Goal: Task Accomplishment & Management: Use online tool/utility

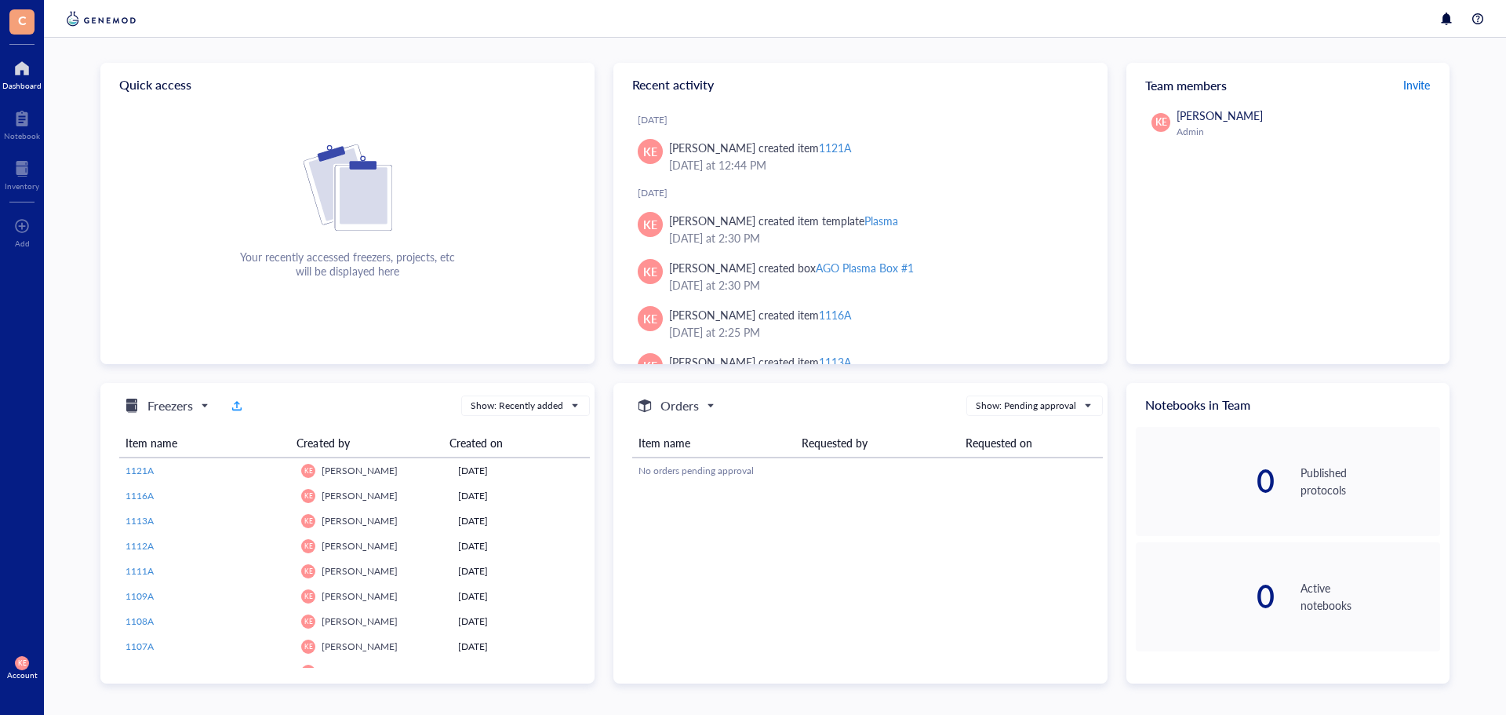
click at [1416, 85] on span "Invite" at bounding box center [1417, 85] width 27 height 16
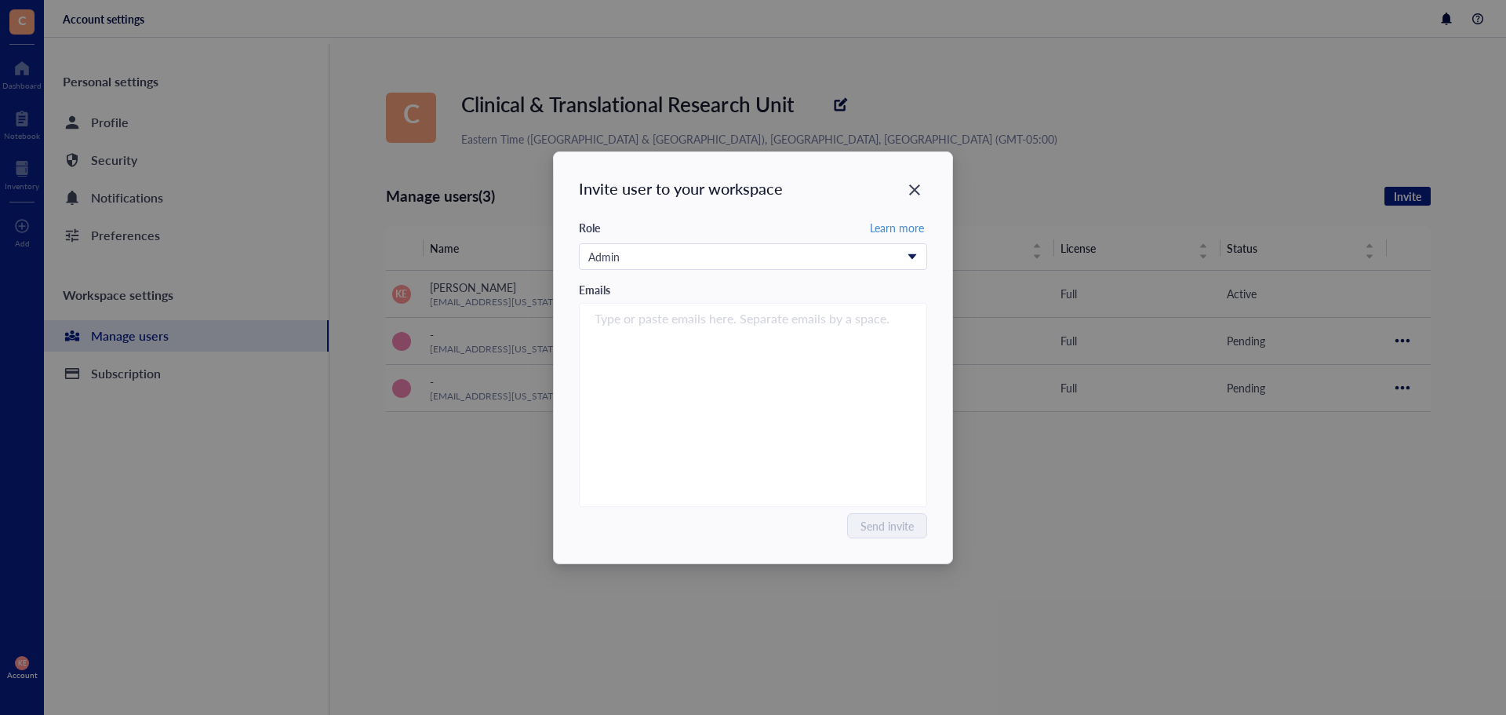
click at [918, 191] on icon "Close" at bounding box center [915, 189] width 15 height 15
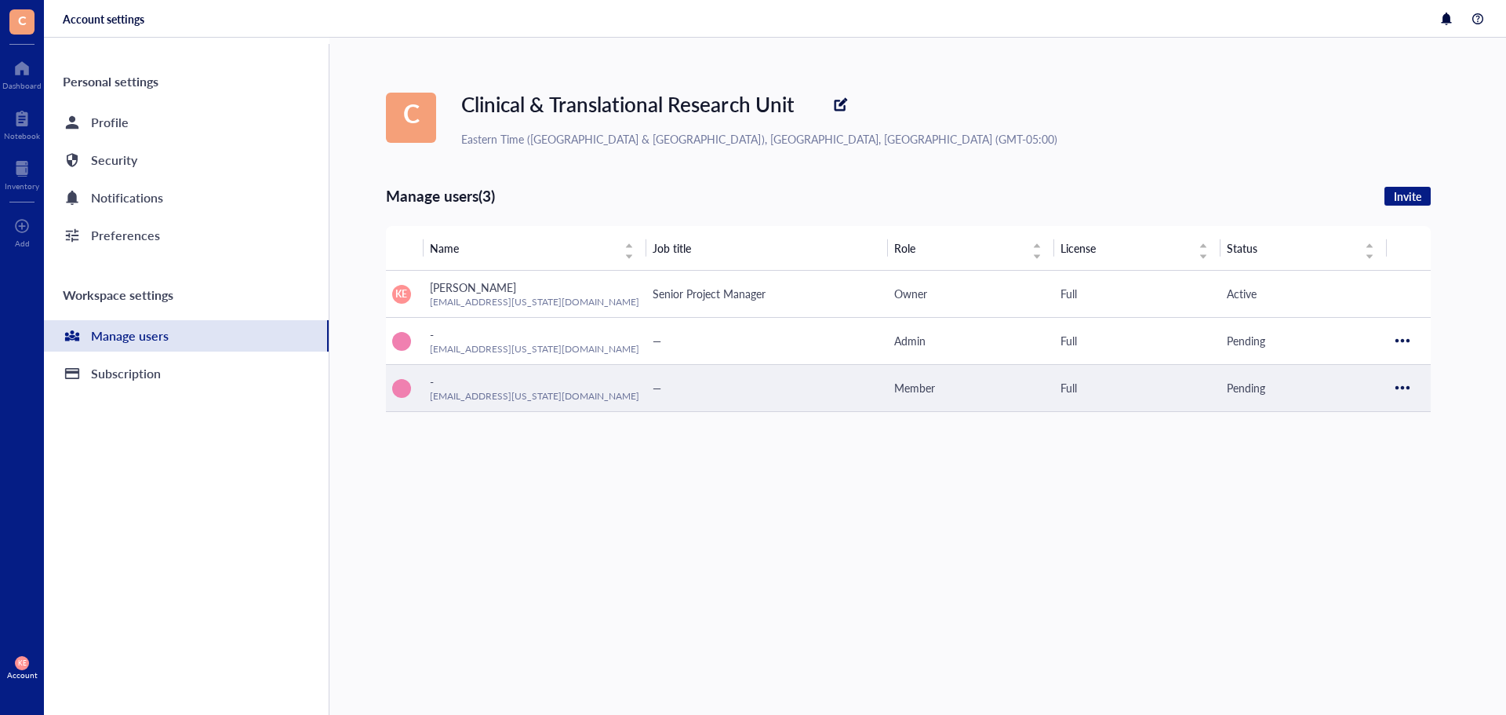
click at [1396, 387] on div at bounding box center [1402, 387] width 25 height 25
click at [1413, 411] on span "Resend invitation" at bounding box center [1449, 414] width 89 height 17
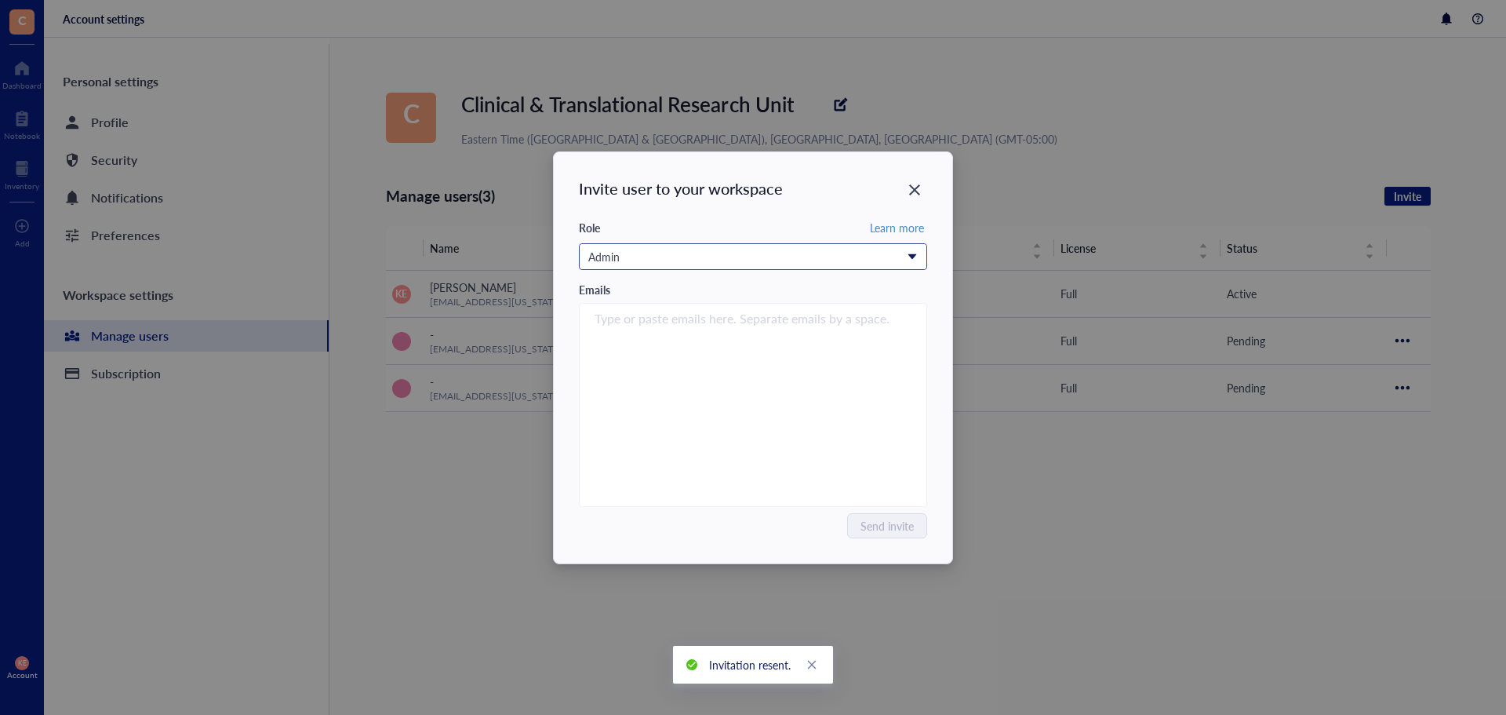
click at [869, 252] on div "Admin" at bounding box center [744, 256] width 312 height 17
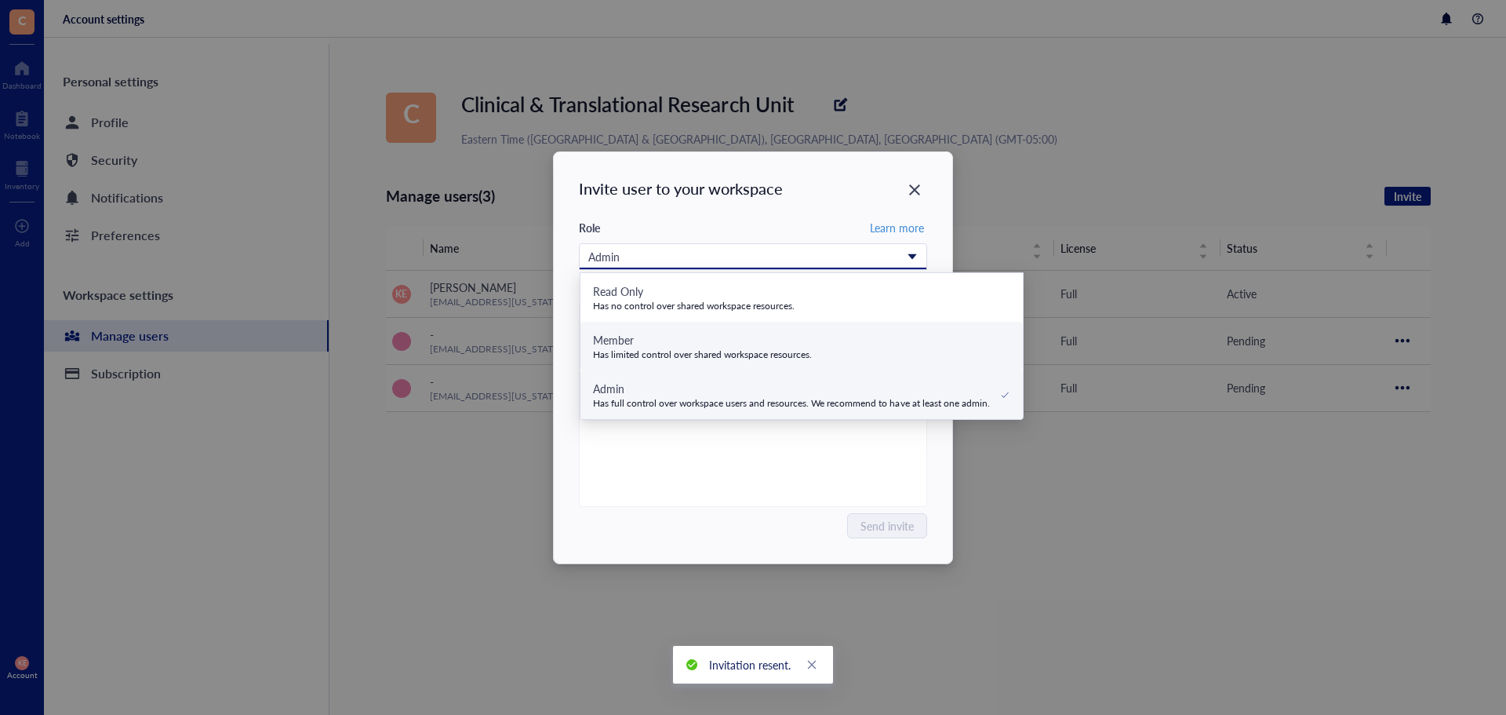
click at [850, 346] on div "Member Has limited control over shared workspace resources." at bounding box center [801, 346] width 417 height 30
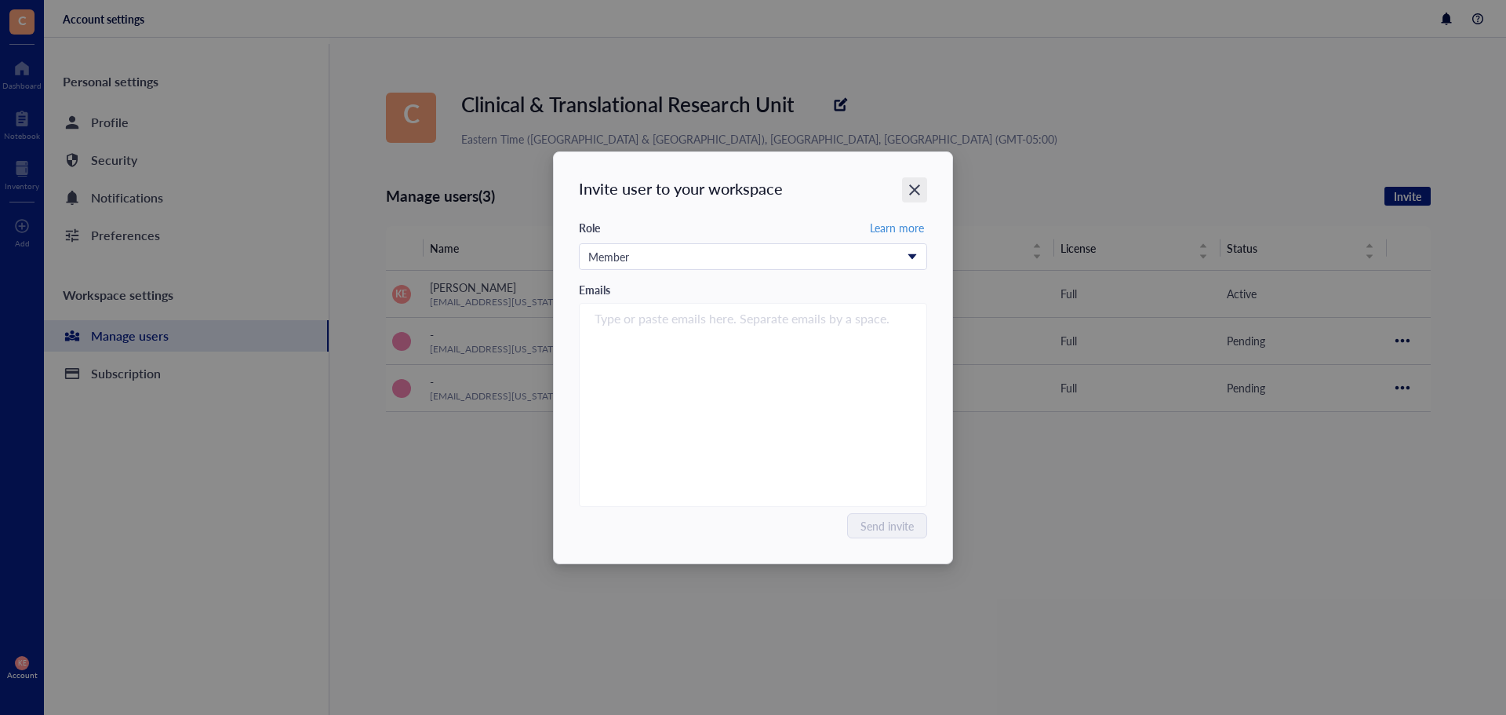
click at [922, 181] on div "Close" at bounding box center [914, 189] width 25 height 25
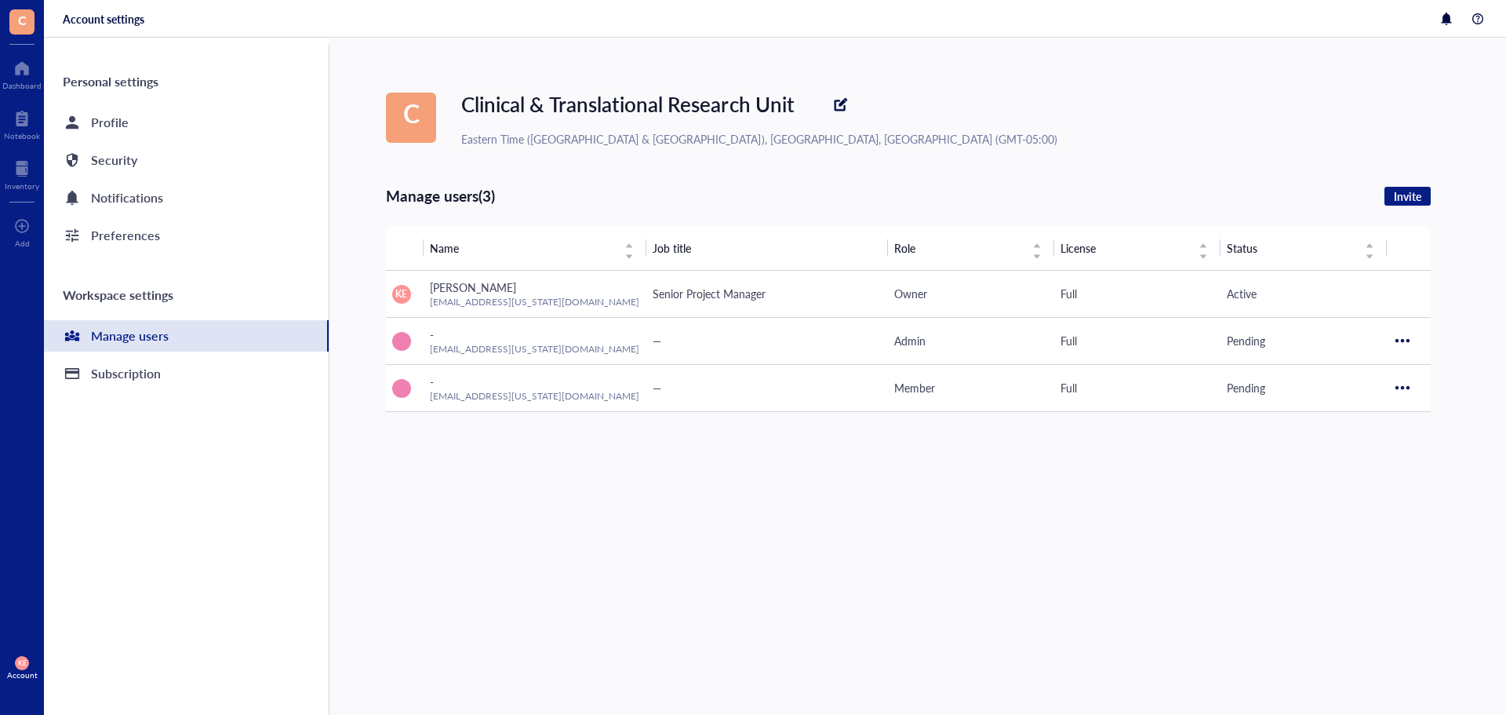
click at [922, 181] on div "C Clinical & Translational Research Unit Eastern Time ([GEOGRAPHIC_DATA] & [GEO…" at bounding box center [946, 376] width 1120 height 677
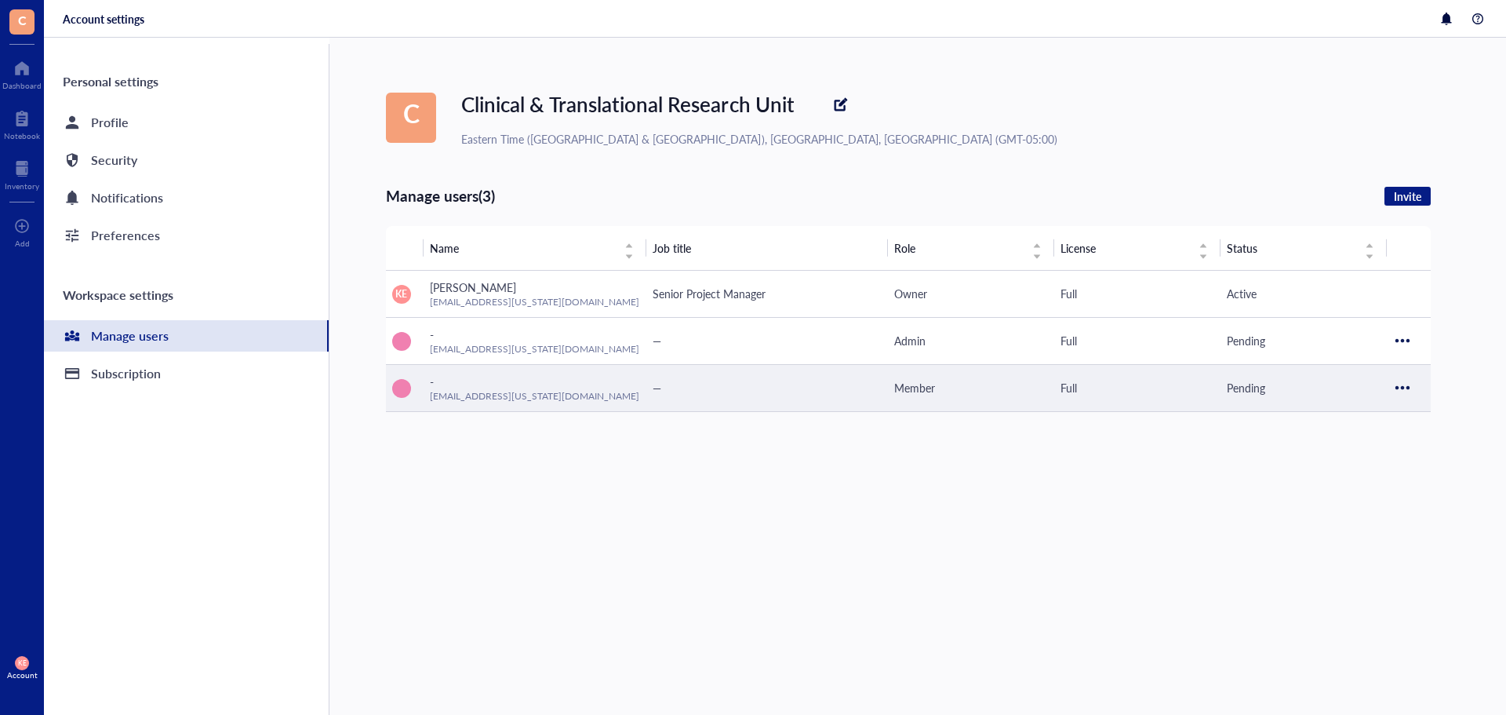
click at [1406, 383] on div at bounding box center [1402, 387] width 25 height 25
click at [1412, 411] on span "Resend invitation" at bounding box center [1449, 414] width 89 height 17
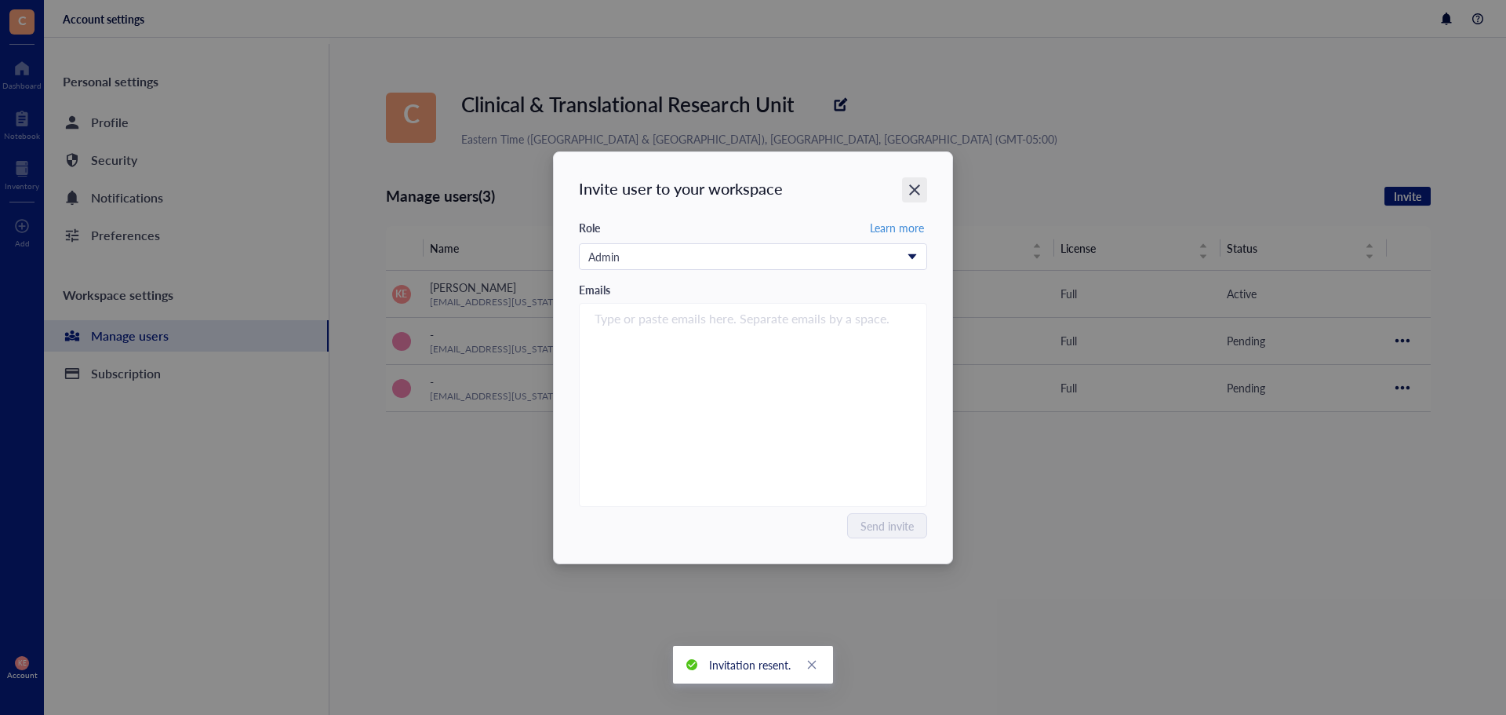
click at [908, 187] on div "Close" at bounding box center [914, 189] width 25 height 25
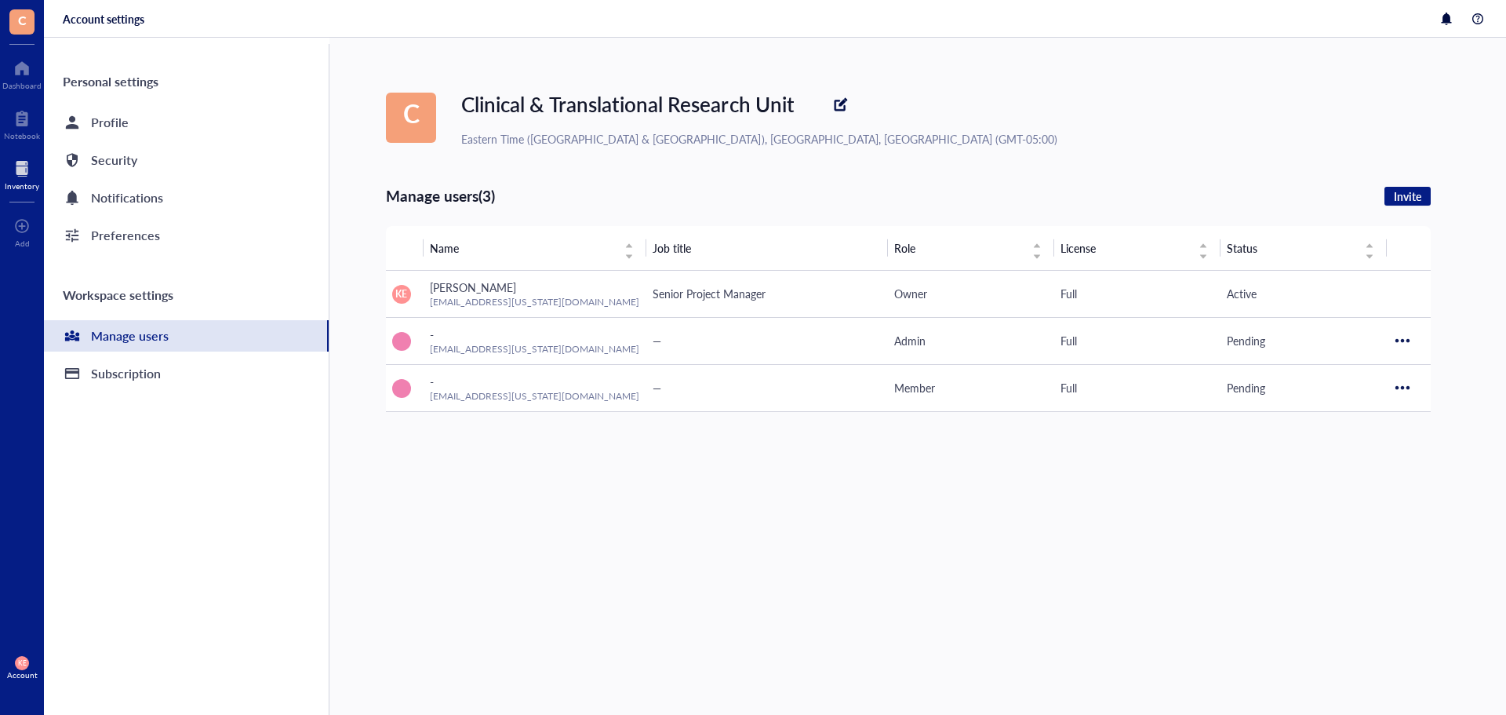
click at [19, 181] on div "Inventory" at bounding box center [22, 185] width 35 height 9
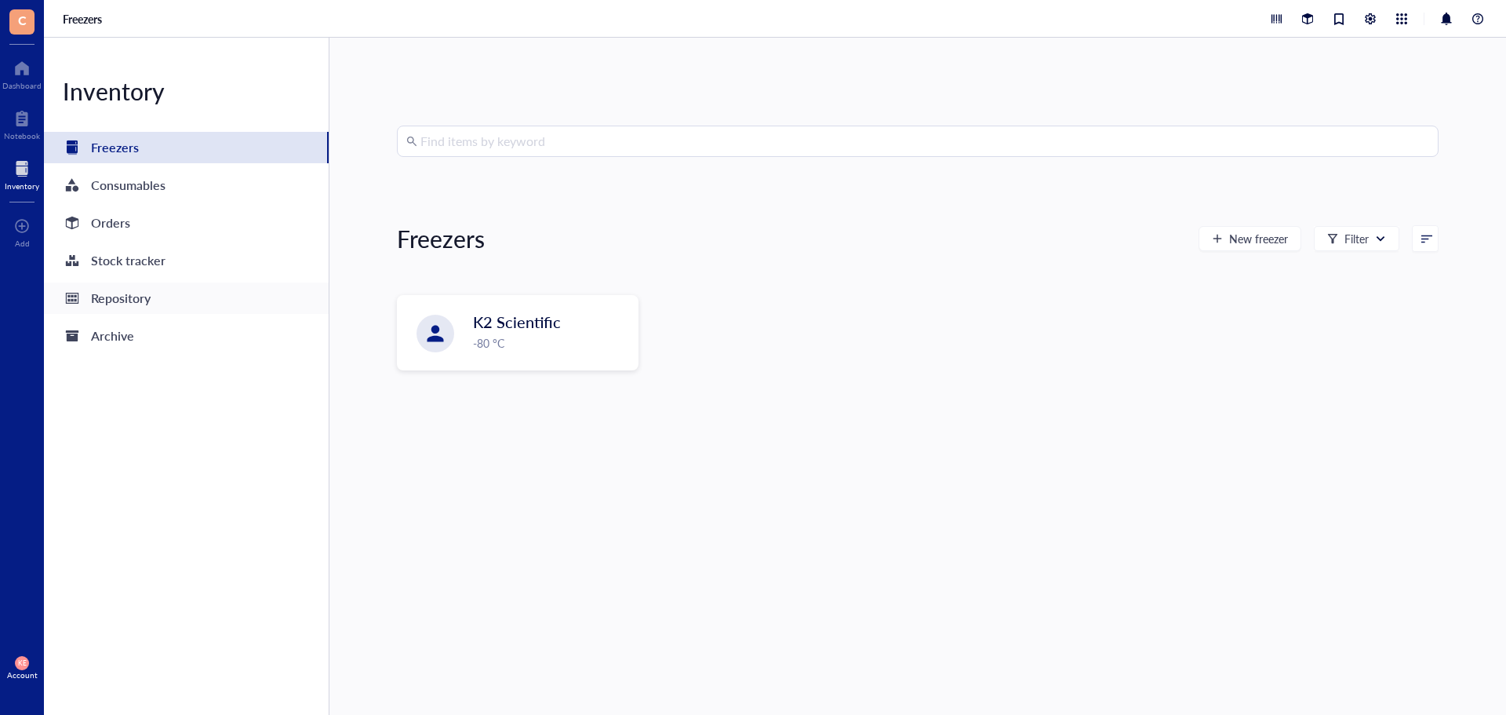
click at [126, 290] on div "Repository" at bounding box center [121, 298] width 60 height 22
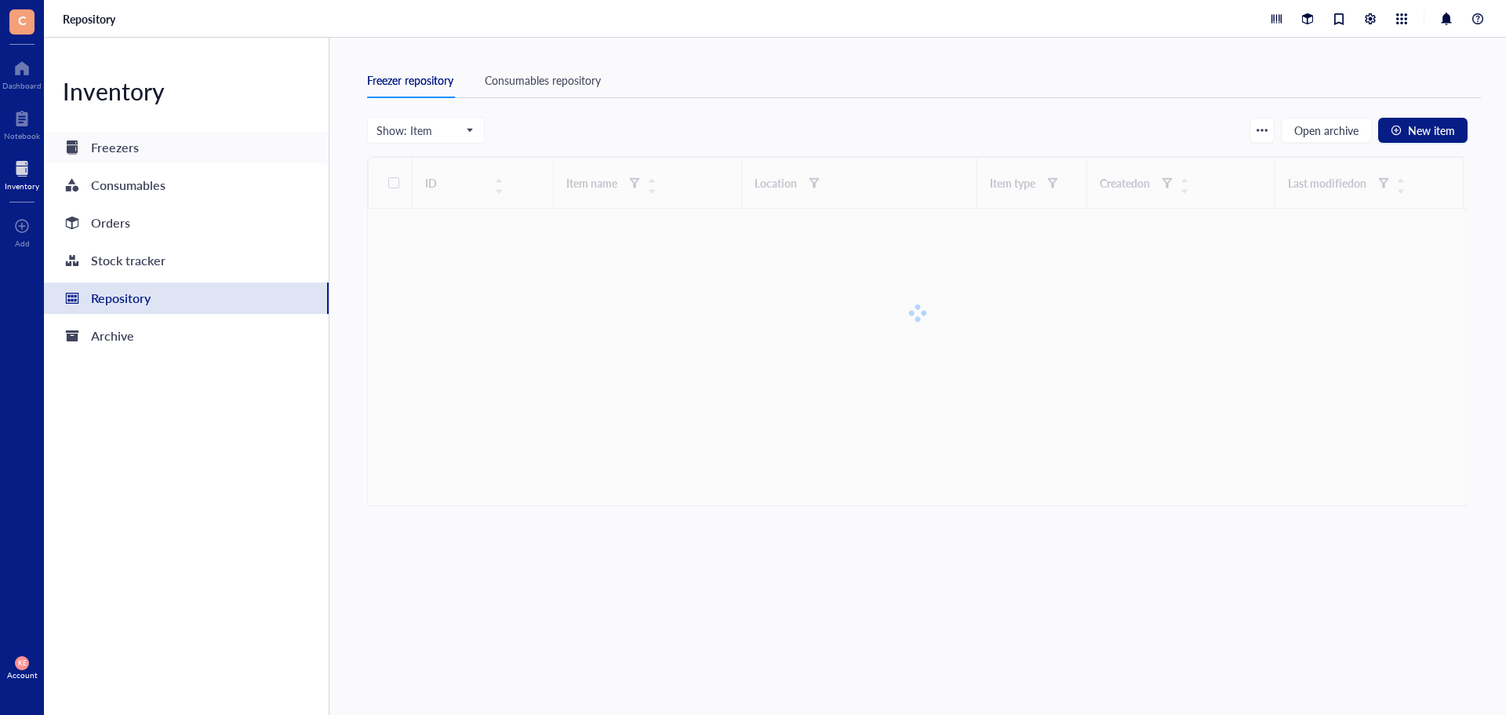
click at [125, 155] on div "Freezers" at bounding box center [115, 148] width 48 height 22
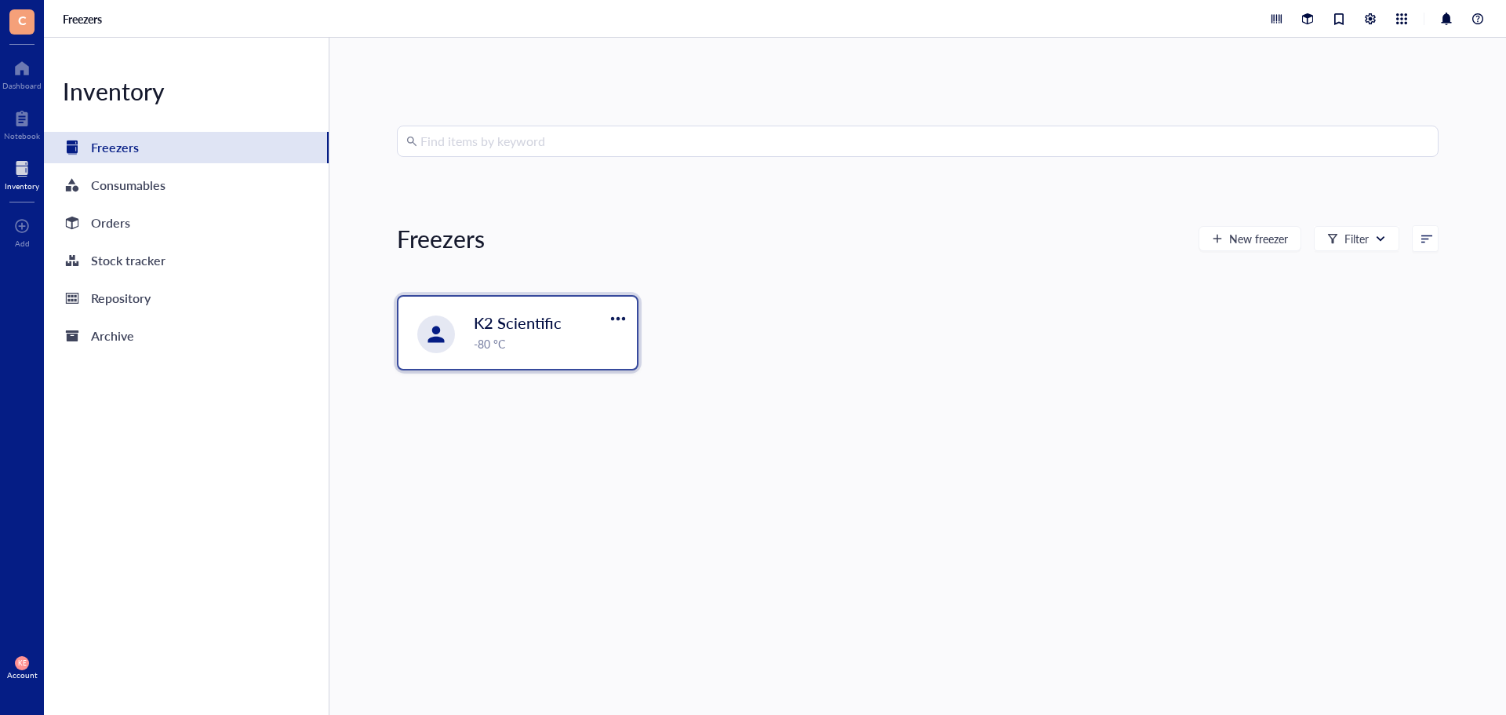
click at [508, 322] on span "K2 Scientific" at bounding box center [518, 322] width 88 height 22
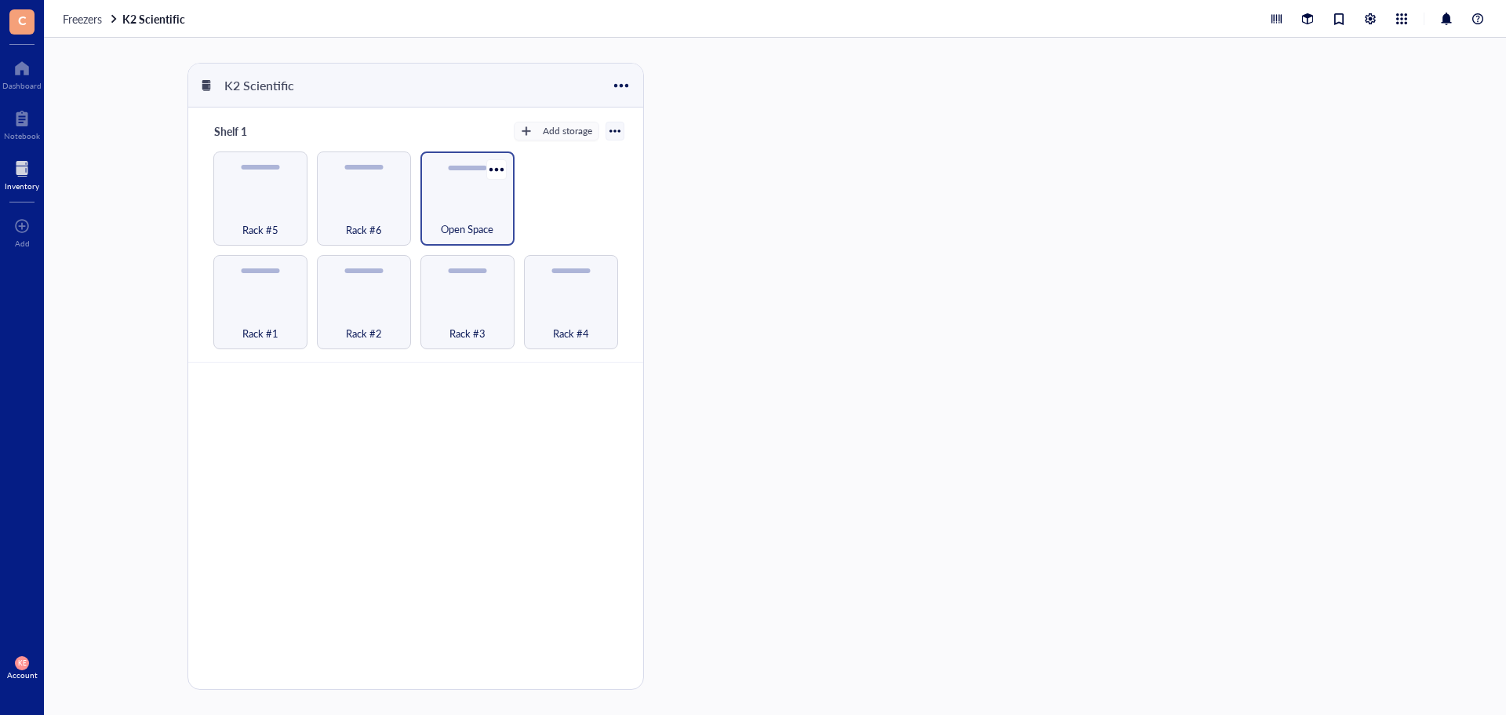
click at [483, 198] on div "Open Space" at bounding box center [468, 198] width 94 height 94
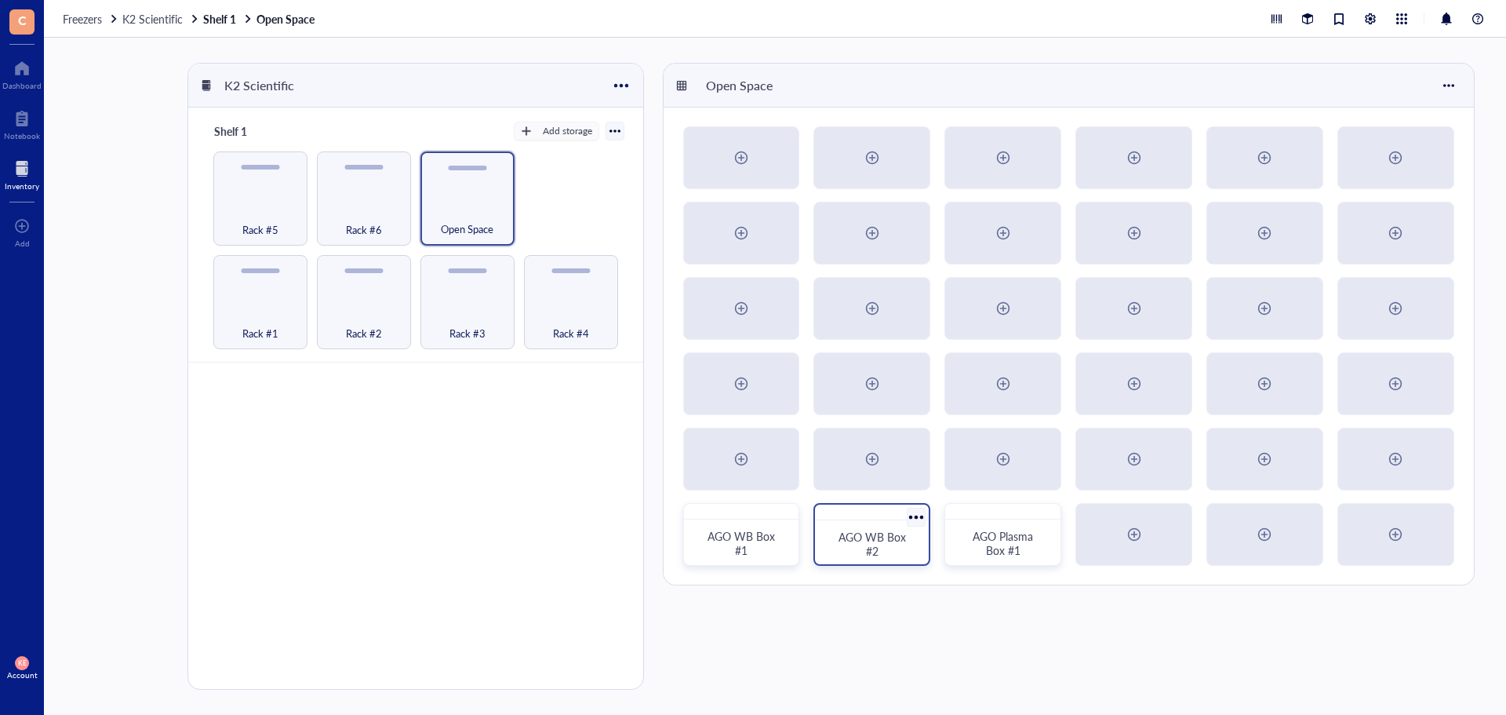
click at [864, 552] on div "AGO WB Box #2" at bounding box center [872, 544] width 76 height 28
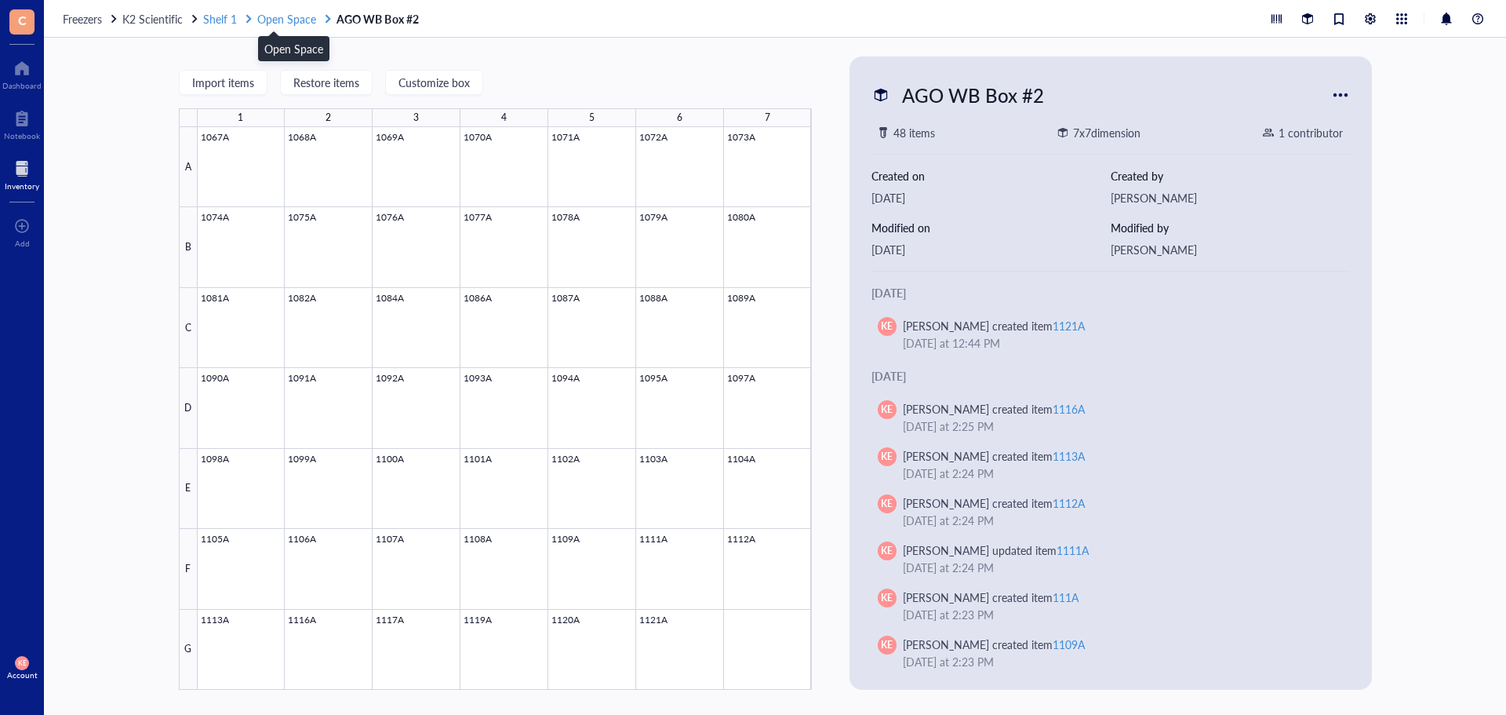
click at [286, 24] on span "Open Space" at bounding box center [286, 19] width 59 height 16
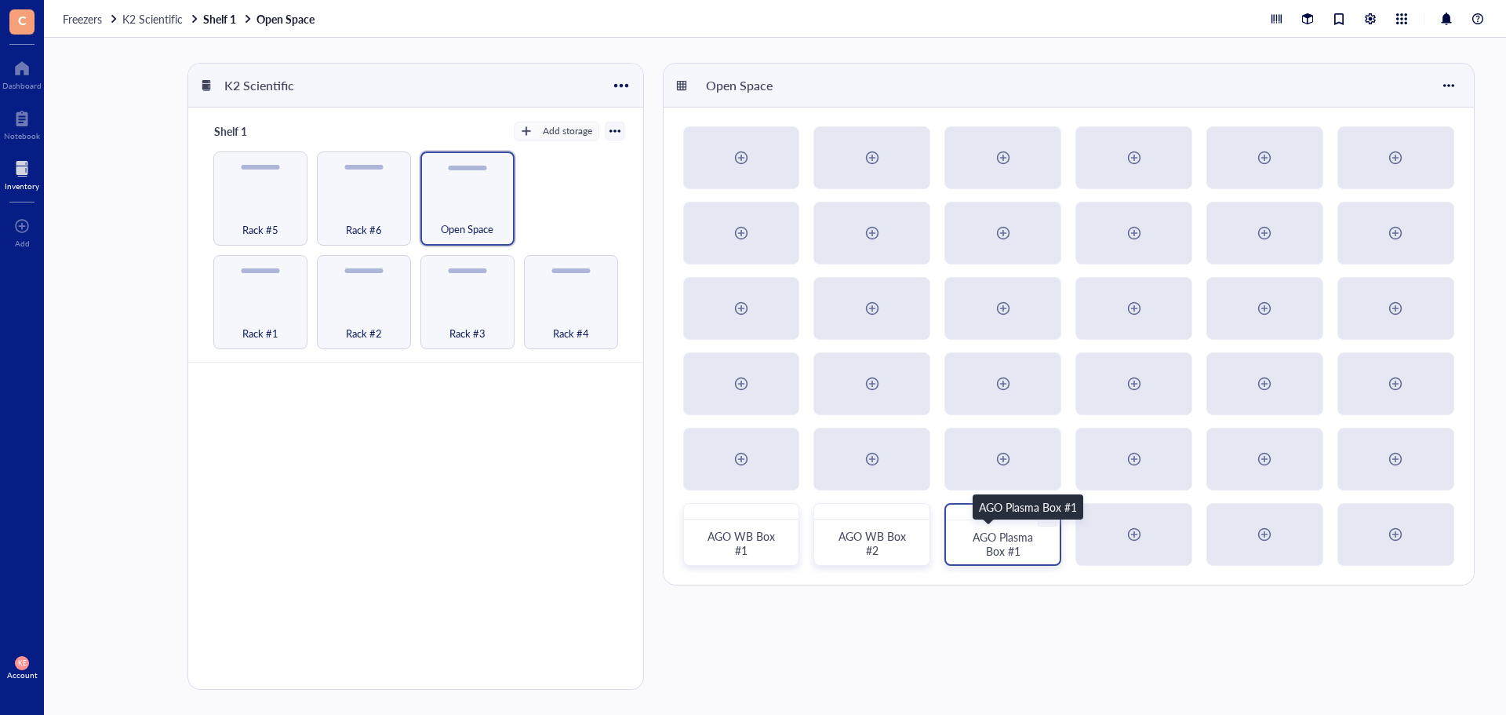
click at [1022, 537] on span "AGO Plasma Box #1" at bounding box center [1005, 544] width 64 height 30
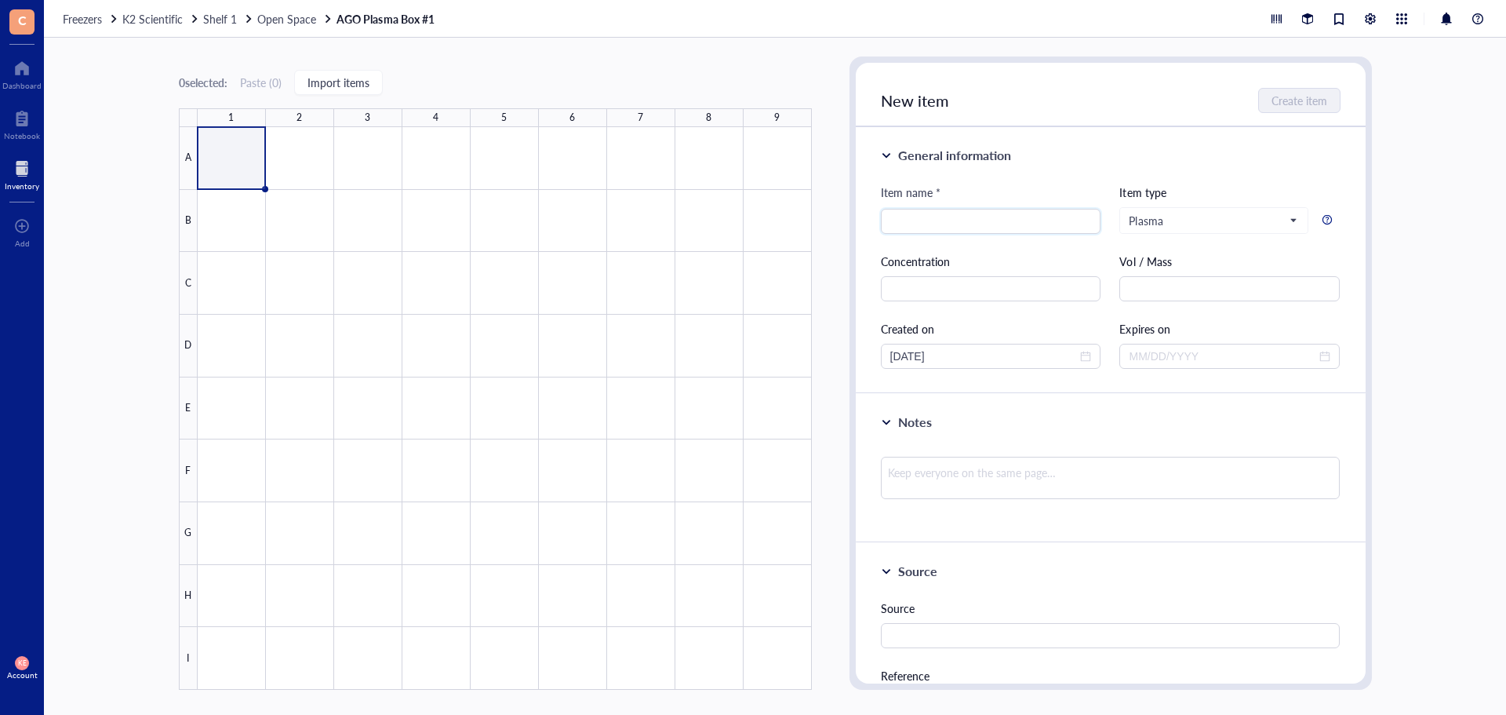
click at [523, 63] on div "0 selected: Paste ( 0 ) Import items 1 2 3 4 5 6 7 8 9 A B C D E F G H I" at bounding box center [495, 372] width 633 height 633
click at [896, 220] on input "search" at bounding box center [991, 221] width 202 height 24
click at [1223, 298] on input "text" at bounding box center [1230, 288] width 220 height 25
click at [299, 145] on div at bounding box center [505, 408] width 614 height 563
click at [563, 169] on div at bounding box center [505, 408] width 614 height 563
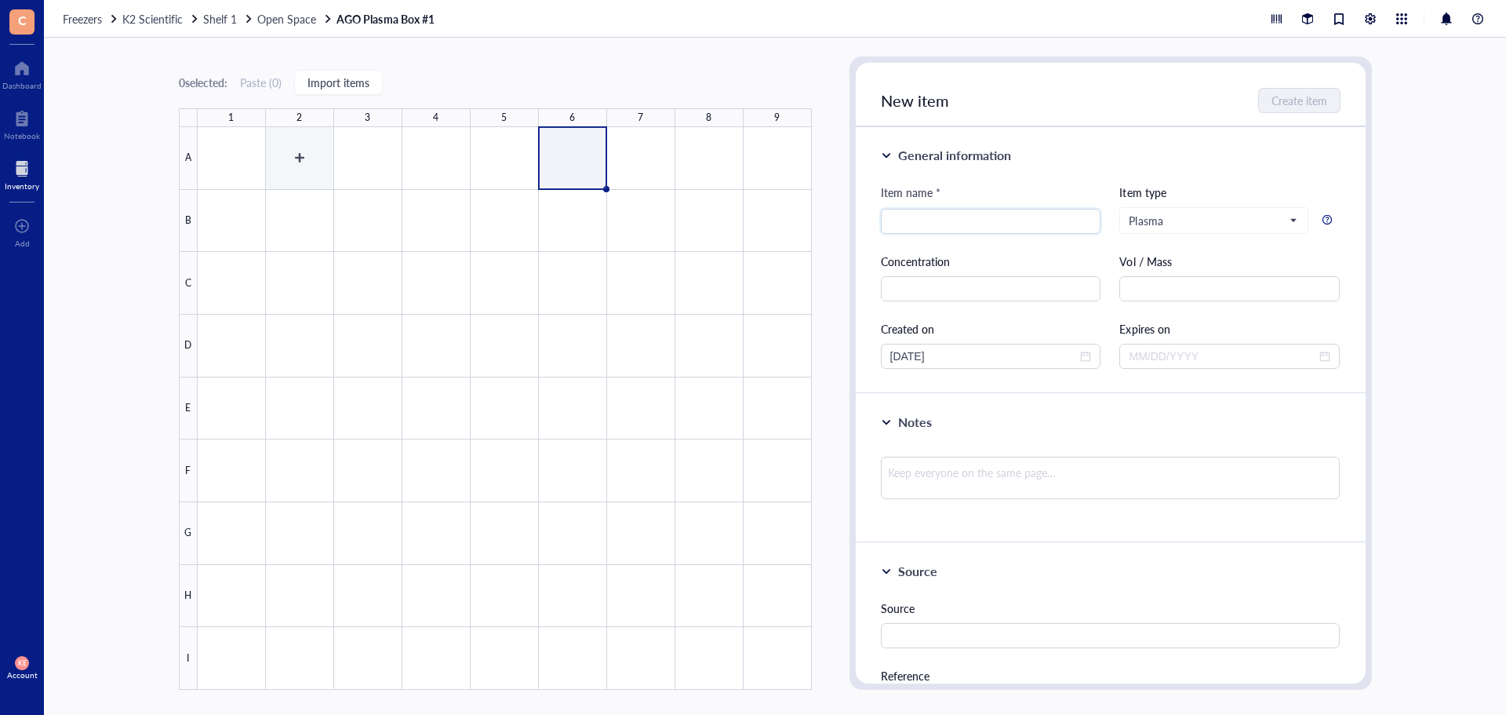
click at [224, 164] on div at bounding box center [505, 408] width 614 height 563
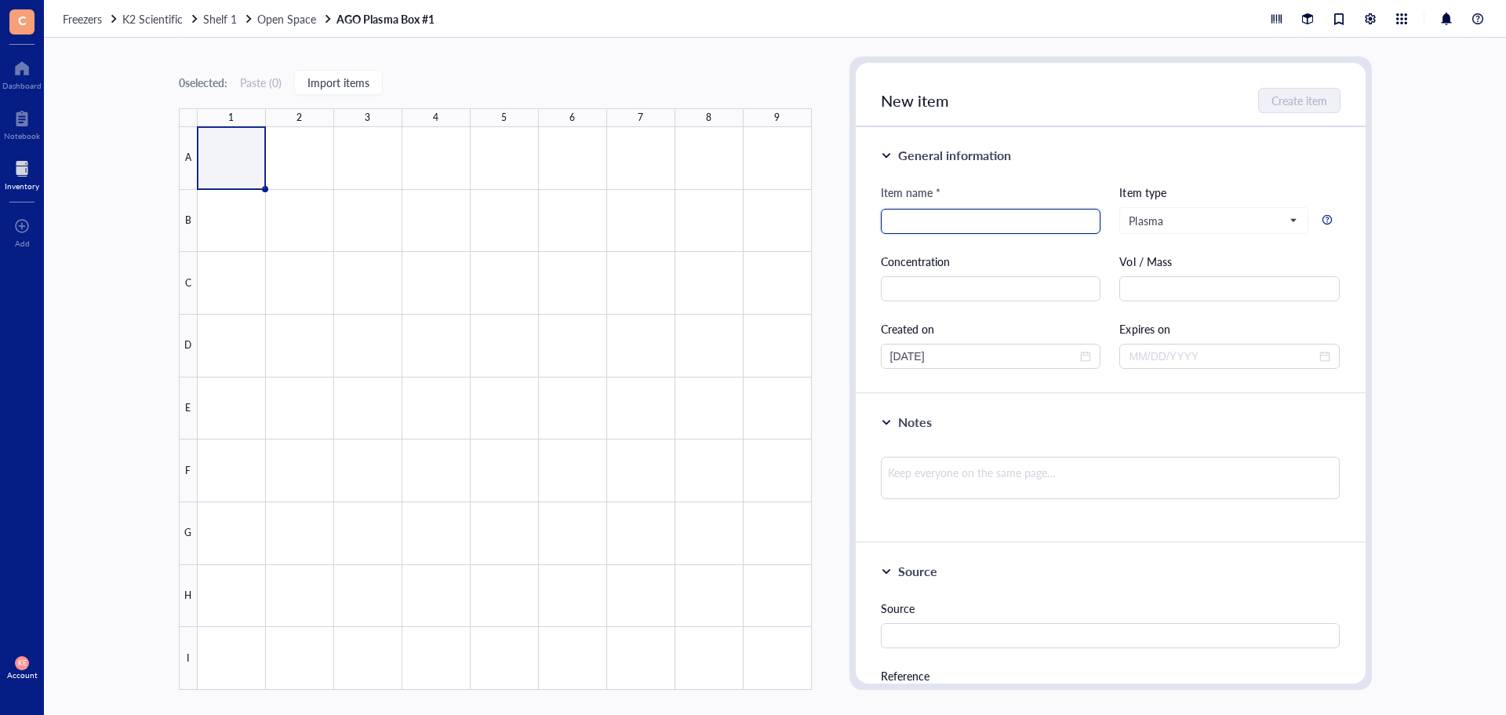
click at [906, 224] on input "search" at bounding box center [991, 221] width 202 height 24
type input "1001A"
drag, startPoint x: 947, startPoint y: 224, endPoint x: 872, endPoint y: 217, distance: 75.6
click at [872, 217] on div "General information Item name * 1001A 1001A Item type Plasma Concentration Vol …" at bounding box center [1111, 260] width 510 height 267
click at [1201, 287] on input "text" at bounding box center [1230, 288] width 220 height 25
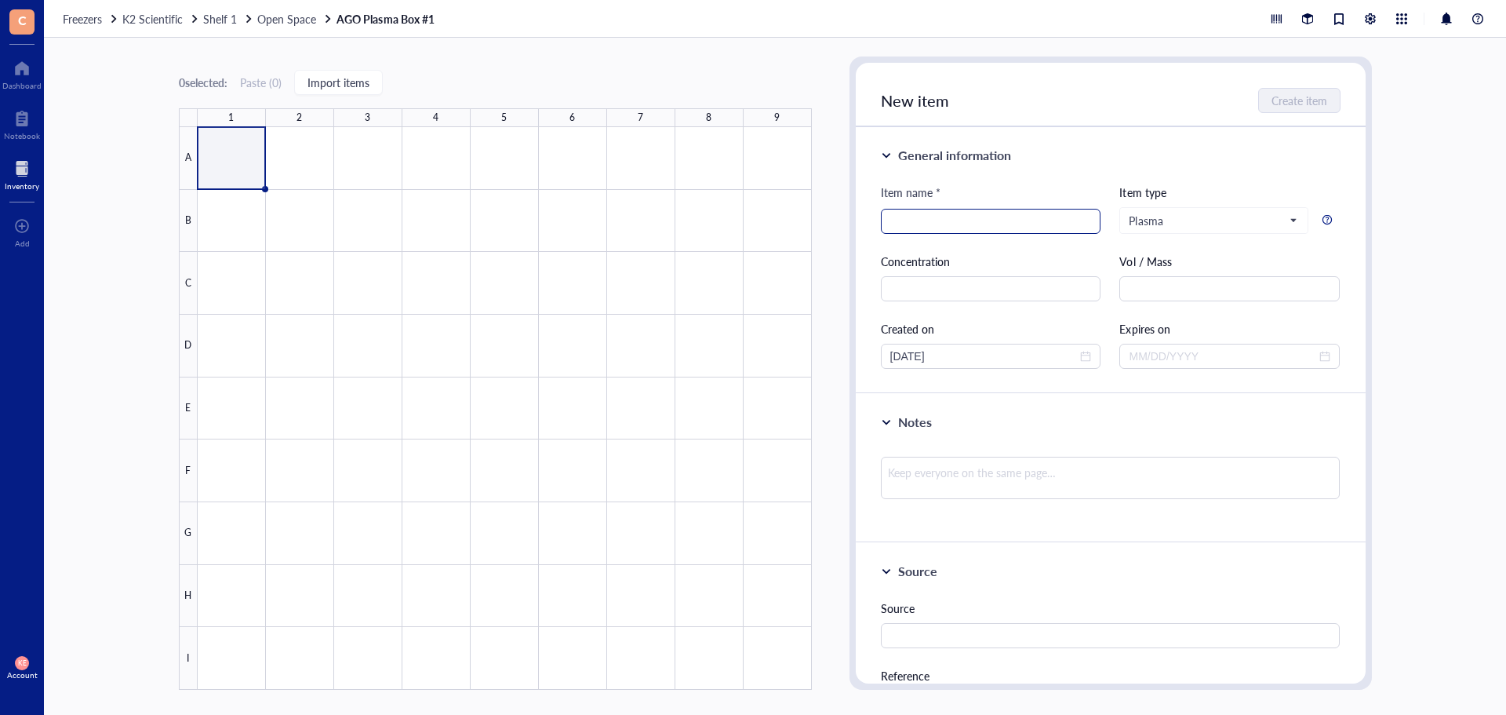
click at [1007, 228] on input "search" at bounding box center [991, 221] width 202 height 24
type input "1001A"
click at [1152, 290] on input "text" at bounding box center [1230, 288] width 220 height 25
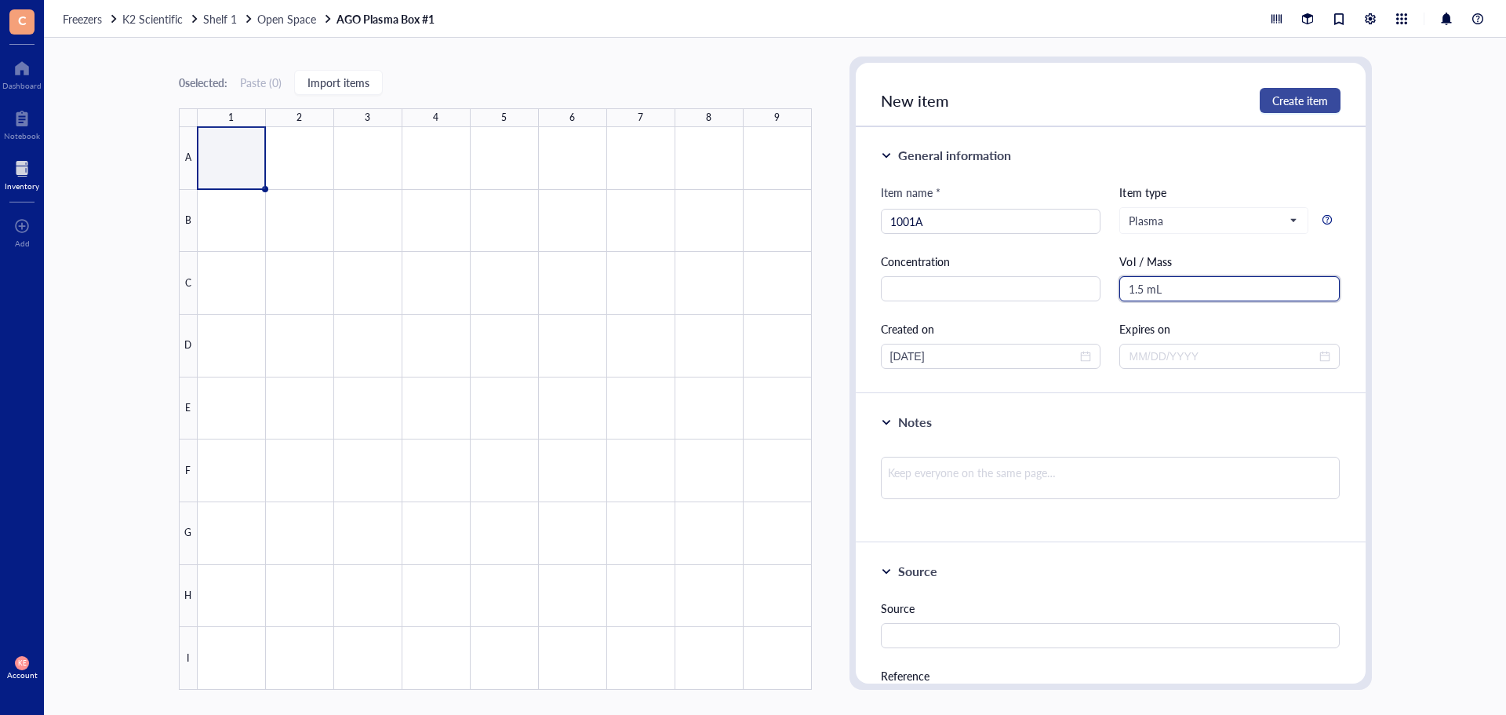
type input "1.5 mL"
click at [1285, 99] on span "Create item" at bounding box center [1301, 100] width 56 height 13
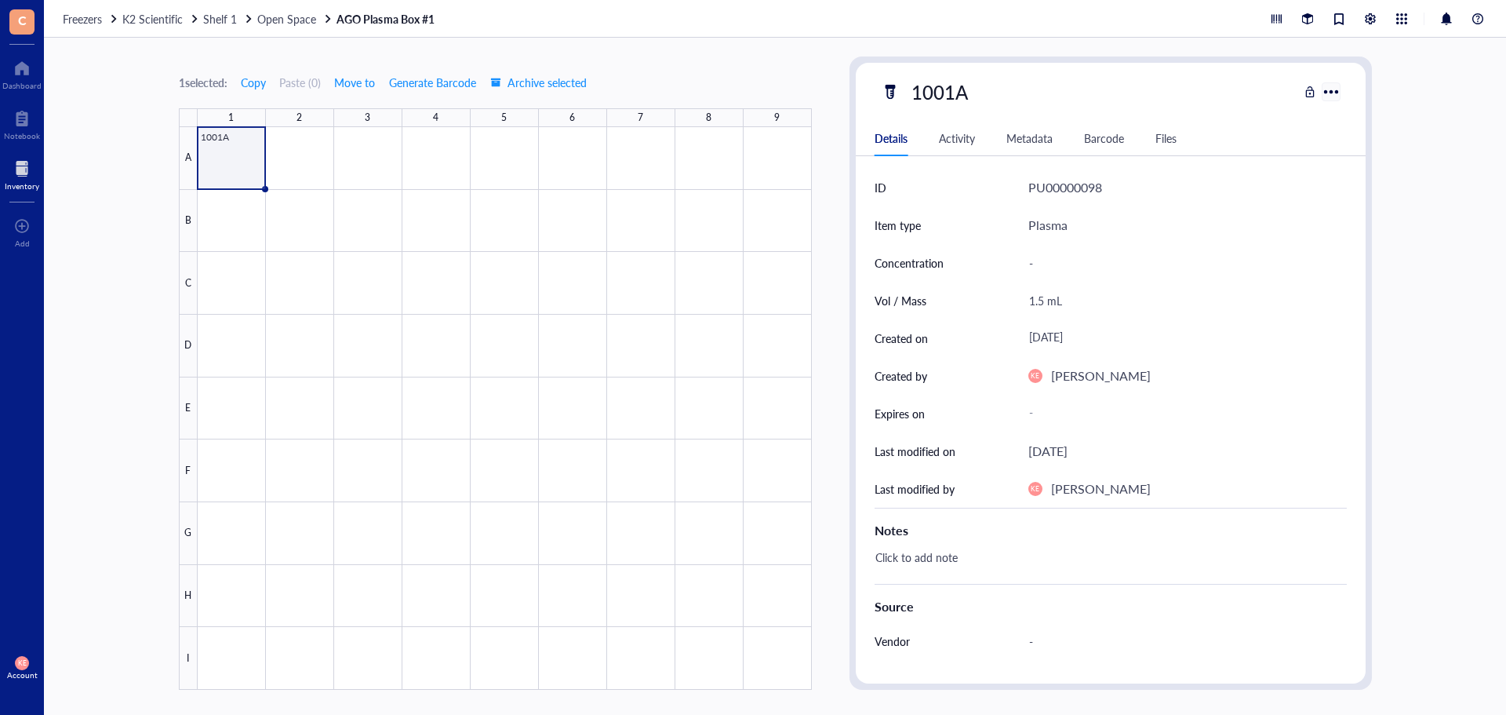
click at [1336, 96] on div at bounding box center [1331, 91] width 23 height 23
click at [1133, 421] on div "-" at bounding box center [1181, 413] width 319 height 28
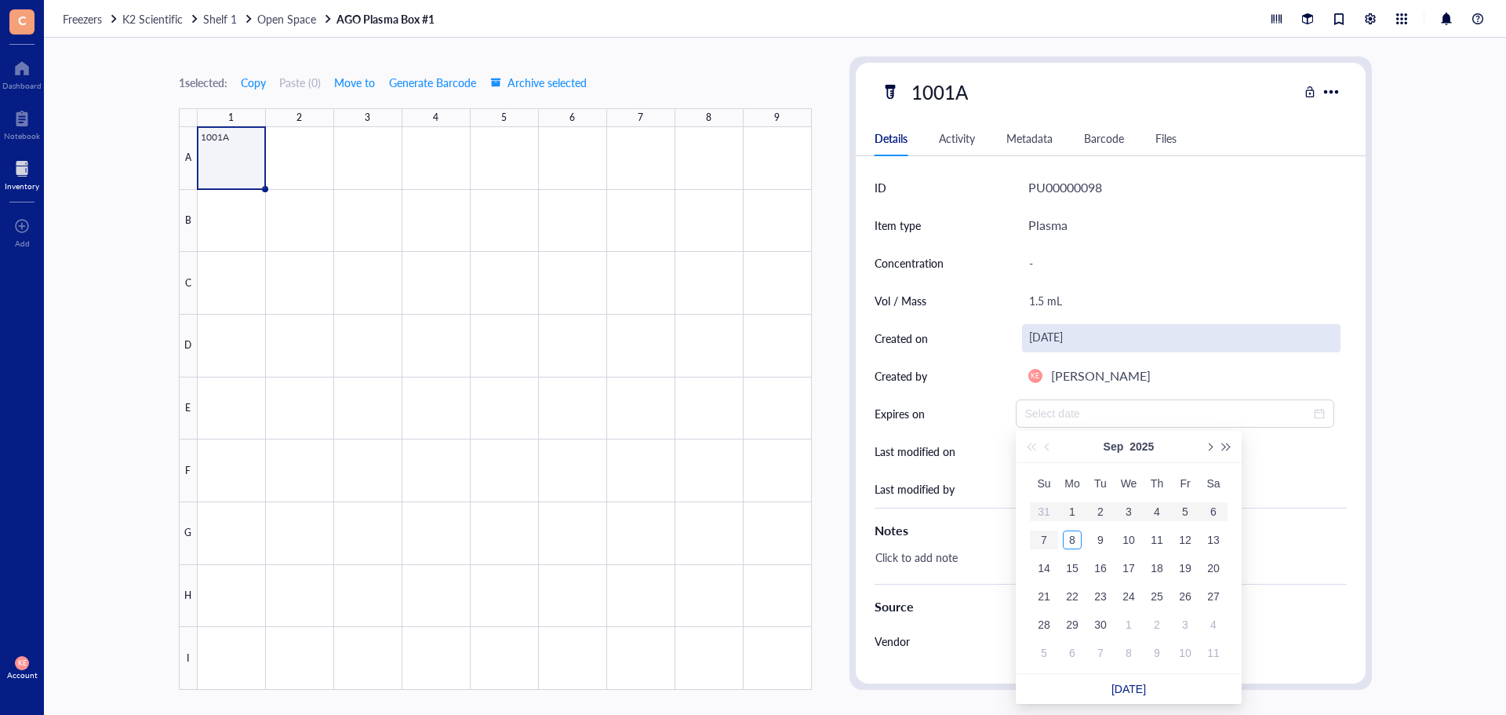
click at [1088, 337] on div "[DATE]" at bounding box center [1181, 338] width 319 height 28
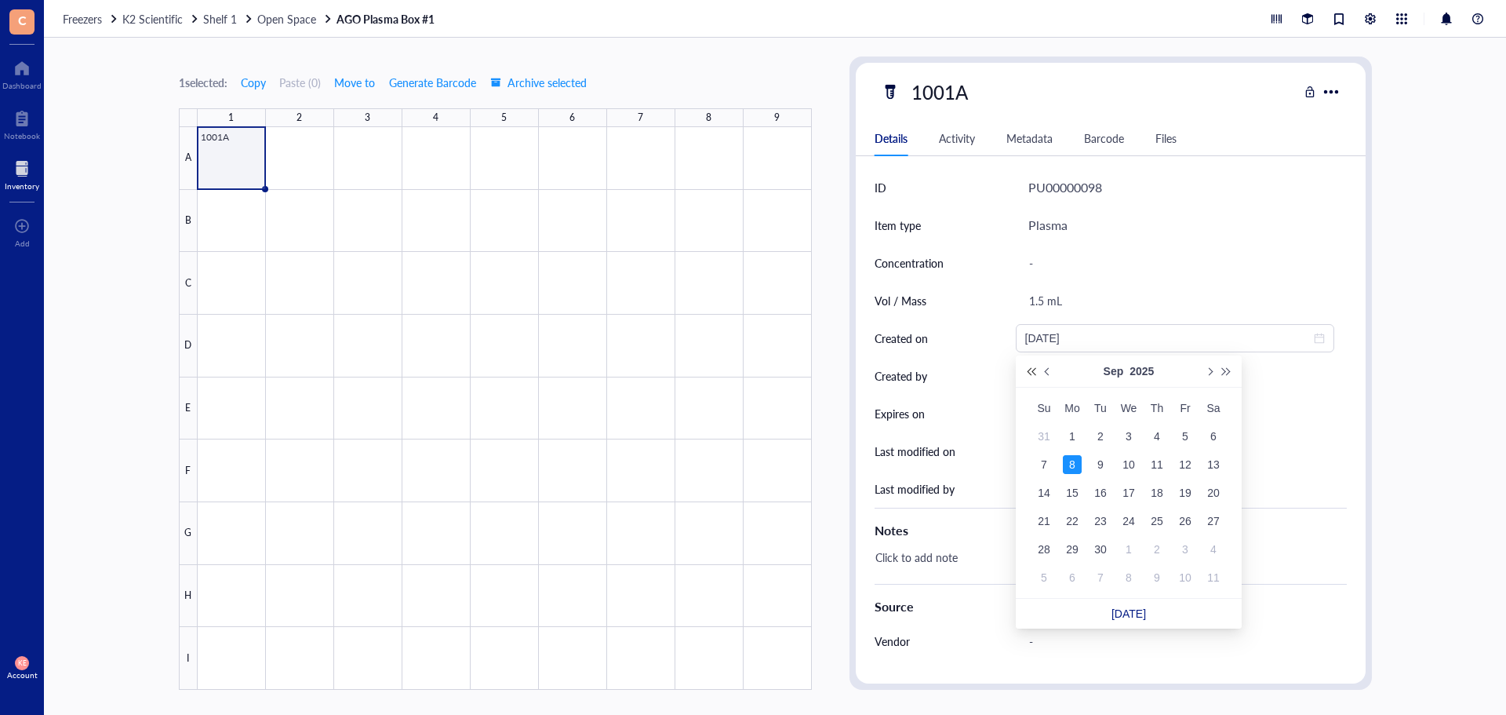
click at [1030, 370] on span "Last year (Control + left)" at bounding box center [1031, 371] width 8 height 8
click at [1233, 370] on button "Next year (Control + right)" at bounding box center [1226, 370] width 17 height 31
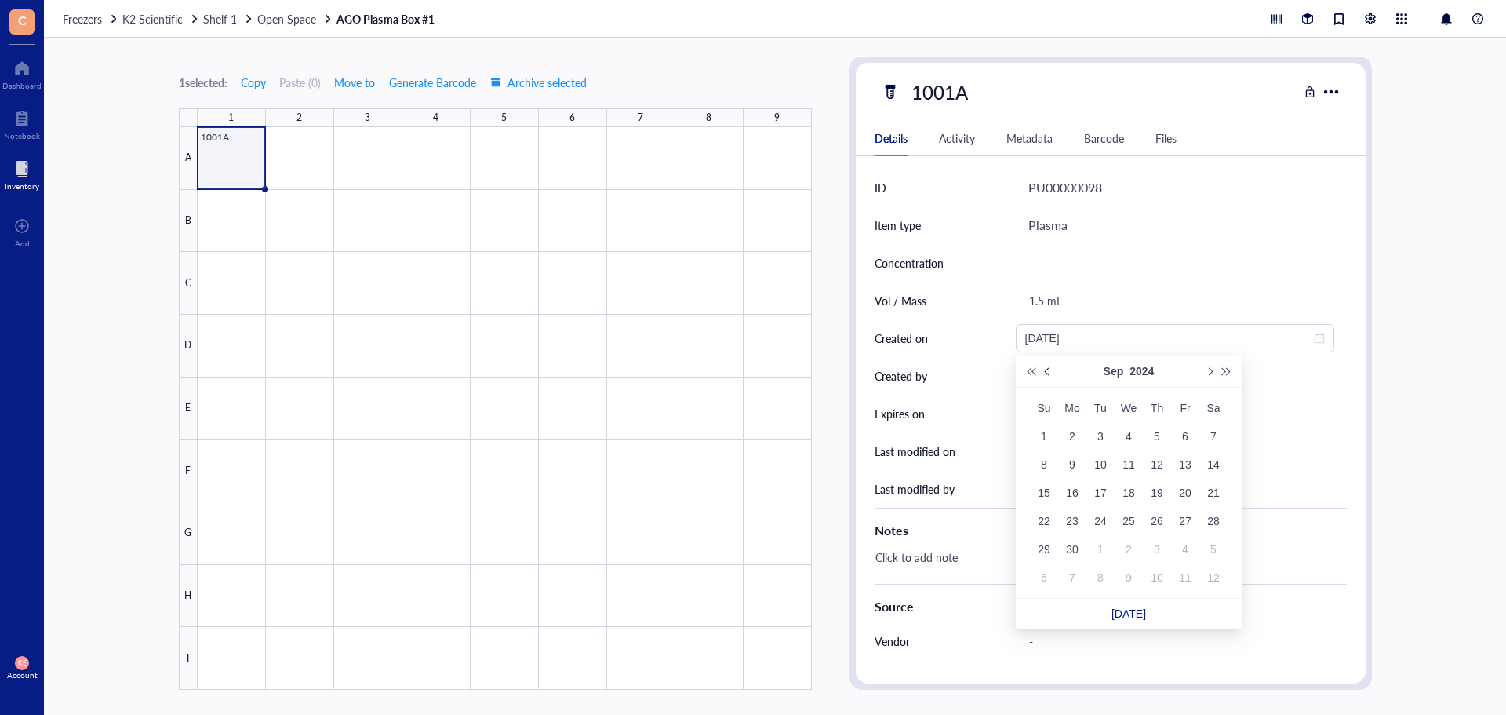
click at [1046, 371] on span "Previous month (PageUp)" at bounding box center [1049, 371] width 8 height 8
type input "[DATE]"
click at [1178, 523] on div "21" at bounding box center [1185, 521] width 19 height 19
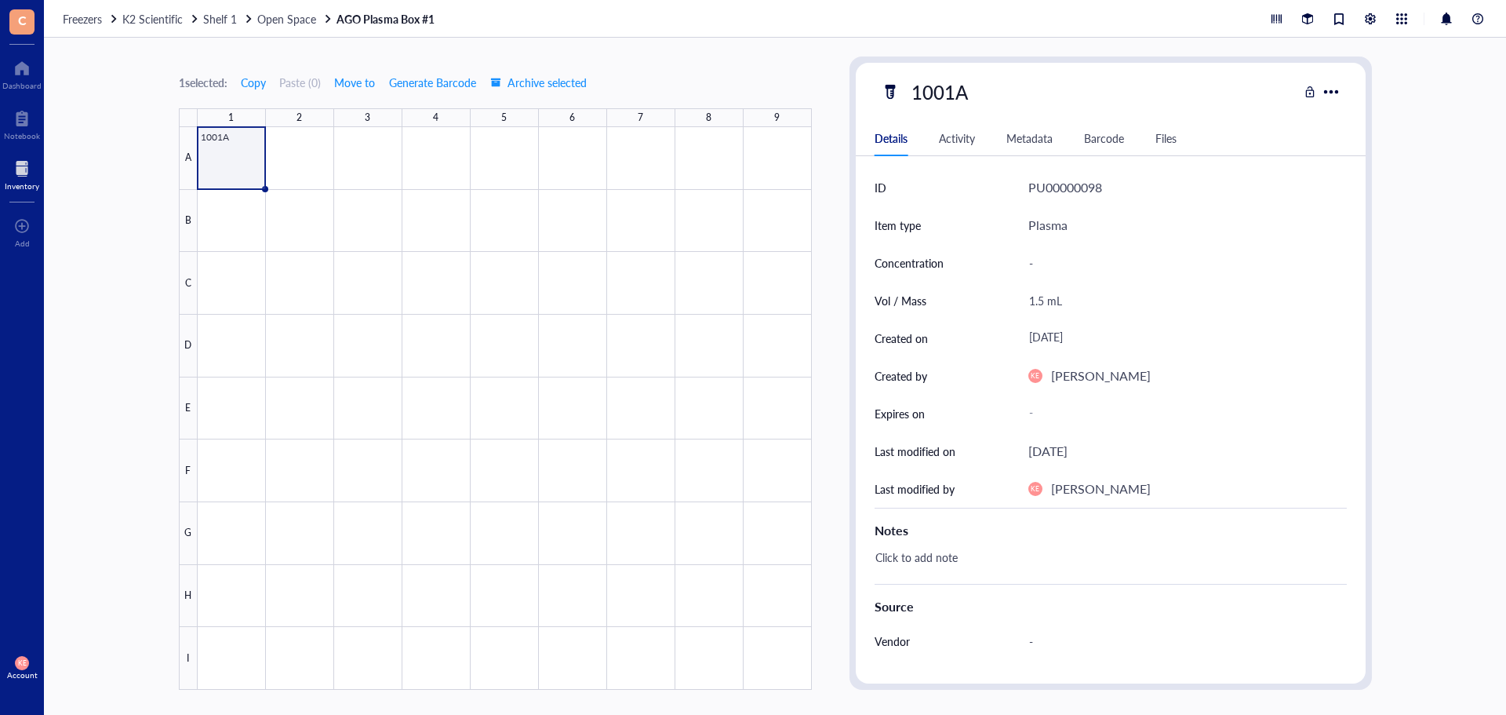
click at [243, 153] on div at bounding box center [505, 408] width 614 height 563
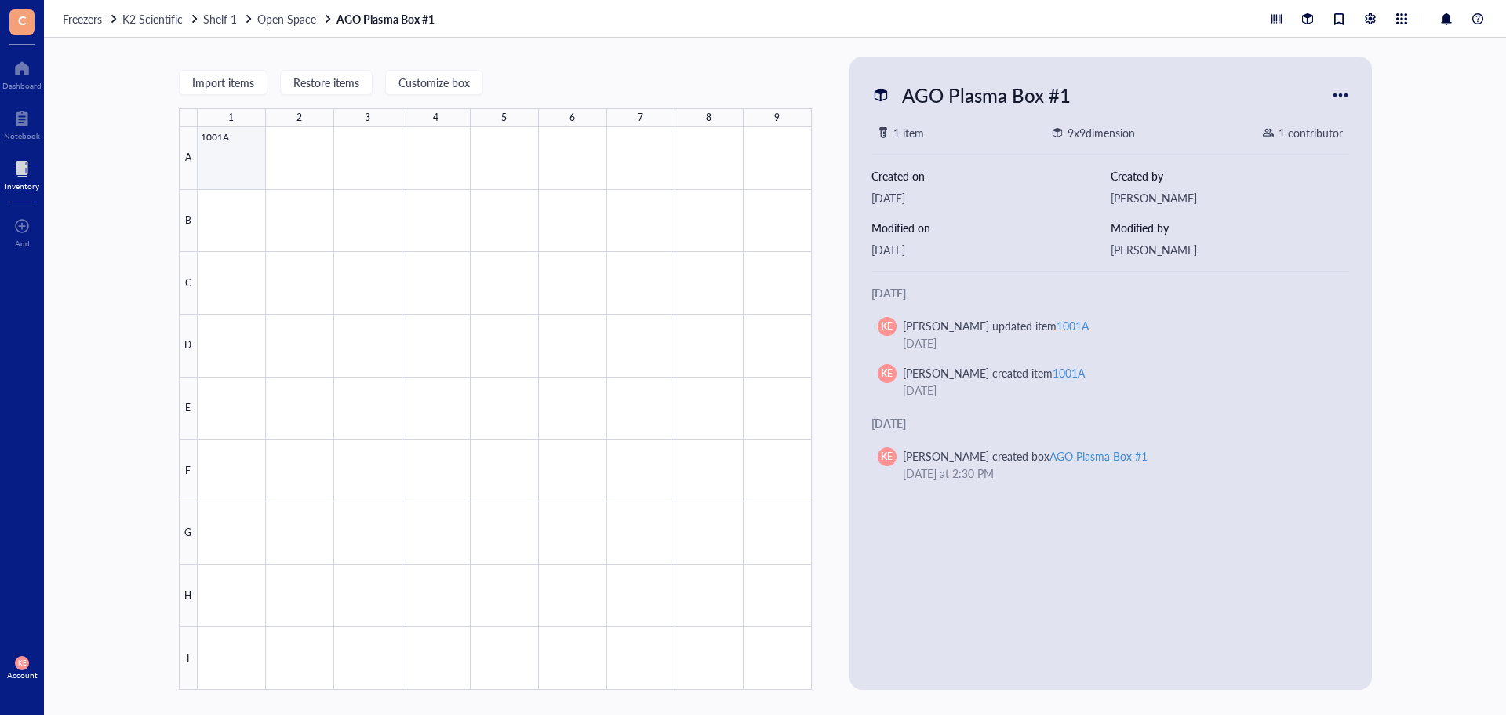
click at [243, 153] on div at bounding box center [505, 408] width 614 height 563
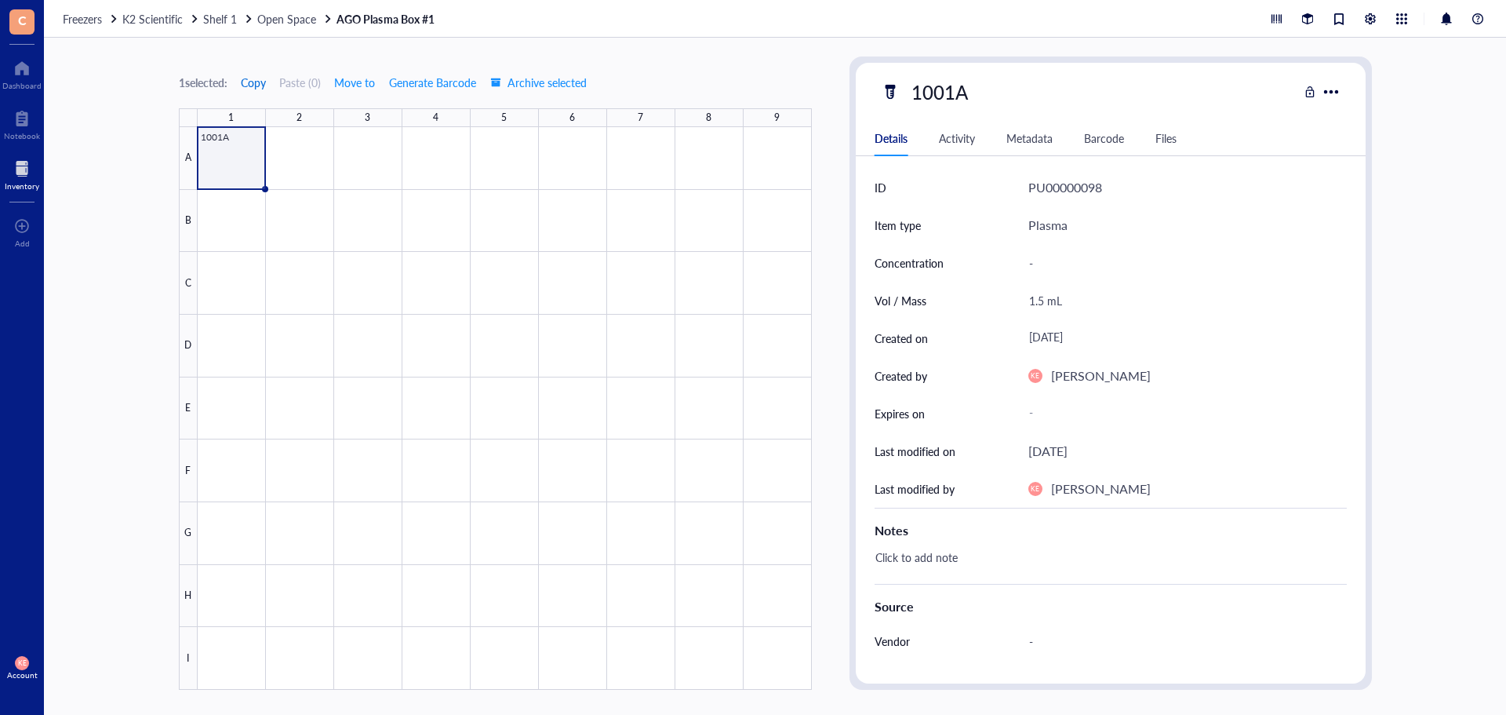
click at [250, 81] on span "Copy" at bounding box center [253, 82] width 25 height 13
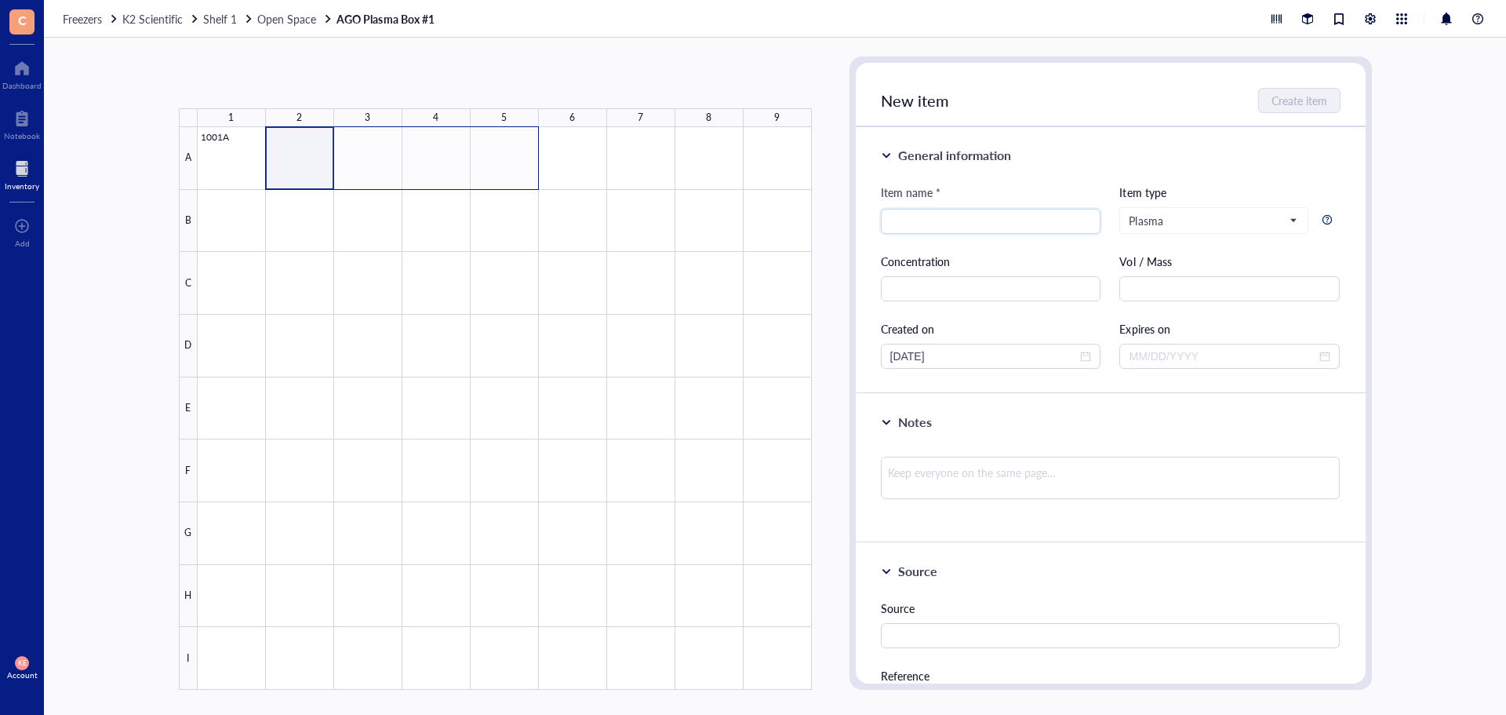
drag, startPoint x: 286, startPoint y: 166, endPoint x: 491, endPoint y: 165, distance: 204.8
click at [491, 165] on div at bounding box center [505, 408] width 614 height 563
click at [261, 80] on button "Paste ( 1 )" at bounding box center [261, 82] width 43 height 25
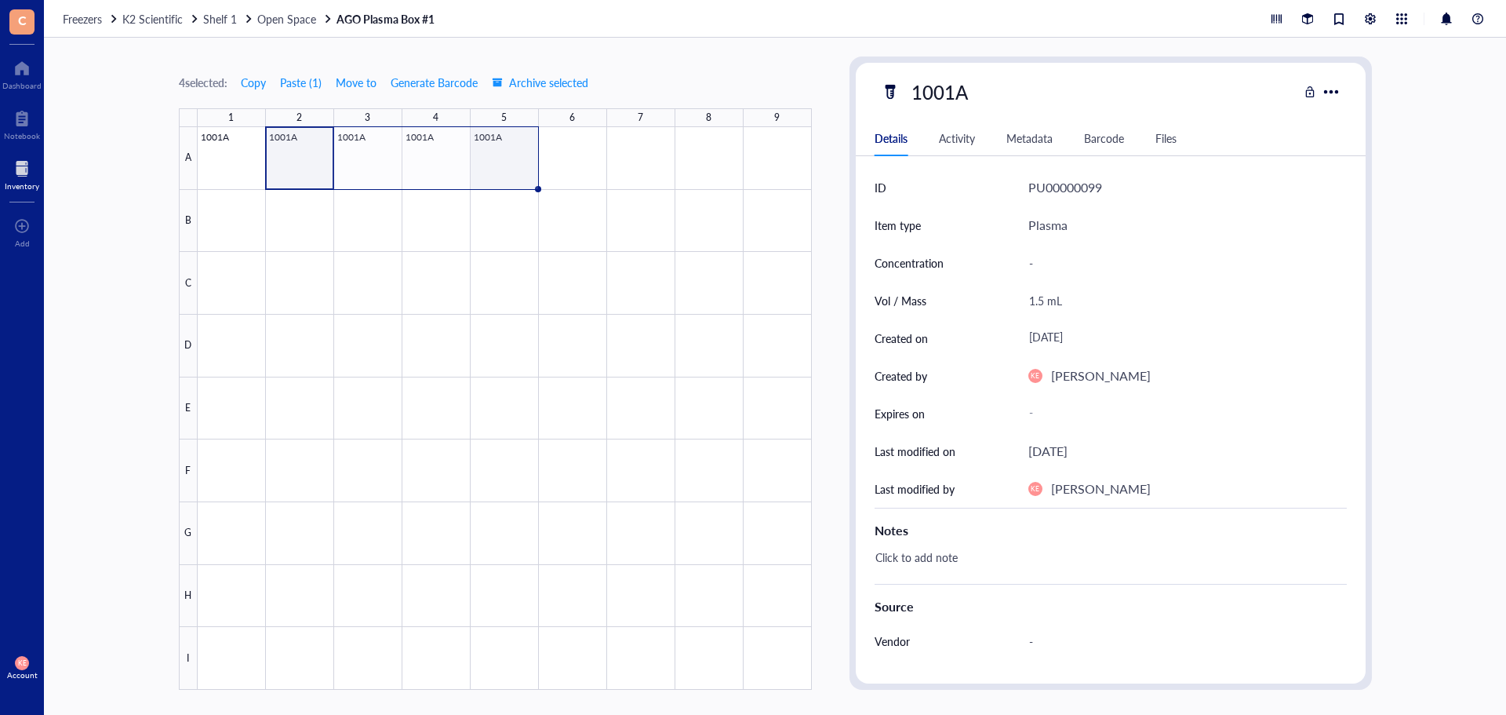
click at [490, 151] on div at bounding box center [505, 408] width 614 height 563
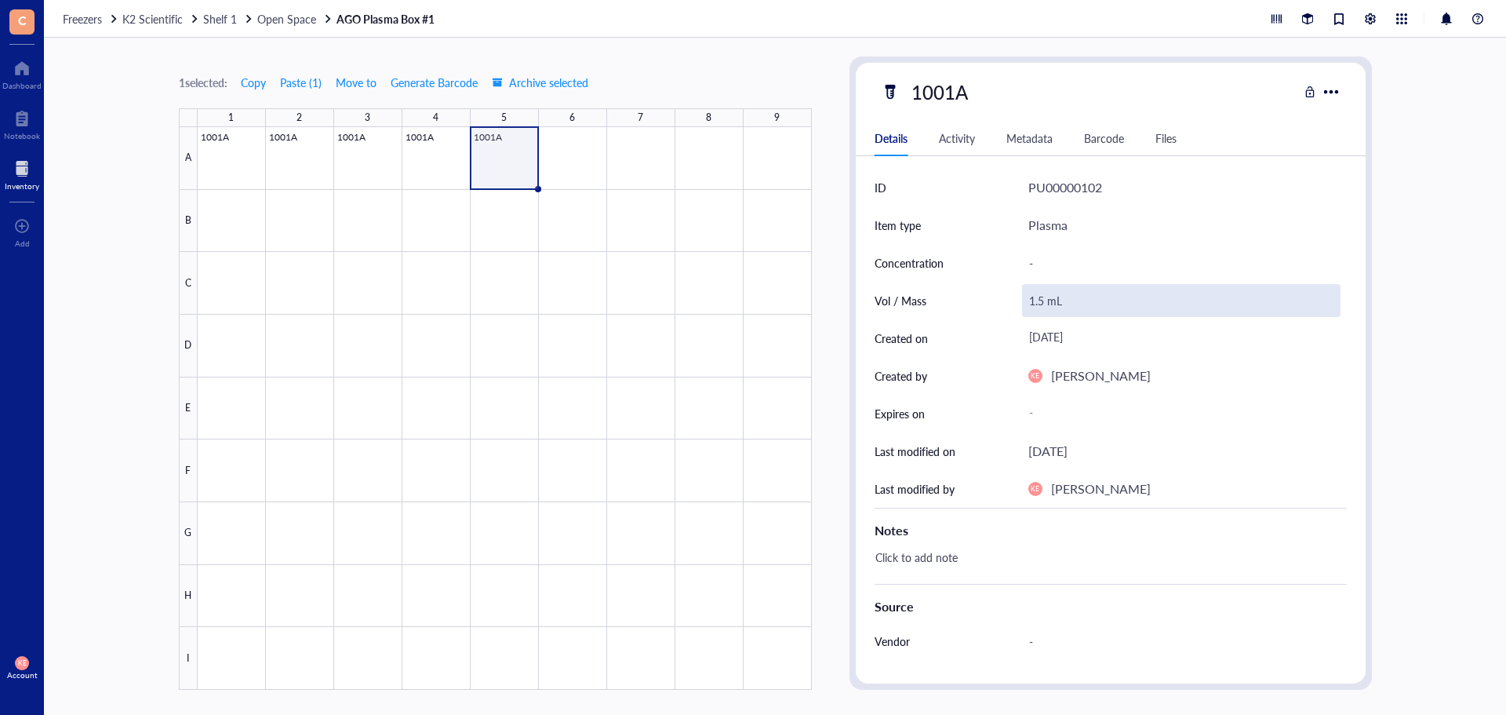
click at [1066, 305] on div "1.5 mL" at bounding box center [1181, 300] width 319 height 33
drag, startPoint x: 1042, startPoint y: 303, endPoint x: 994, endPoint y: 286, distance: 50.6
click at [994, 286] on div "Vol / Mass 1.5 mL" at bounding box center [1111, 301] width 472 height 38
type input "0.5 mL"
click at [1394, 259] on div "1 selected: Copy Paste ( 1 ) Move to Generate Barcode Archive selected 1 2 3 4 …" at bounding box center [775, 376] width 1462 height 677
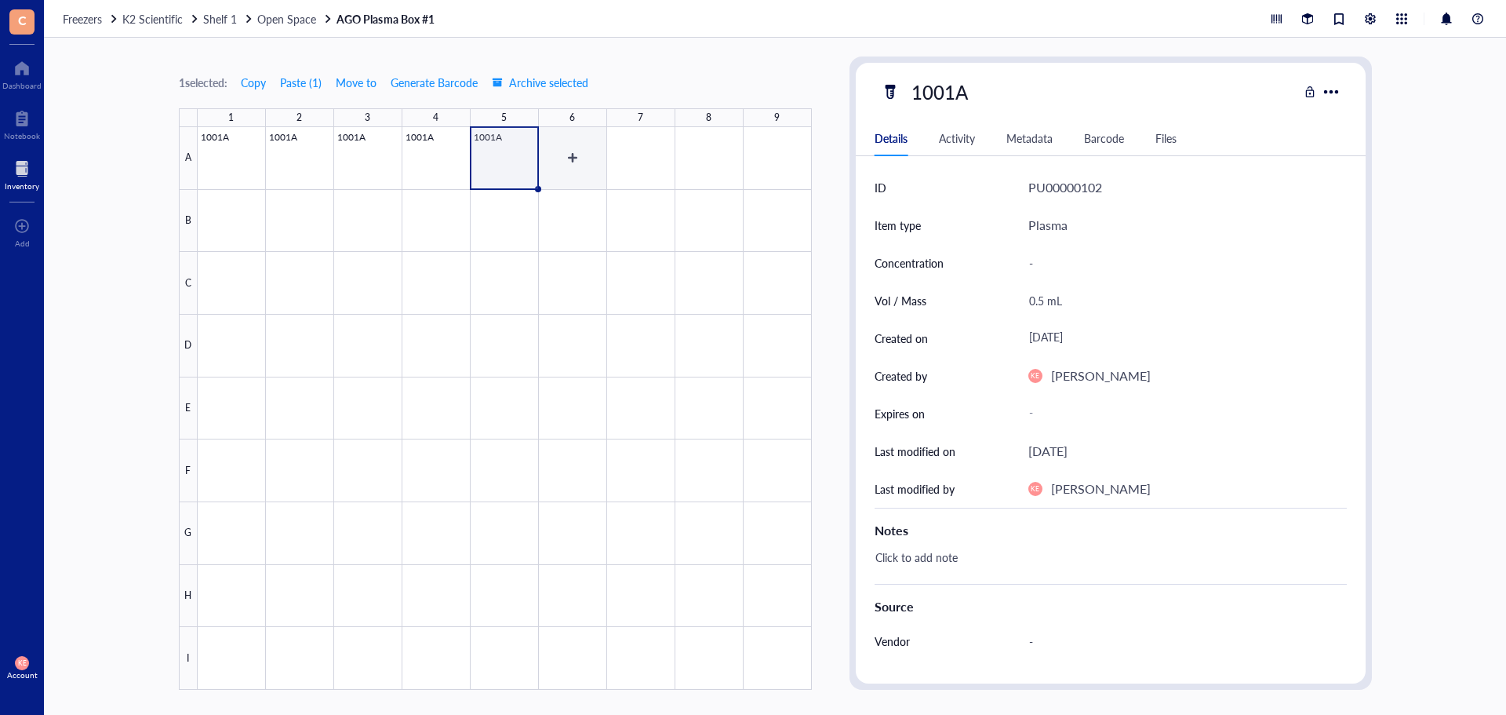
click at [582, 177] on div at bounding box center [505, 408] width 614 height 563
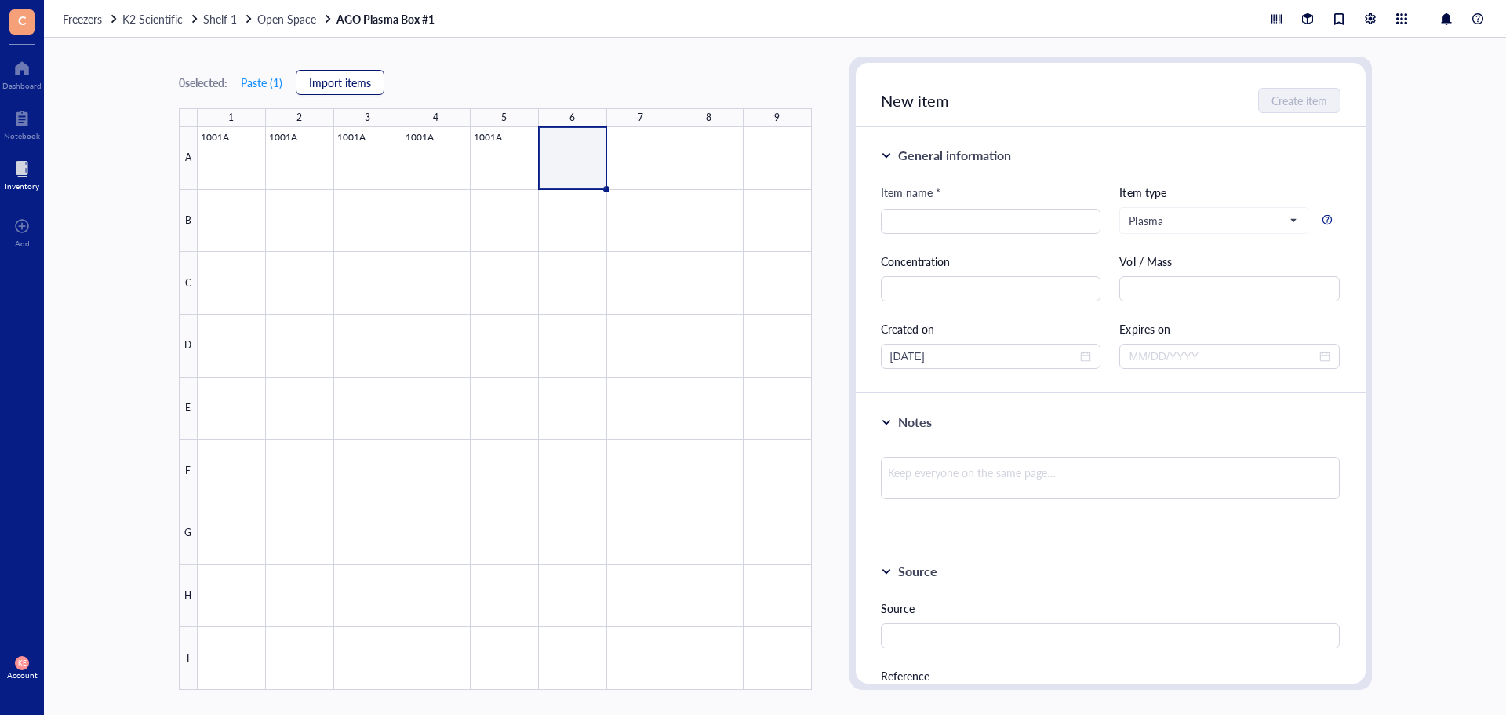
click at [352, 89] on span "Import items" at bounding box center [340, 82] width 62 height 13
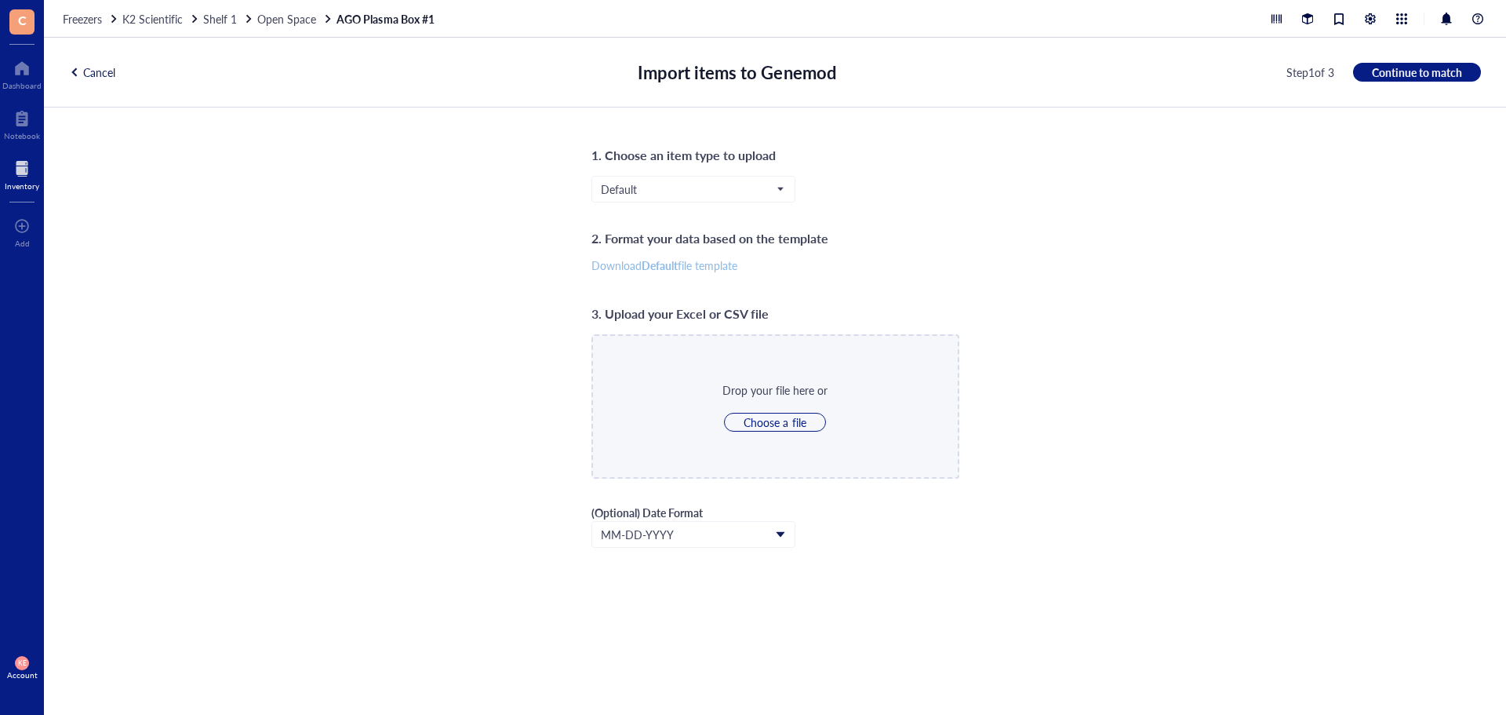
click at [664, 268] on b "Default" at bounding box center [660, 265] width 36 height 16
click at [668, 185] on span "Default" at bounding box center [692, 189] width 182 height 14
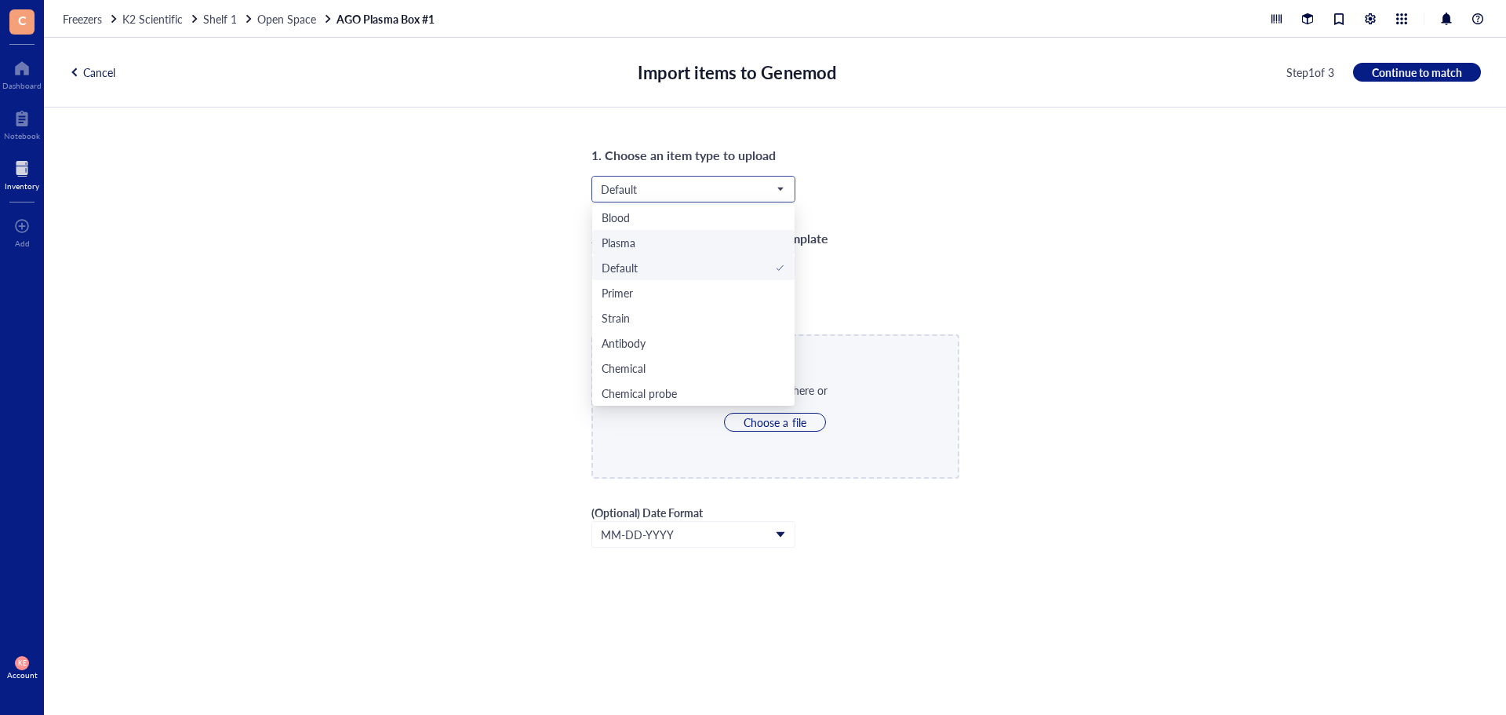
click at [624, 241] on div "Plasma" at bounding box center [619, 242] width 34 height 17
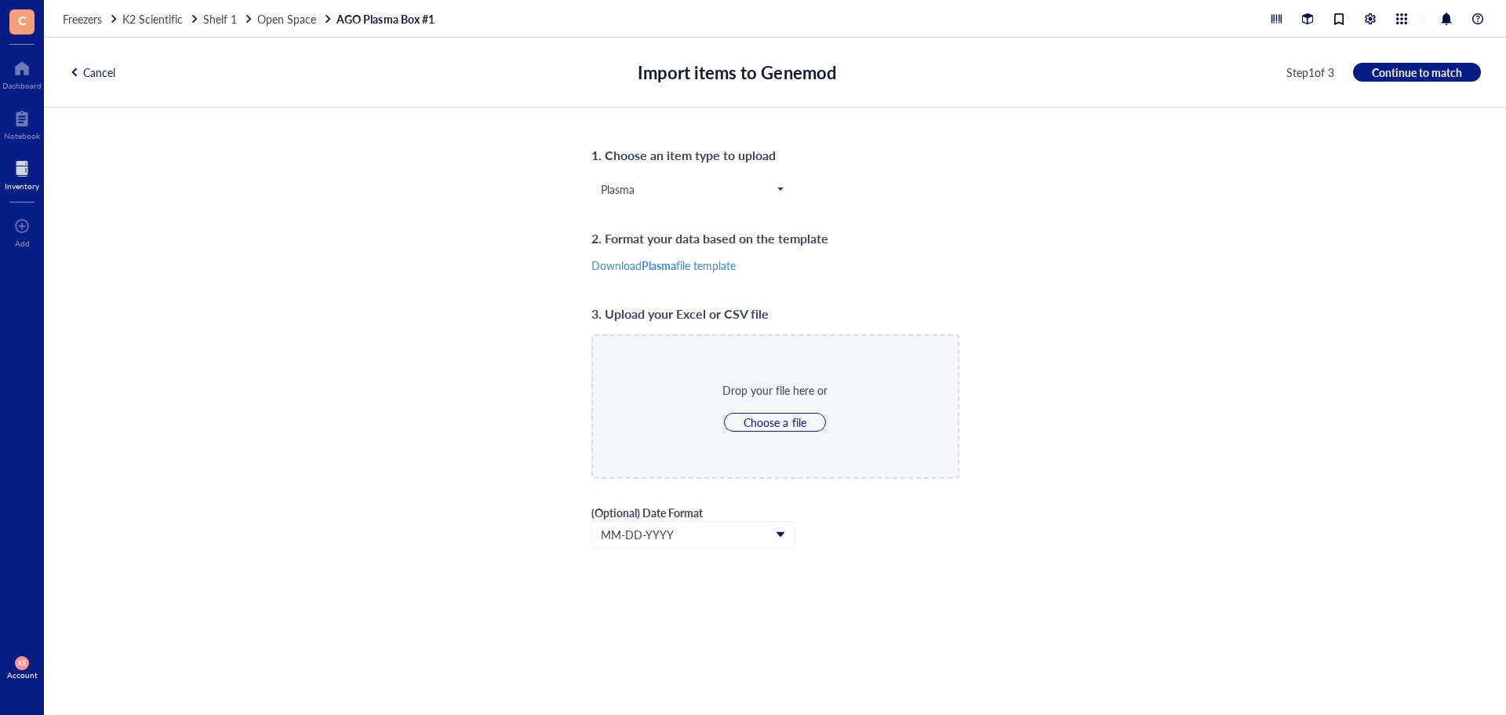
click at [110, 77] on div "Cancel" at bounding box center [92, 72] width 46 height 14
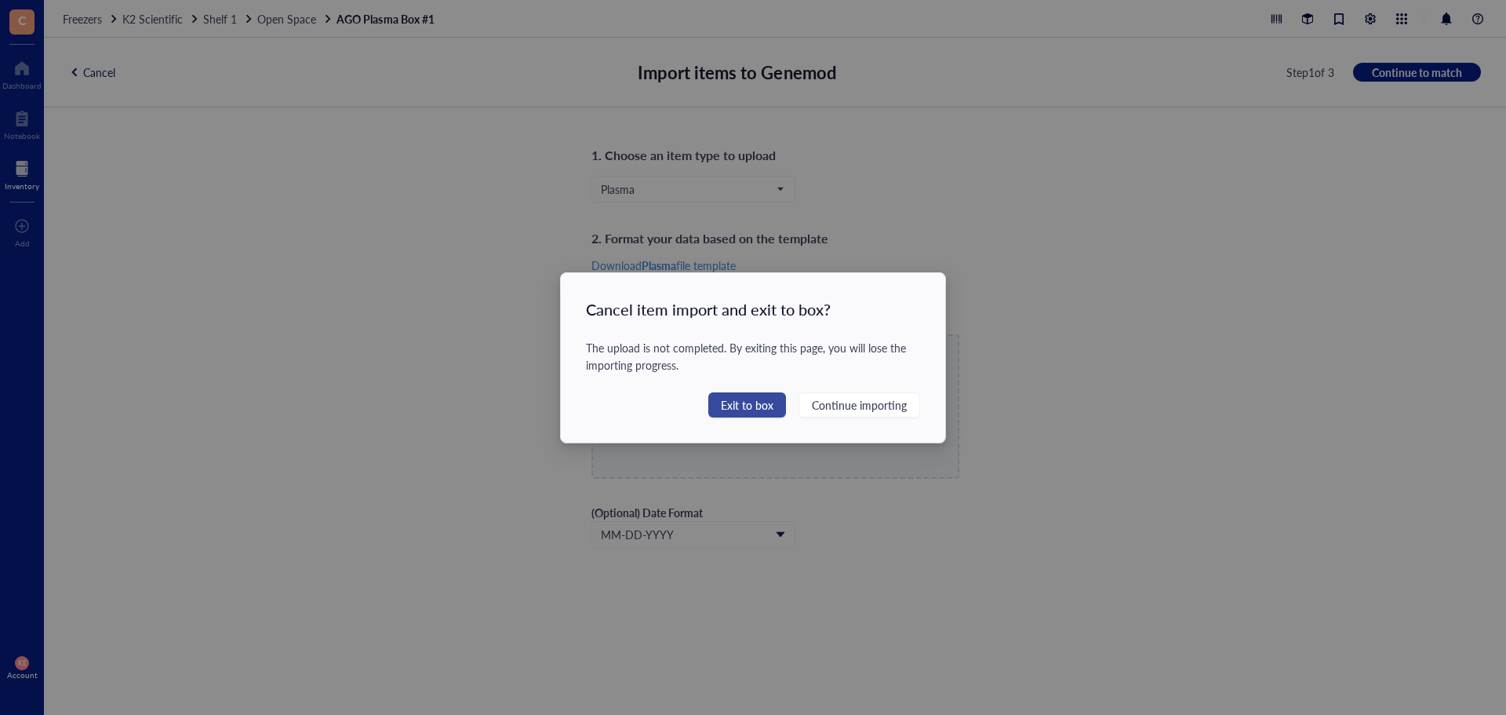
click at [742, 409] on span "Exit to box" at bounding box center [747, 404] width 53 height 17
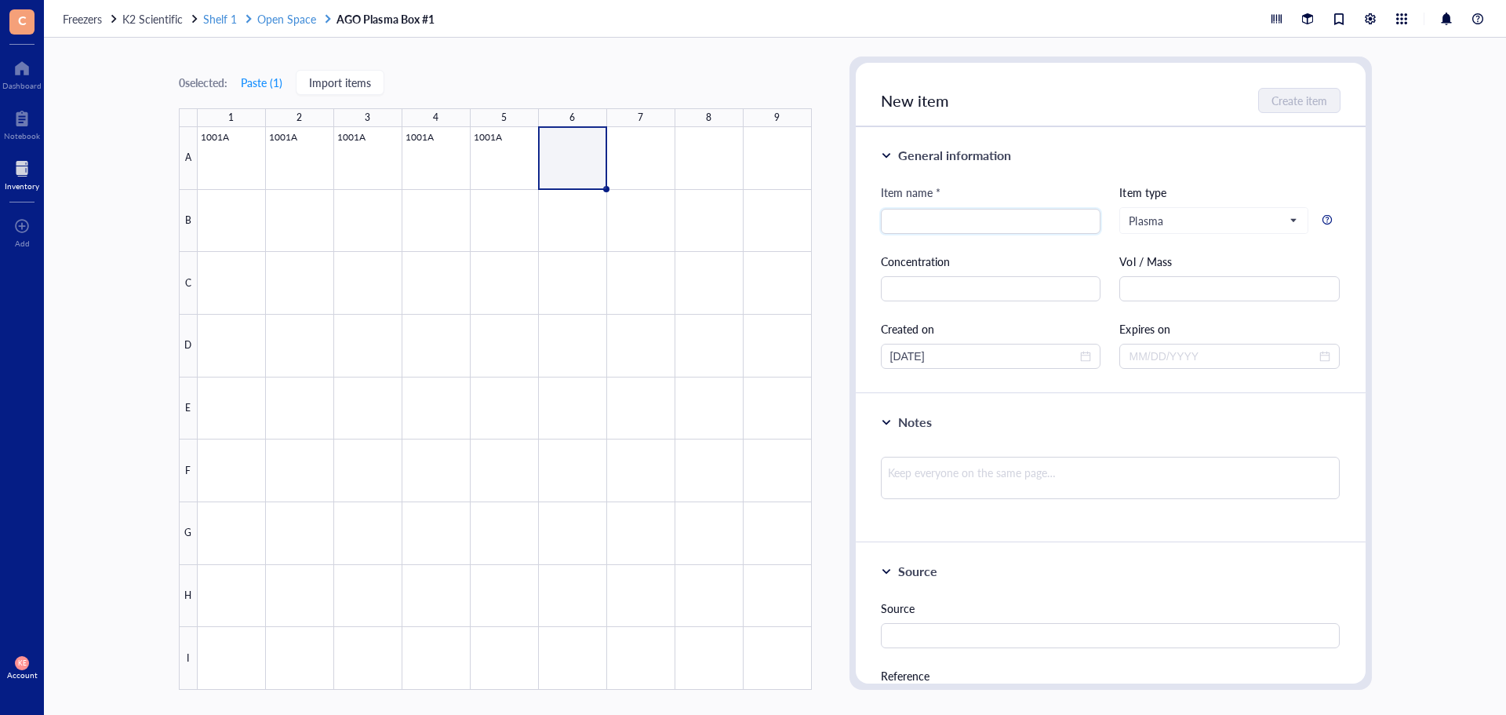
click at [284, 18] on span "Open Space" at bounding box center [286, 19] width 59 height 16
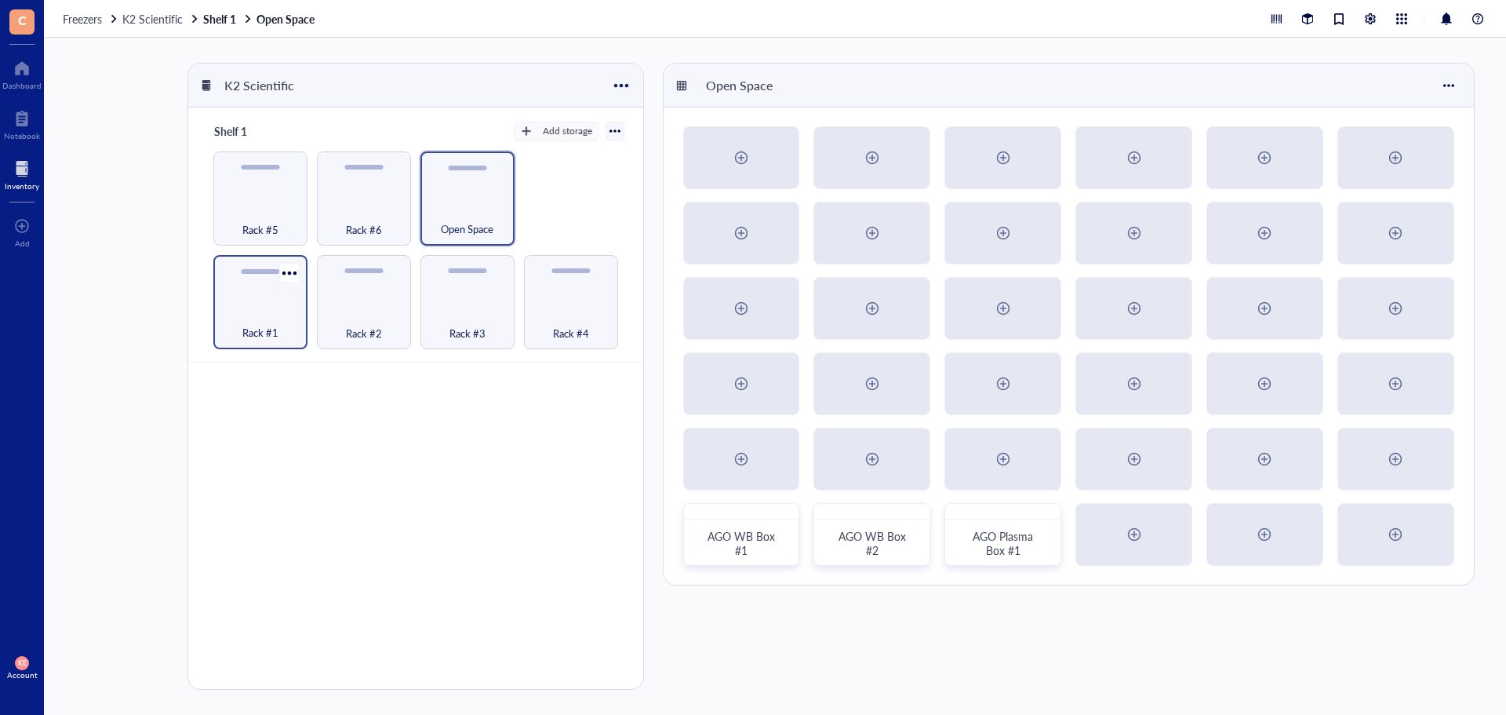
click at [278, 302] on div "Rack #1" at bounding box center [260, 302] width 94 height 94
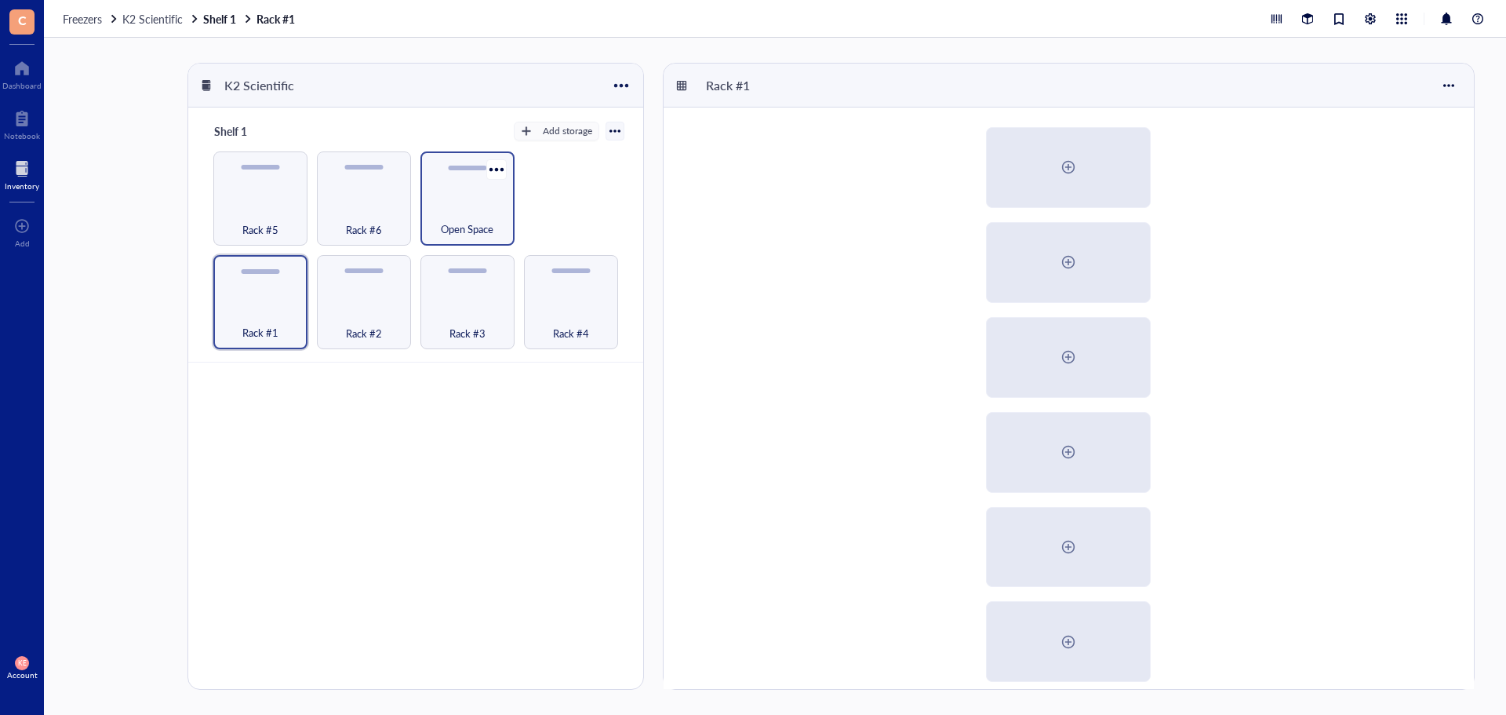
click at [443, 208] on div "Open Space" at bounding box center [467, 220] width 78 height 35
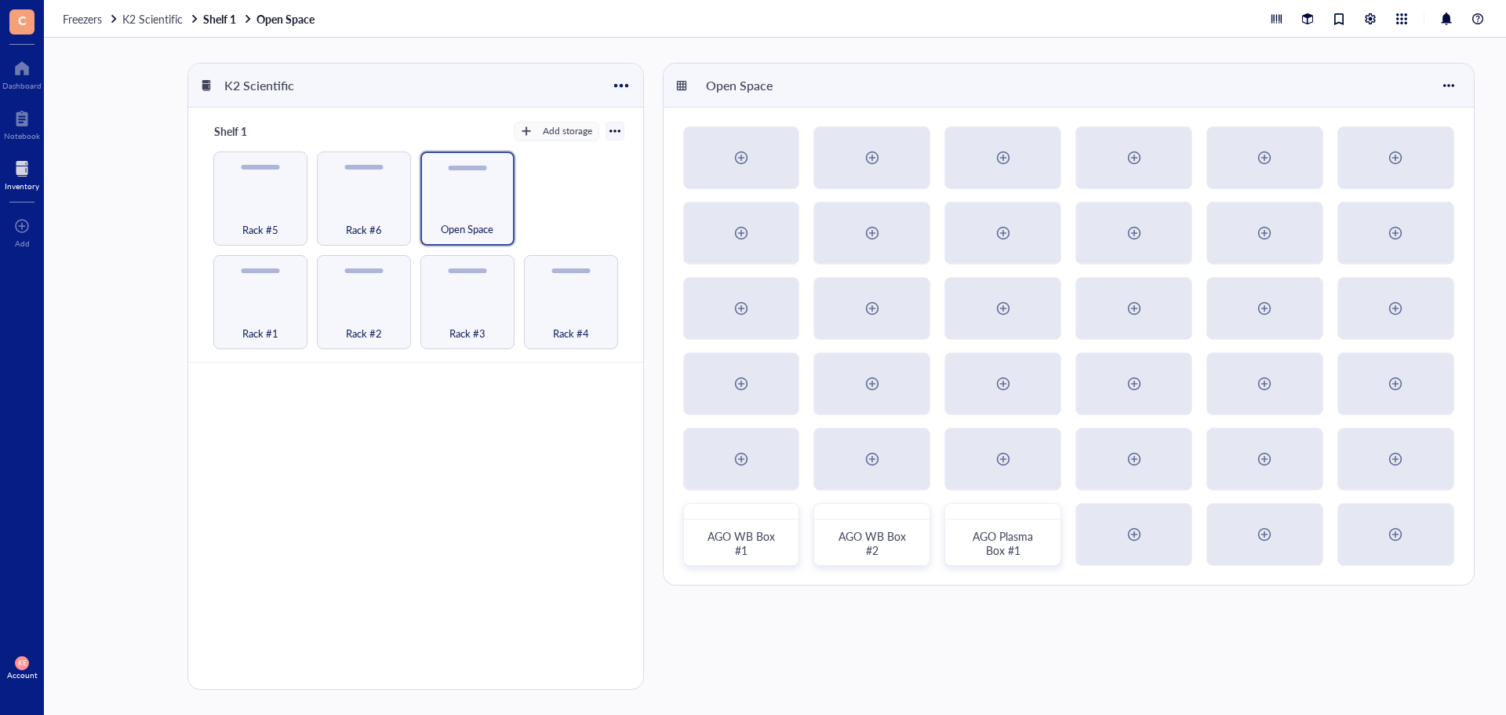
click at [135, 27] on div "Freezers K2 Scientific Shelf 1 Open Space" at bounding box center [775, 19] width 1462 height 38
click at [67, 1] on div "Freezers K2 Scientific Shelf 1 Open Space" at bounding box center [775, 19] width 1462 height 38
click at [70, 24] on span "Freezers" at bounding box center [82, 19] width 39 height 16
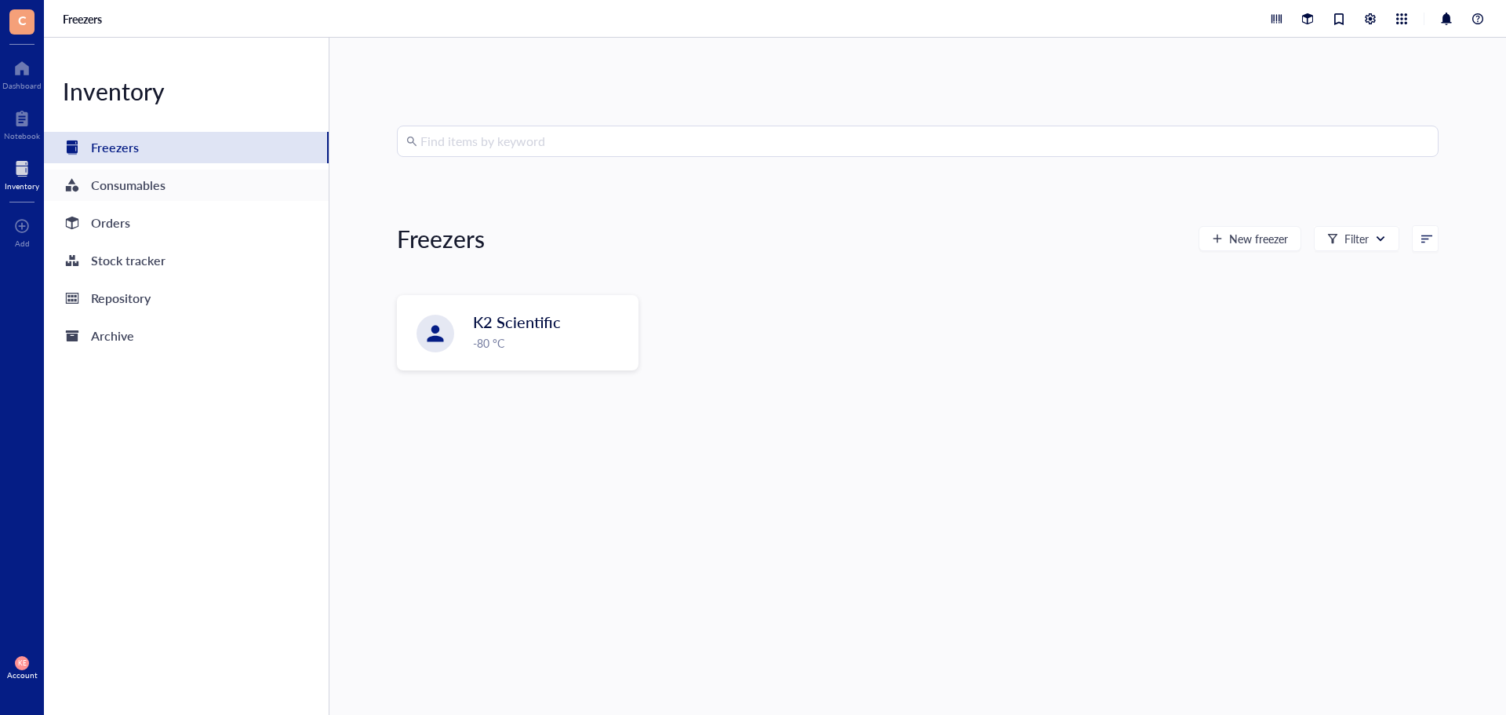
click at [111, 198] on div "Consumables" at bounding box center [186, 184] width 285 height 31
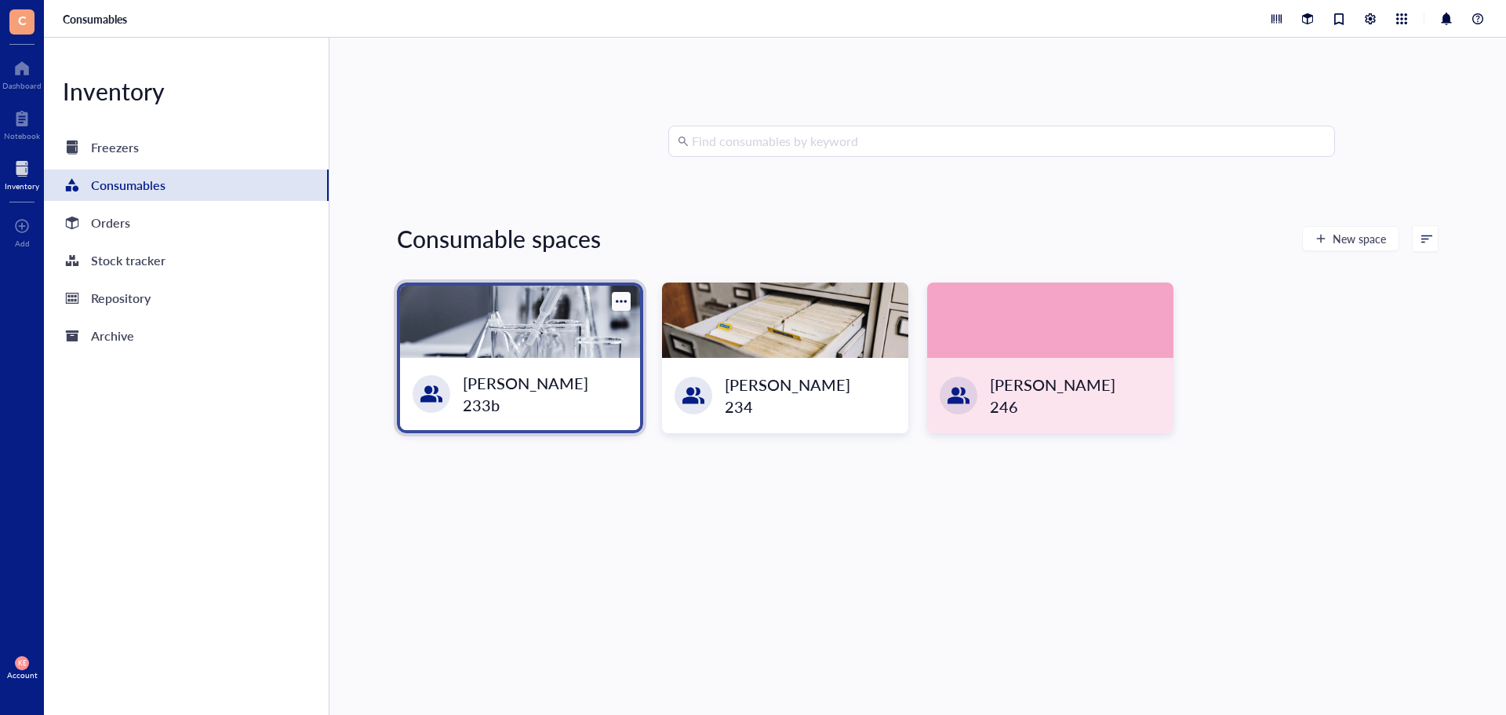
click at [480, 333] on div at bounding box center [520, 322] width 240 height 72
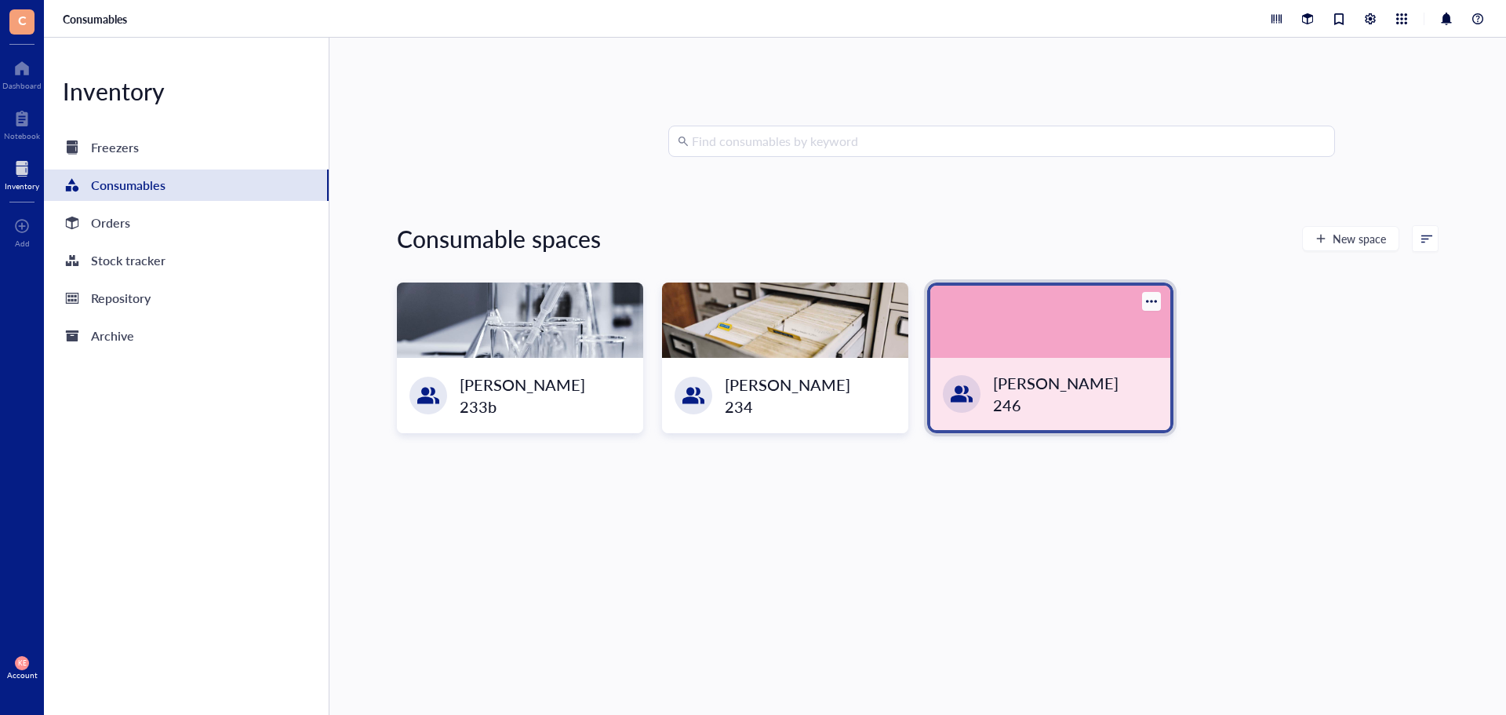
click at [1030, 346] on div at bounding box center [1050, 322] width 240 height 72
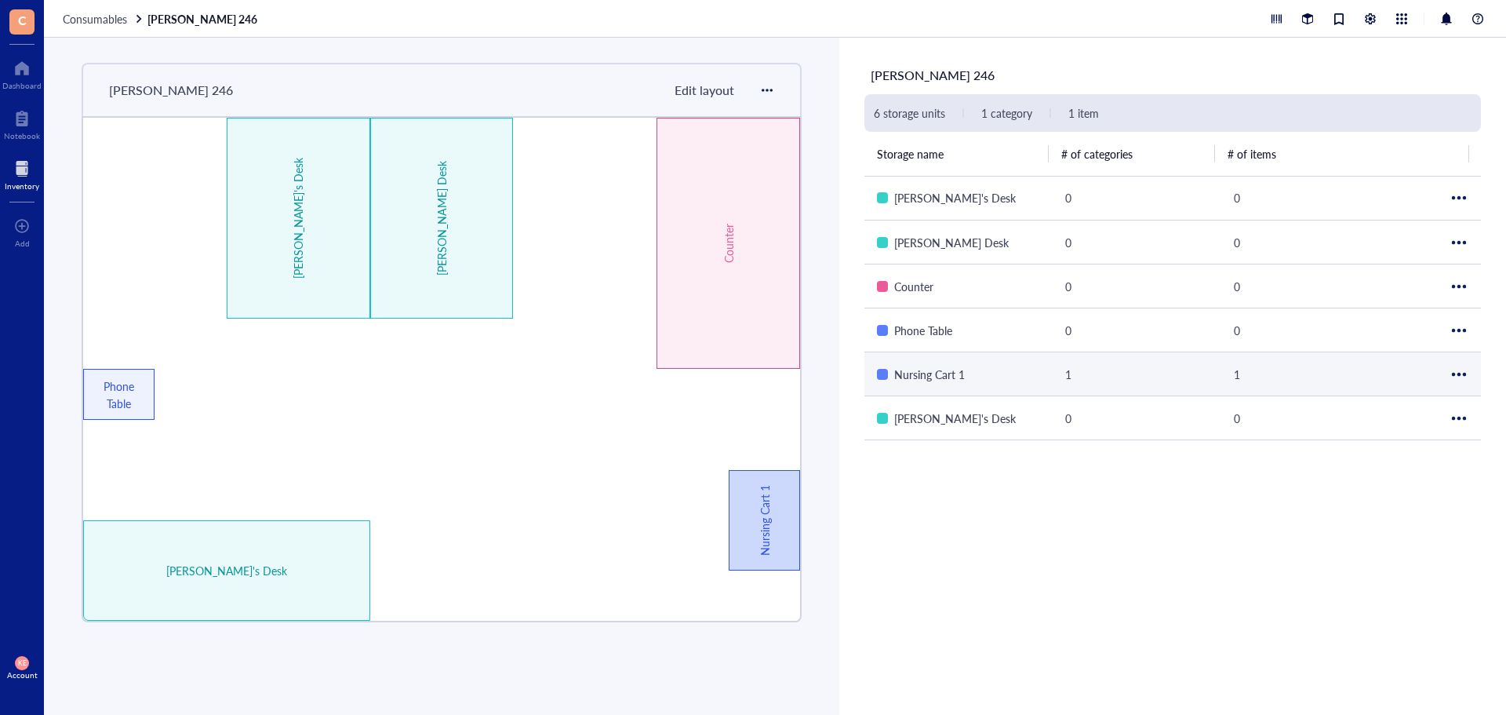
click at [758, 525] on div "Nursing Cart 1" at bounding box center [764, 520] width 17 height 84
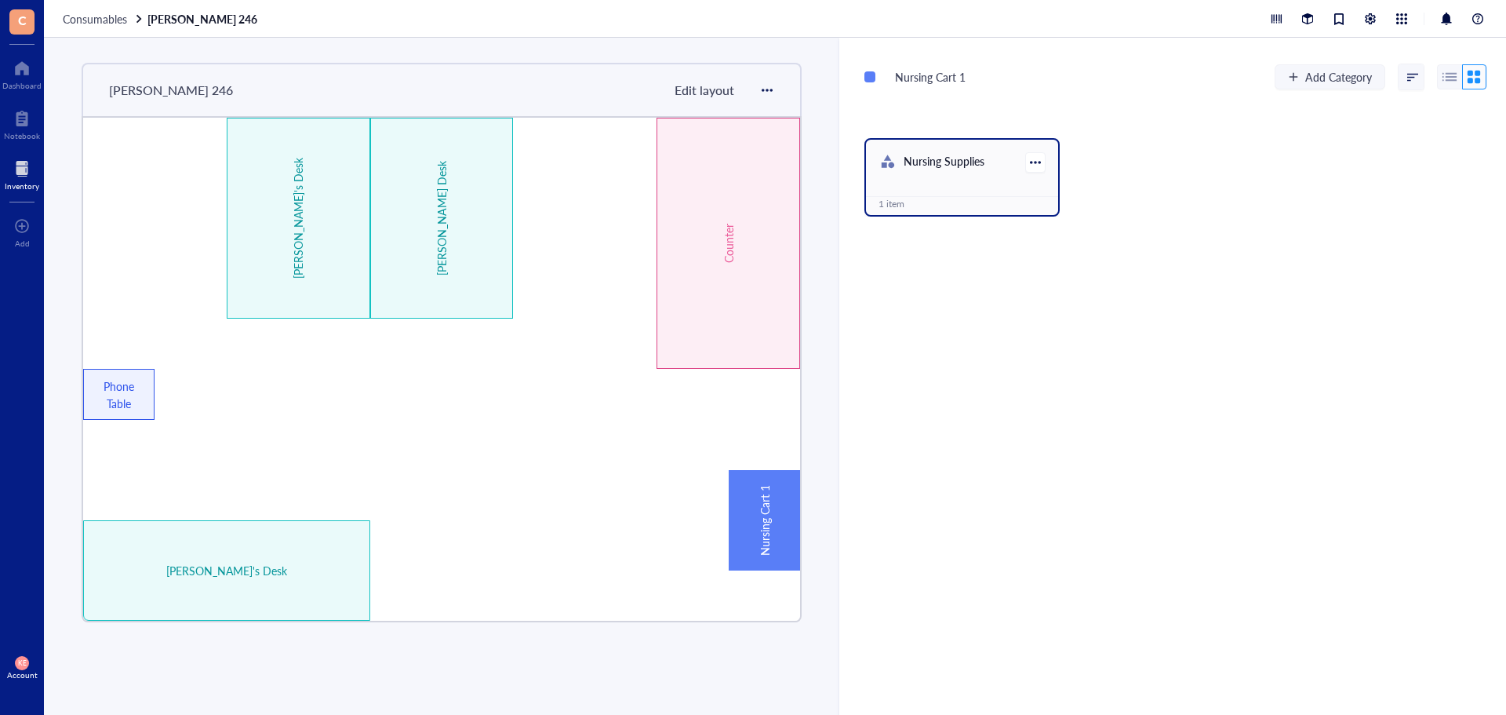
click at [947, 182] on div "Nursing Supplies" at bounding box center [962, 163] width 192 height 46
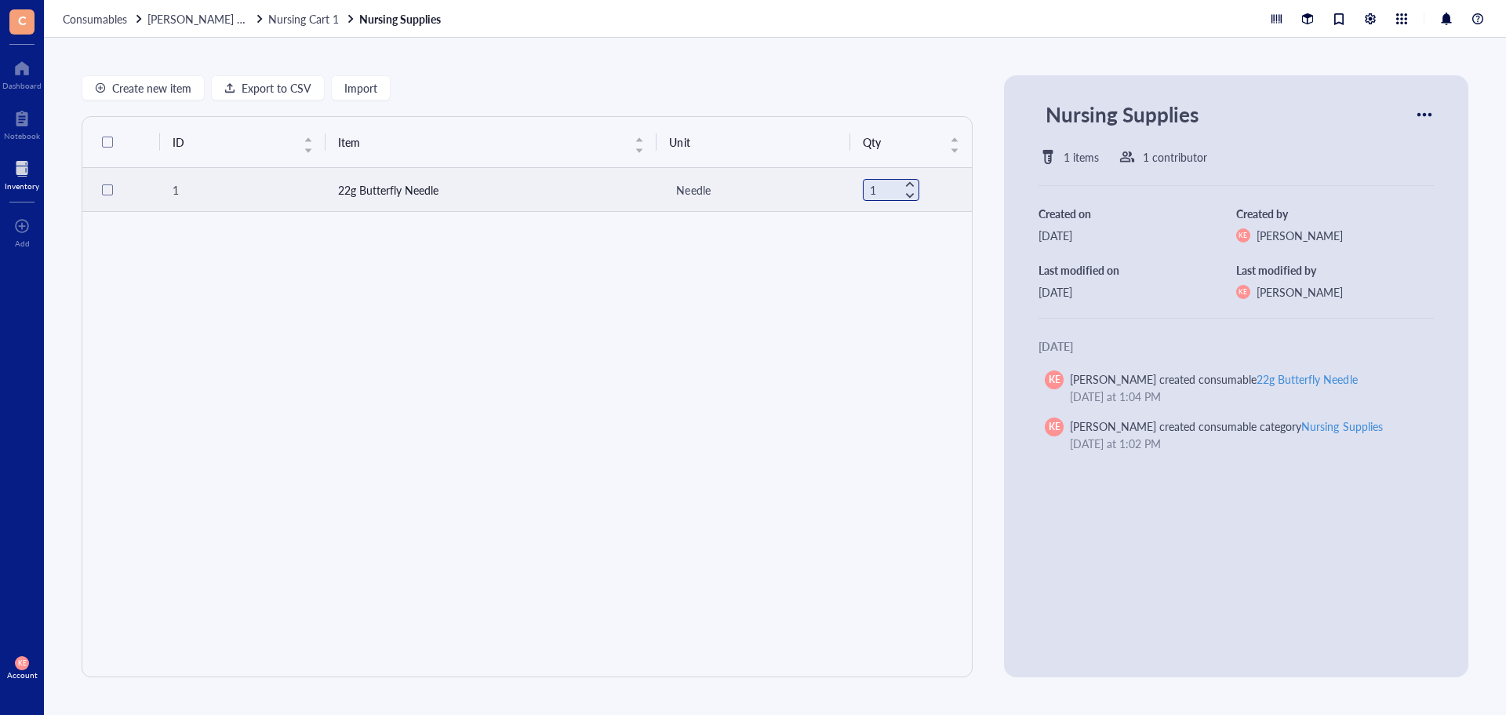
click at [865, 191] on input "1" at bounding box center [887, 190] width 47 height 20
click at [905, 194] on div at bounding box center [910, 195] width 11 height 11
type input "0"
click at [655, 353] on div "ID Item Unit Qty 1 22g Butterfly Needle Needle 0" at bounding box center [527, 396] width 891 height 561
click at [31, 163] on div at bounding box center [22, 168] width 35 height 25
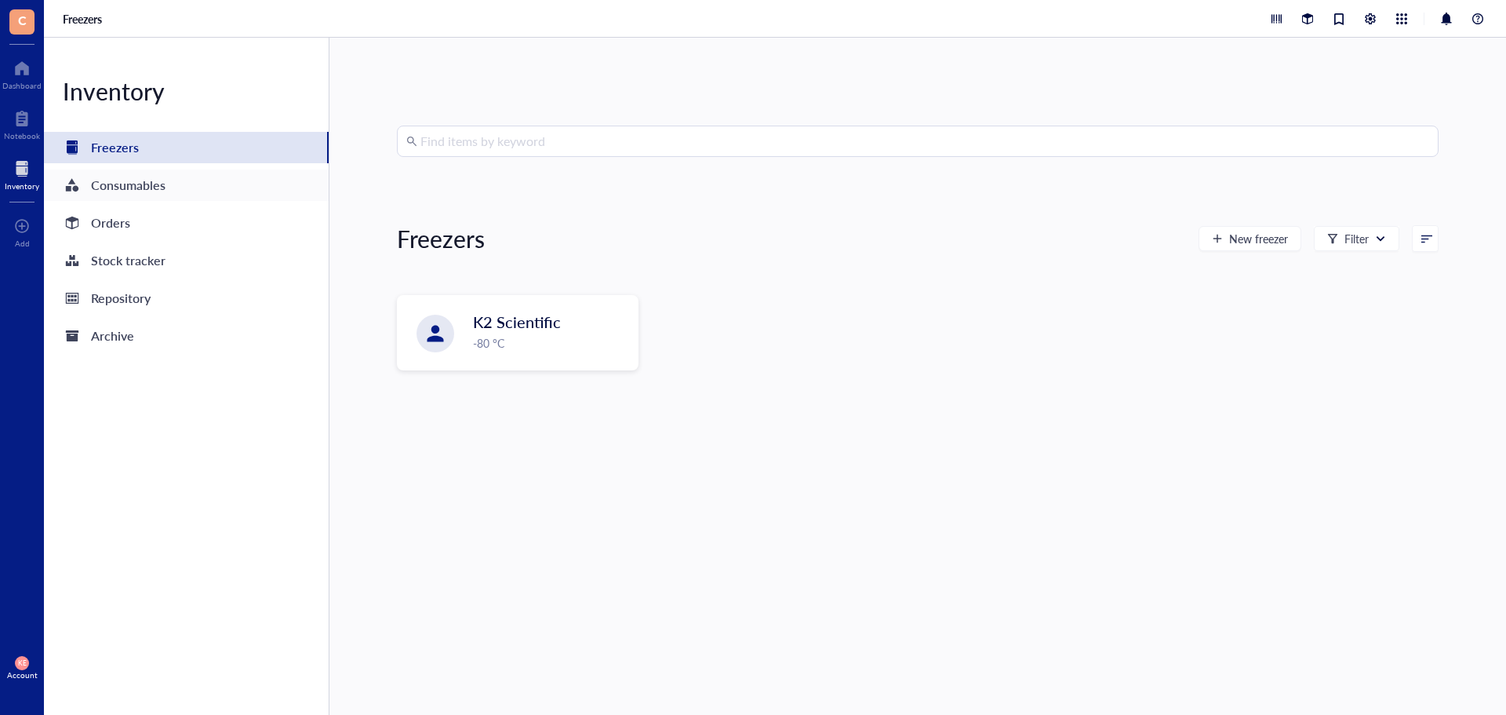
click at [129, 183] on div "Consumables" at bounding box center [128, 185] width 75 height 22
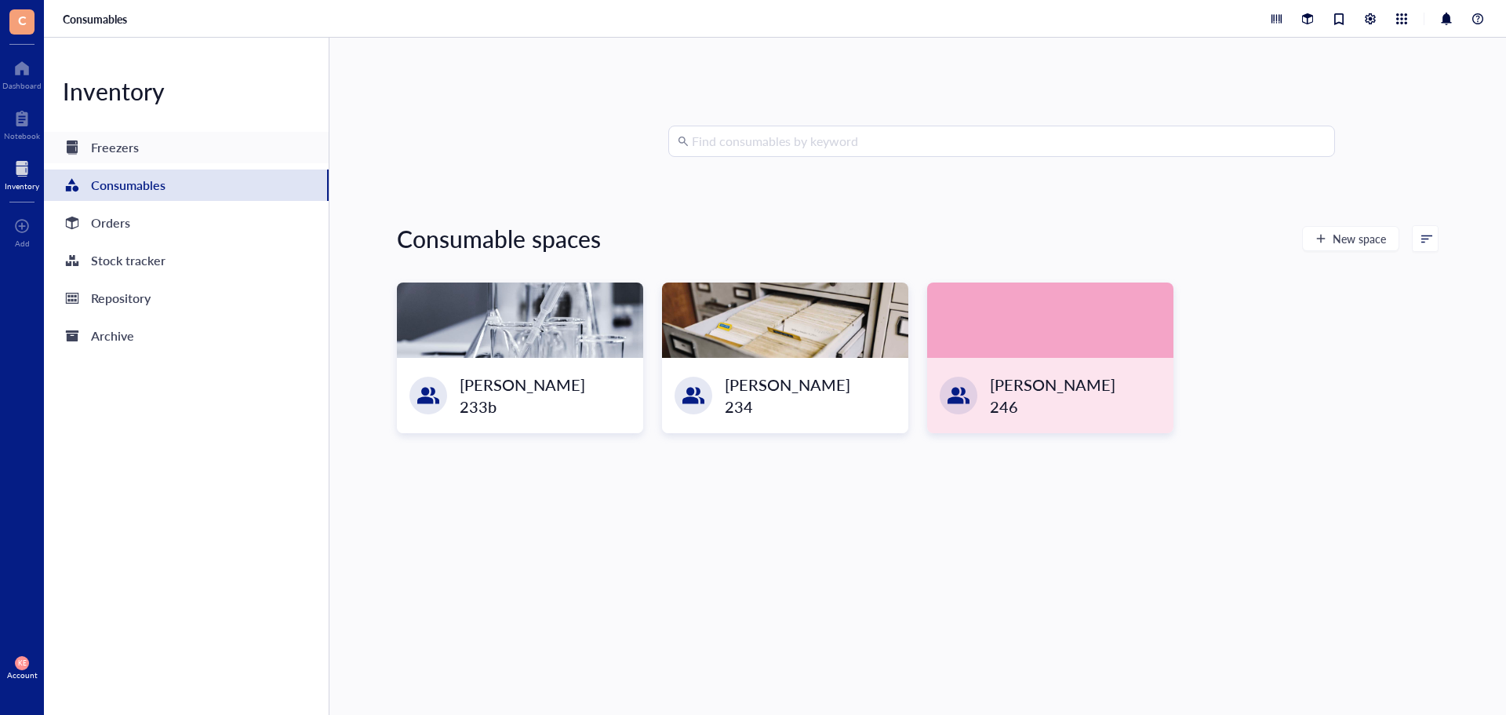
click at [129, 144] on div "Freezers" at bounding box center [115, 148] width 48 height 22
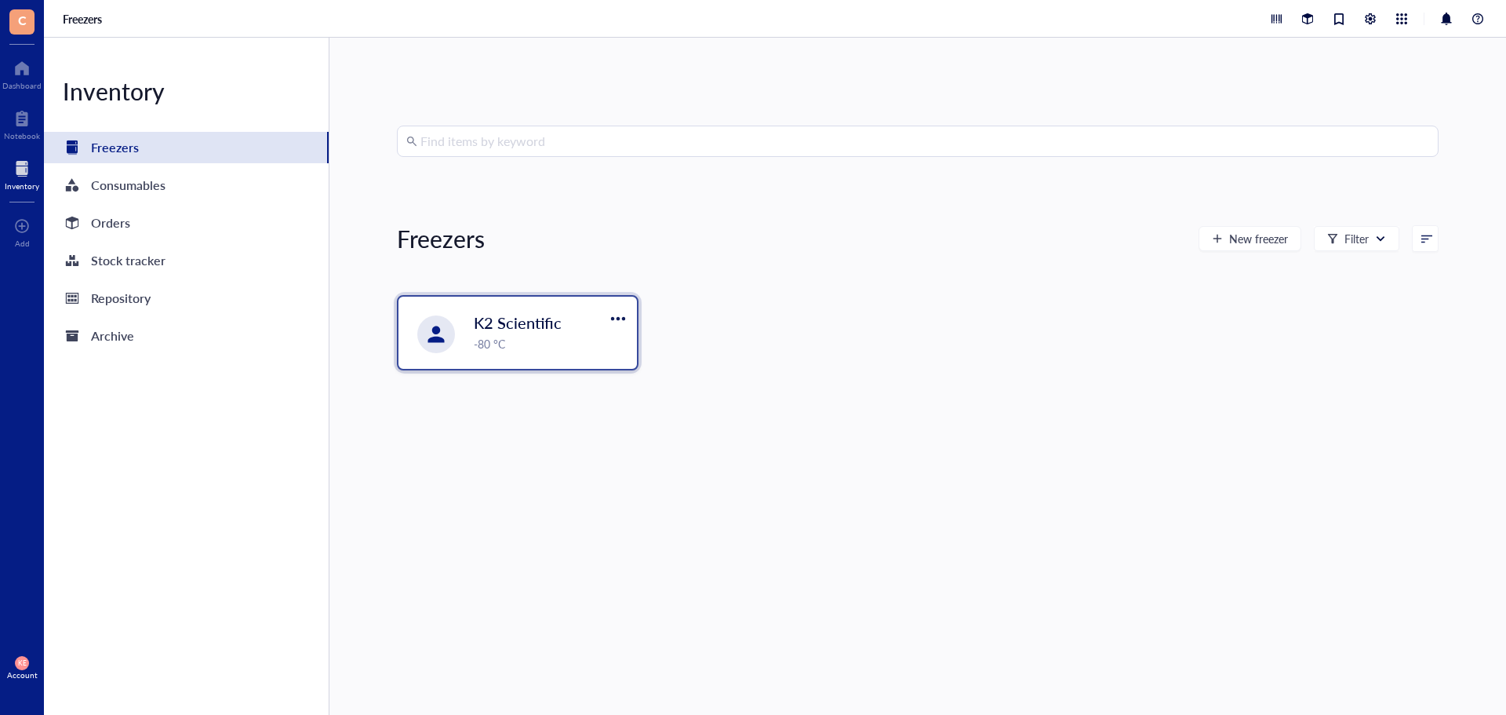
click at [533, 333] on div "K2 Scientific -80 °C" at bounding box center [551, 331] width 154 height 41
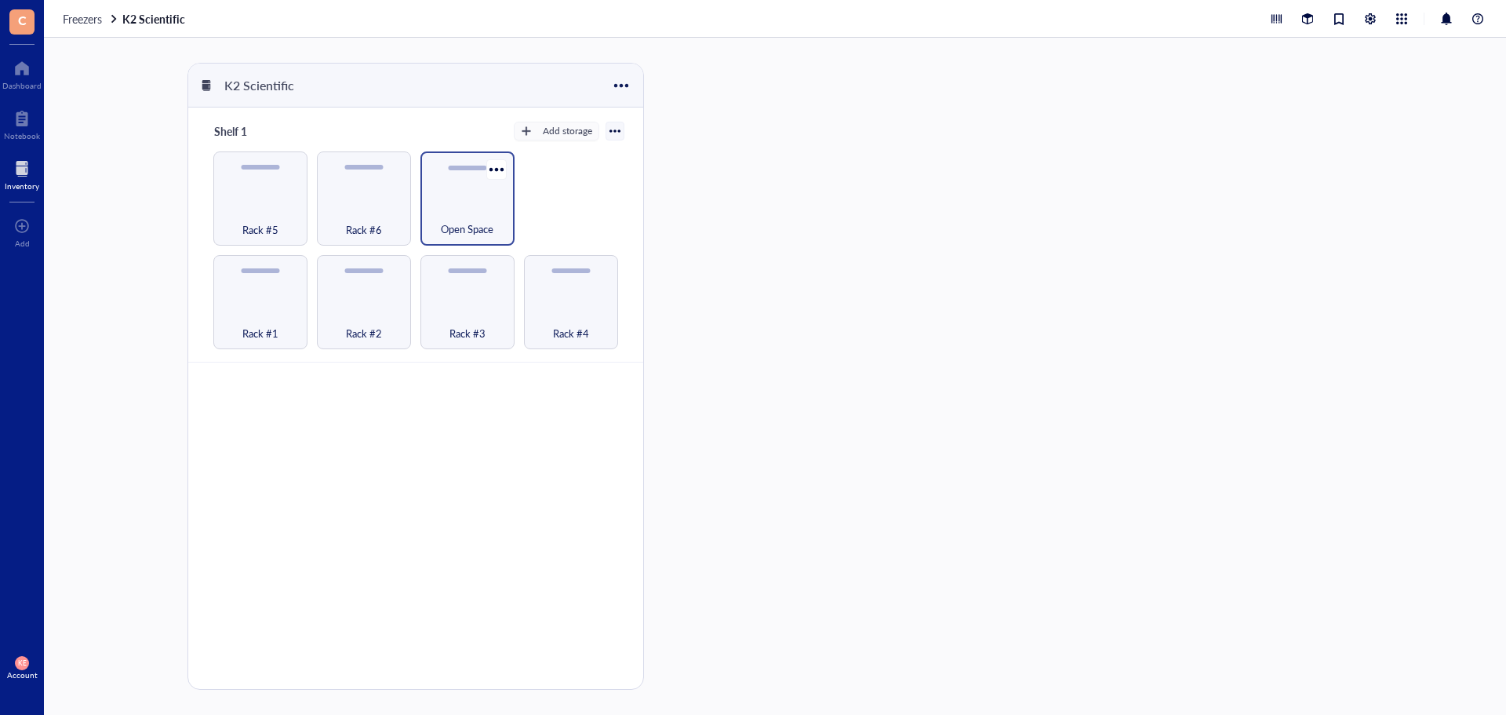
click at [500, 211] on div "Open Space" at bounding box center [467, 220] width 78 height 35
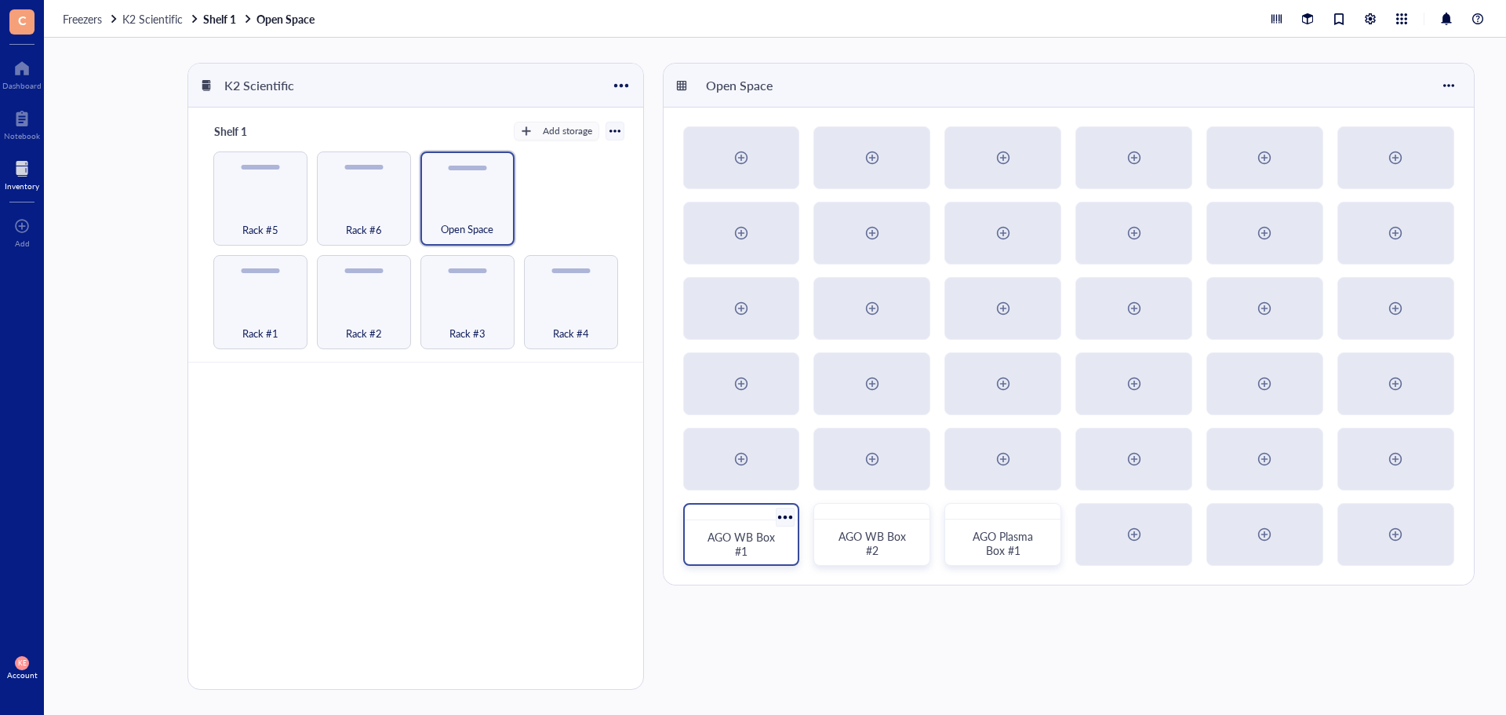
click at [765, 552] on div "AGO WB Box #1" at bounding box center [742, 544] width 76 height 28
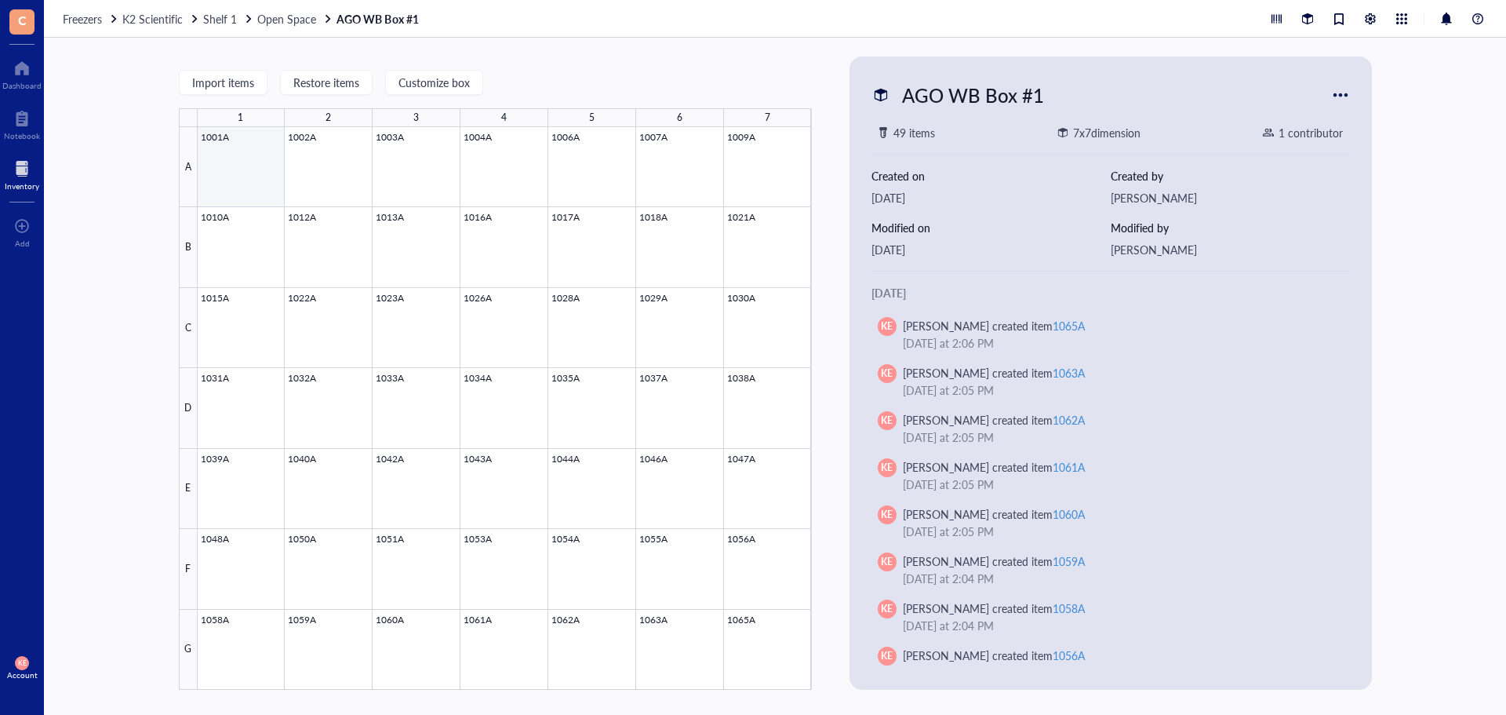
click at [238, 173] on div at bounding box center [505, 408] width 614 height 563
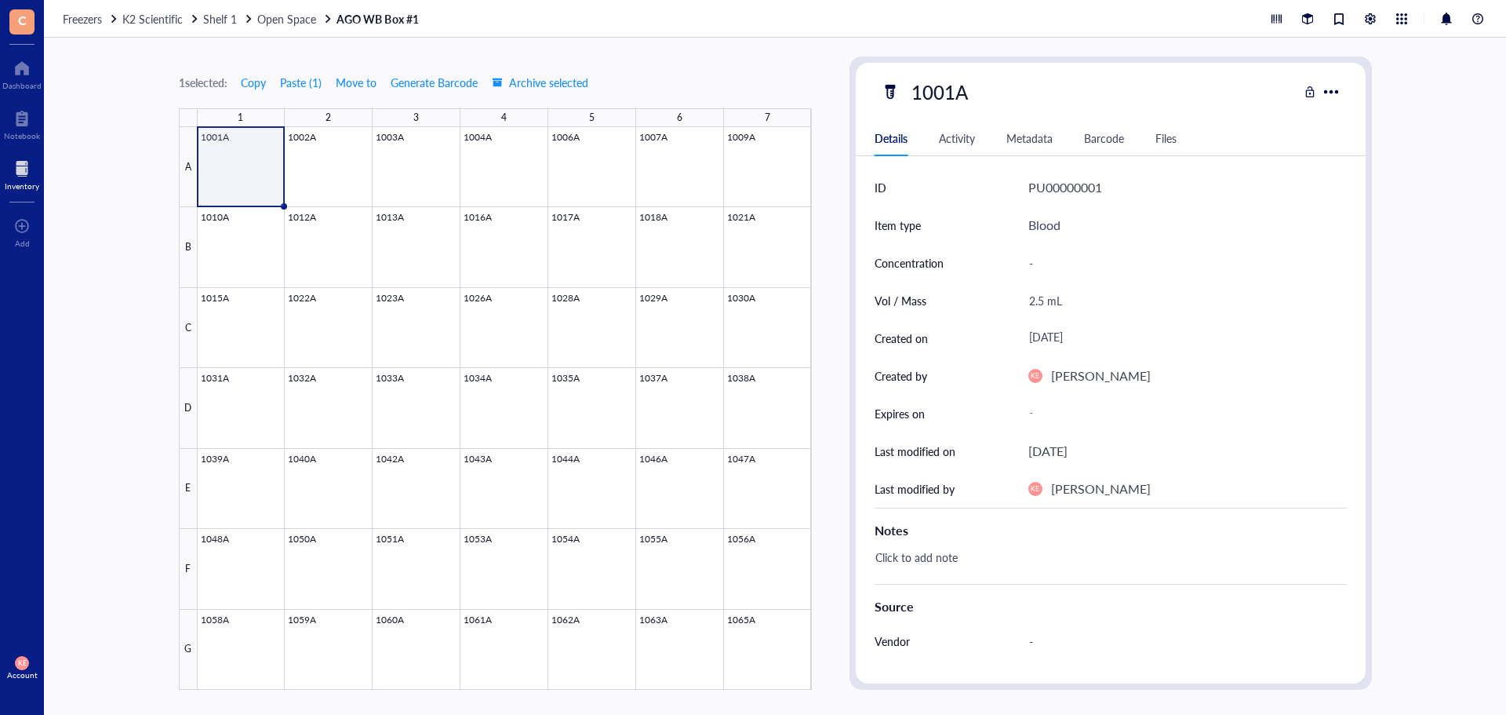
click at [32, 176] on div at bounding box center [22, 168] width 35 height 25
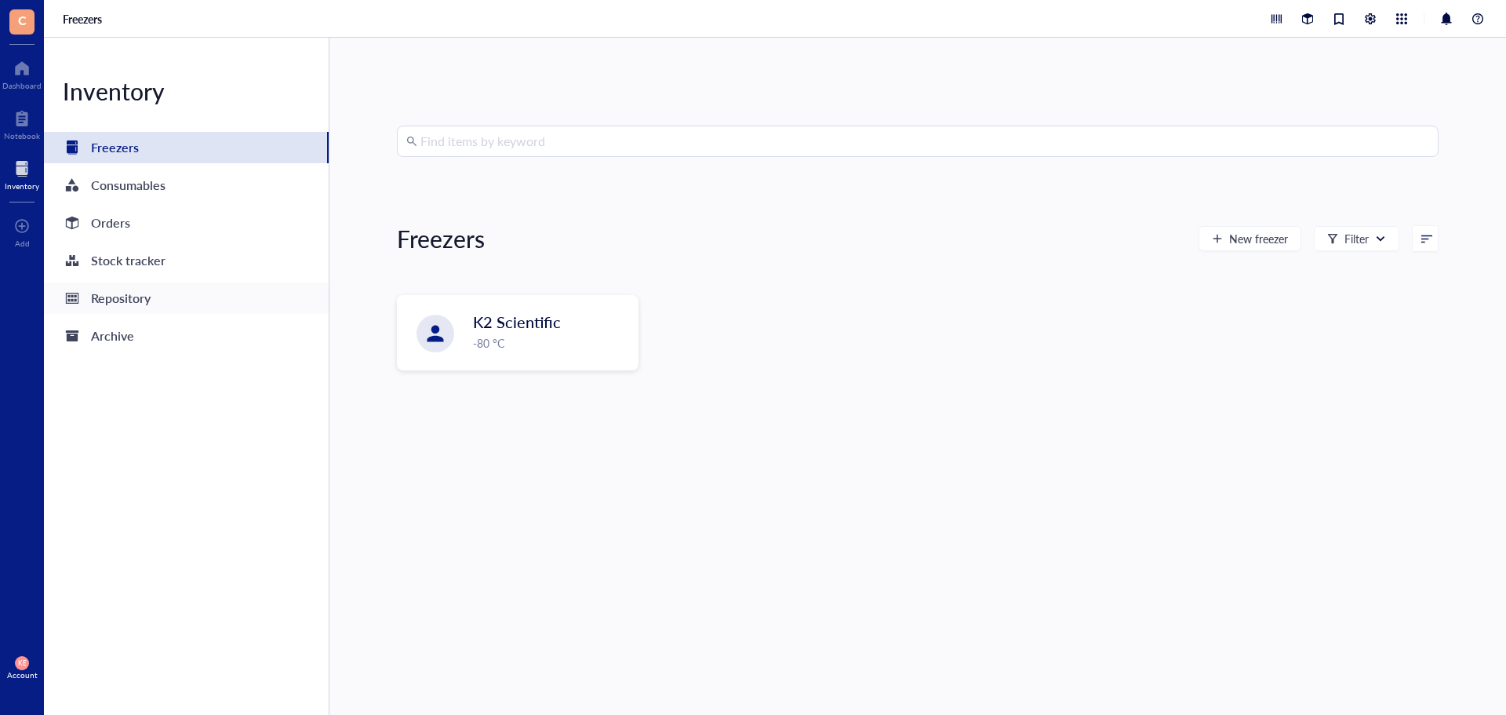
click at [157, 304] on div "Repository" at bounding box center [186, 297] width 285 height 31
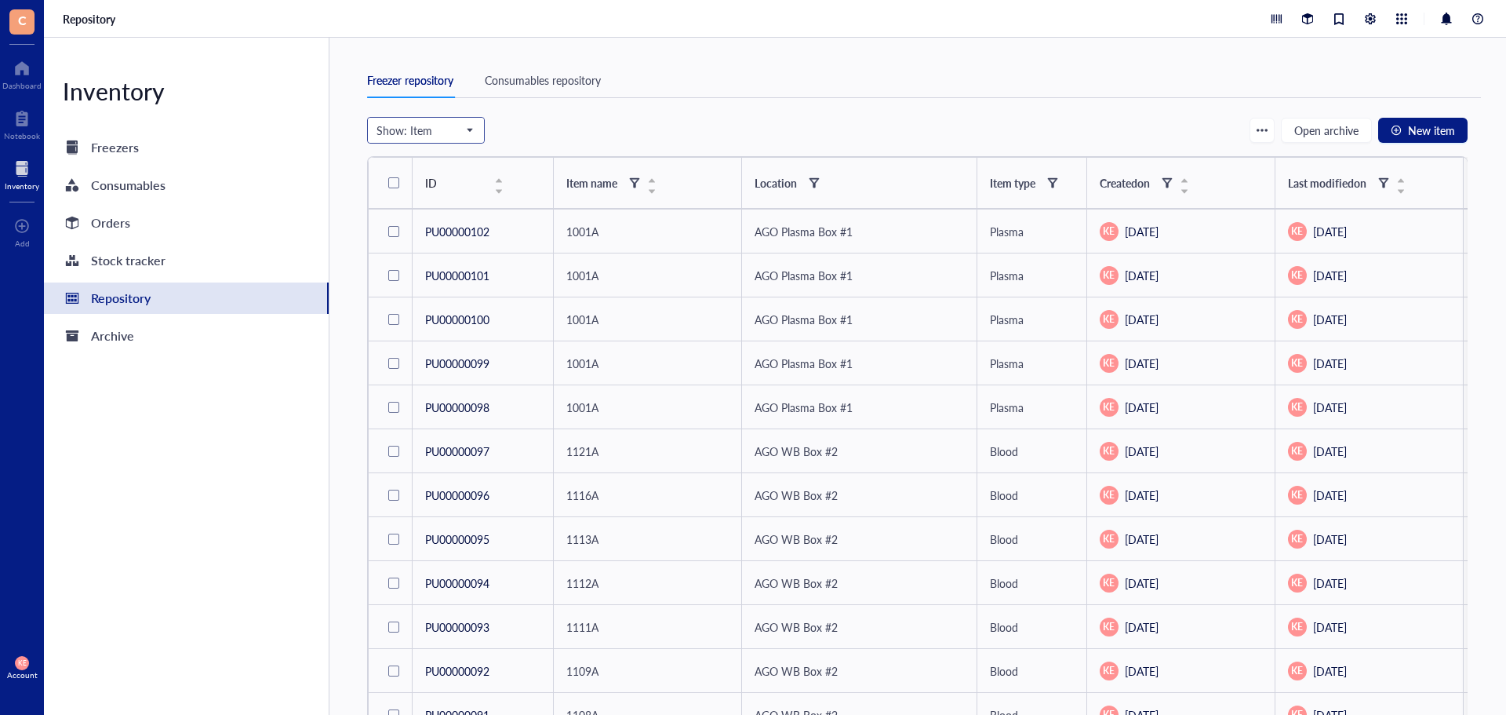
click at [472, 130] on span at bounding box center [426, 130] width 99 height 24
click at [1268, 137] on button "button" at bounding box center [1262, 130] width 25 height 25
click at [1195, 125] on div "Show: Item Freezer Shelf Rack Category Box Item Group Item Open archive New item" at bounding box center [917, 130] width 1101 height 27
click at [654, 178] on div "Item name" at bounding box center [611, 182] width 90 height 19
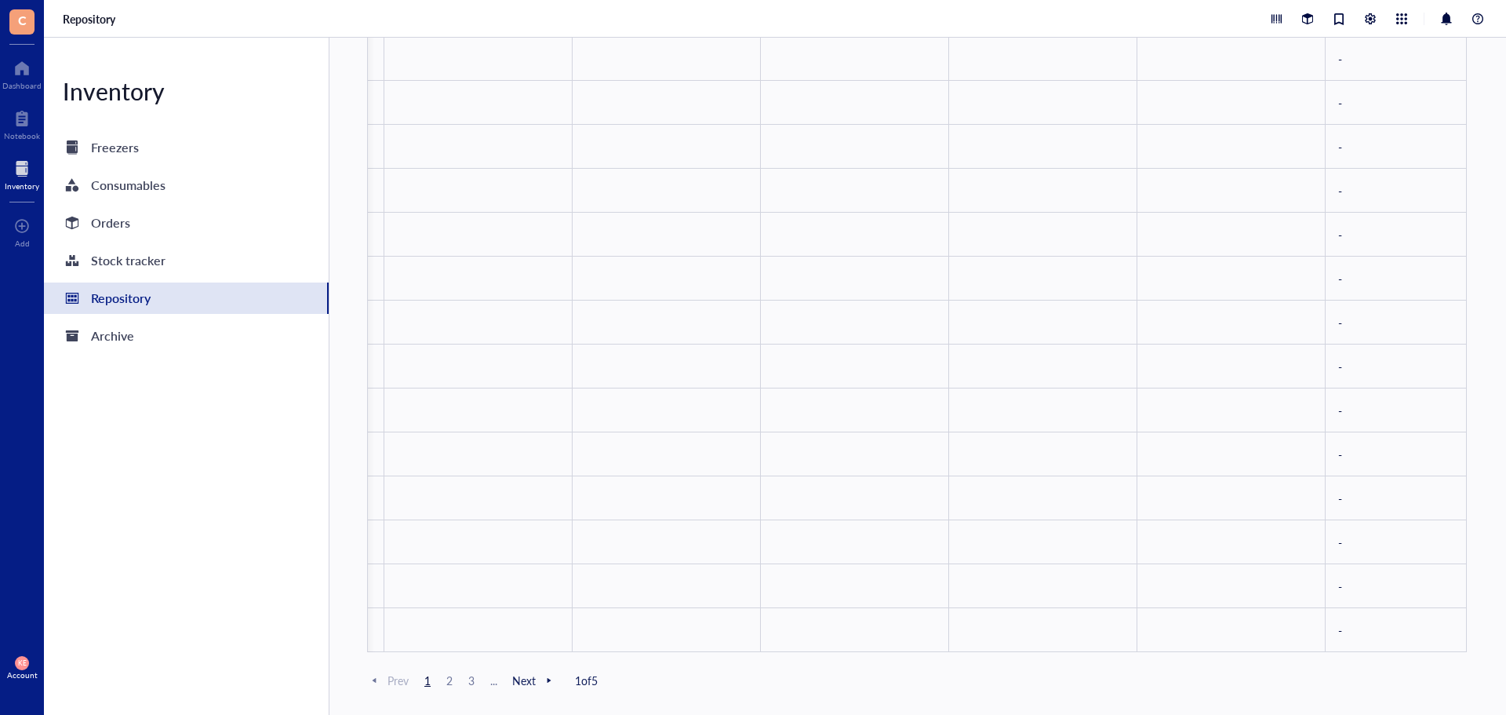
scroll to position [0, 620]
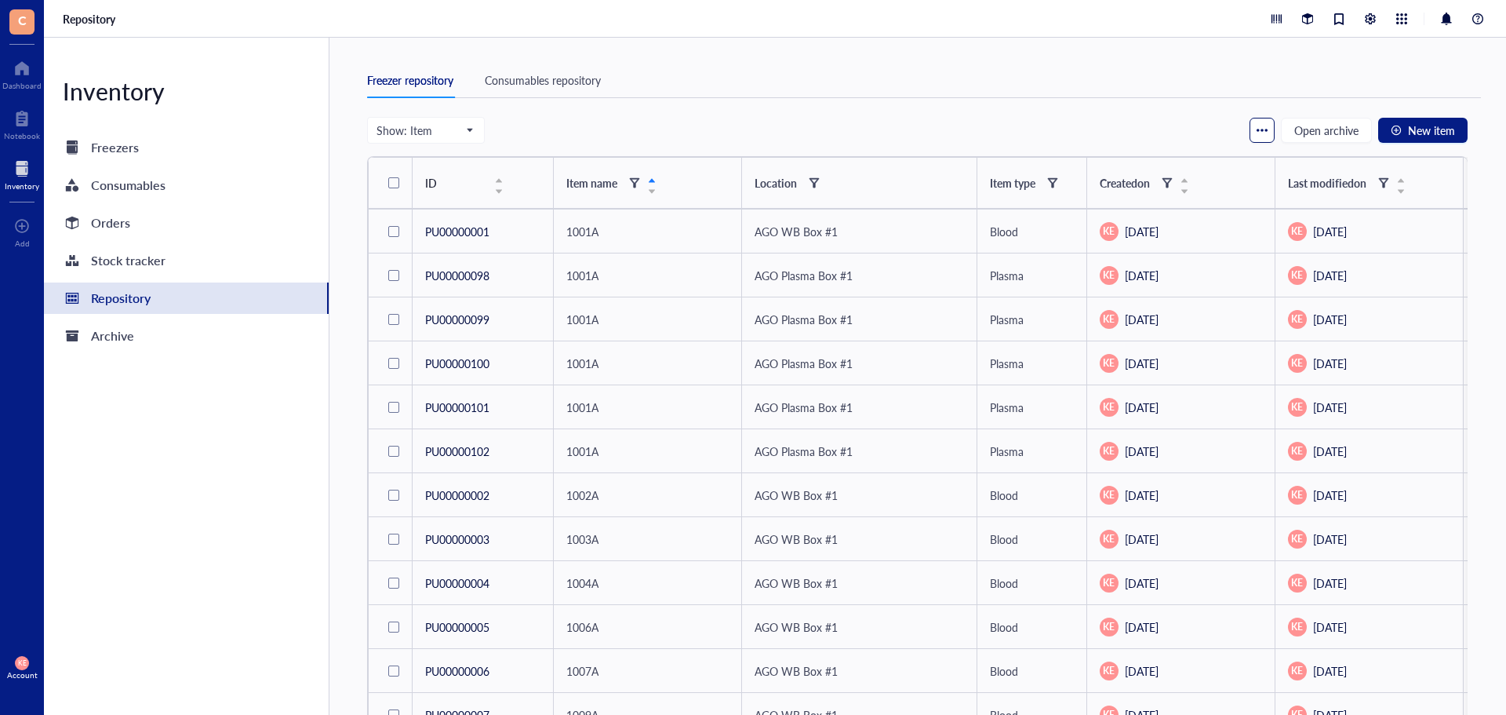
click at [1270, 133] on button "button" at bounding box center [1262, 130] width 25 height 25
click at [1273, 155] on div "Repository settings" at bounding box center [1308, 160] width 92 height 14
checkbox input "true"
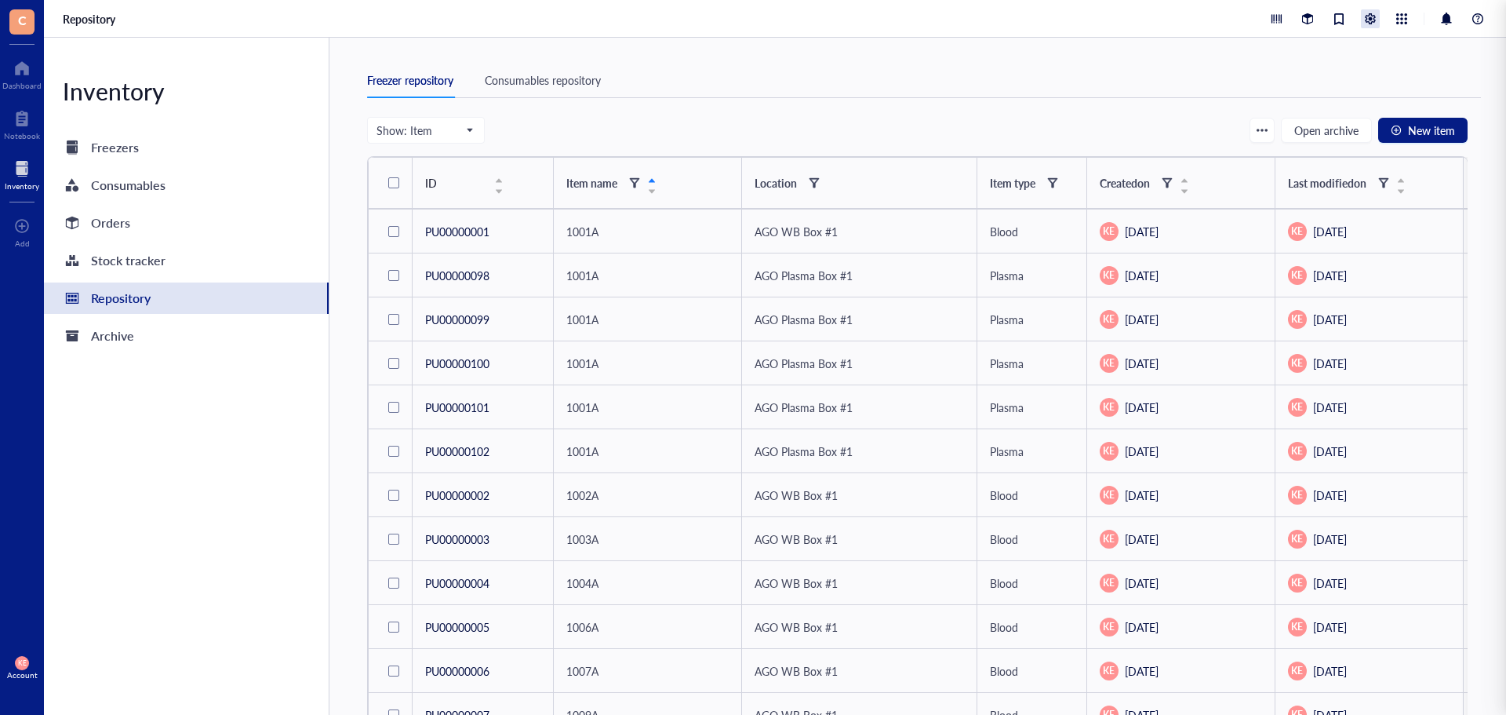
checkbox input "true"
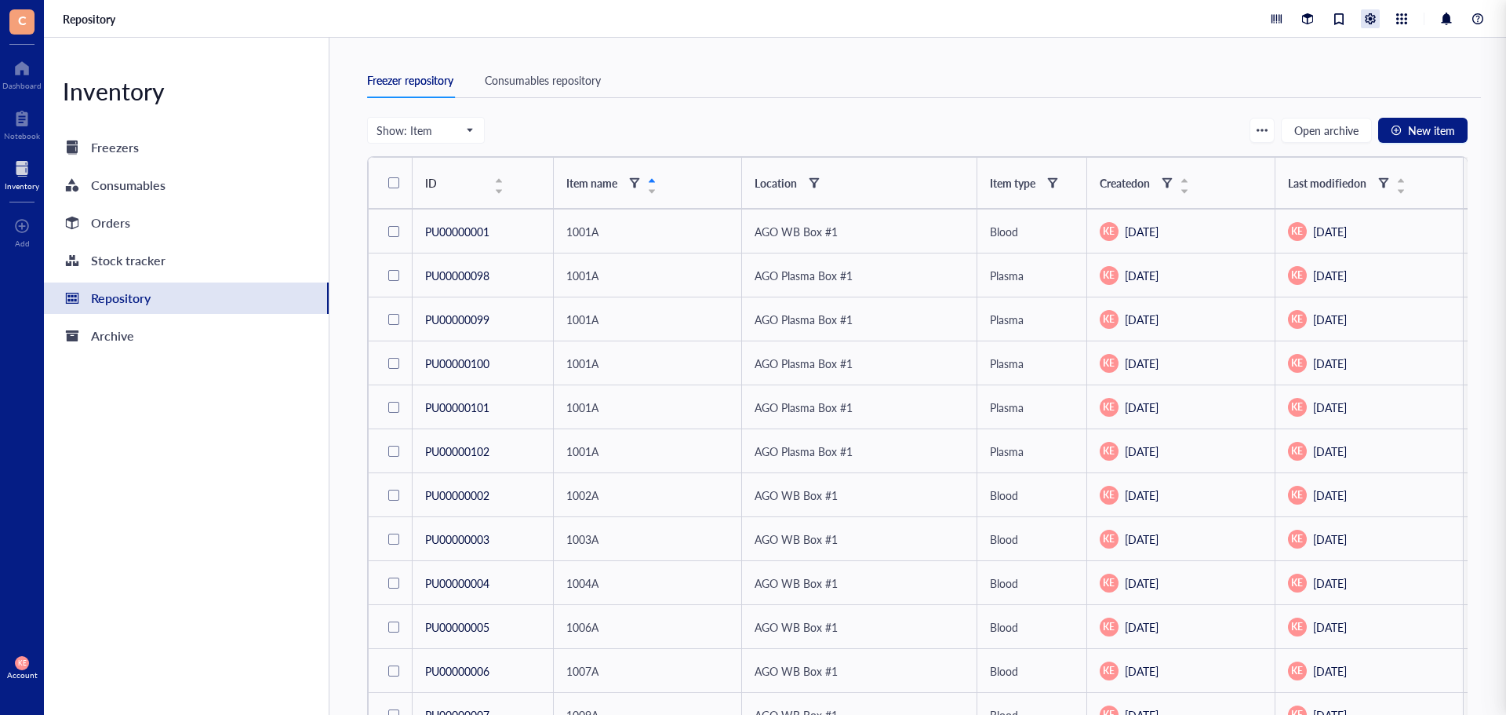
checkbox input "true"
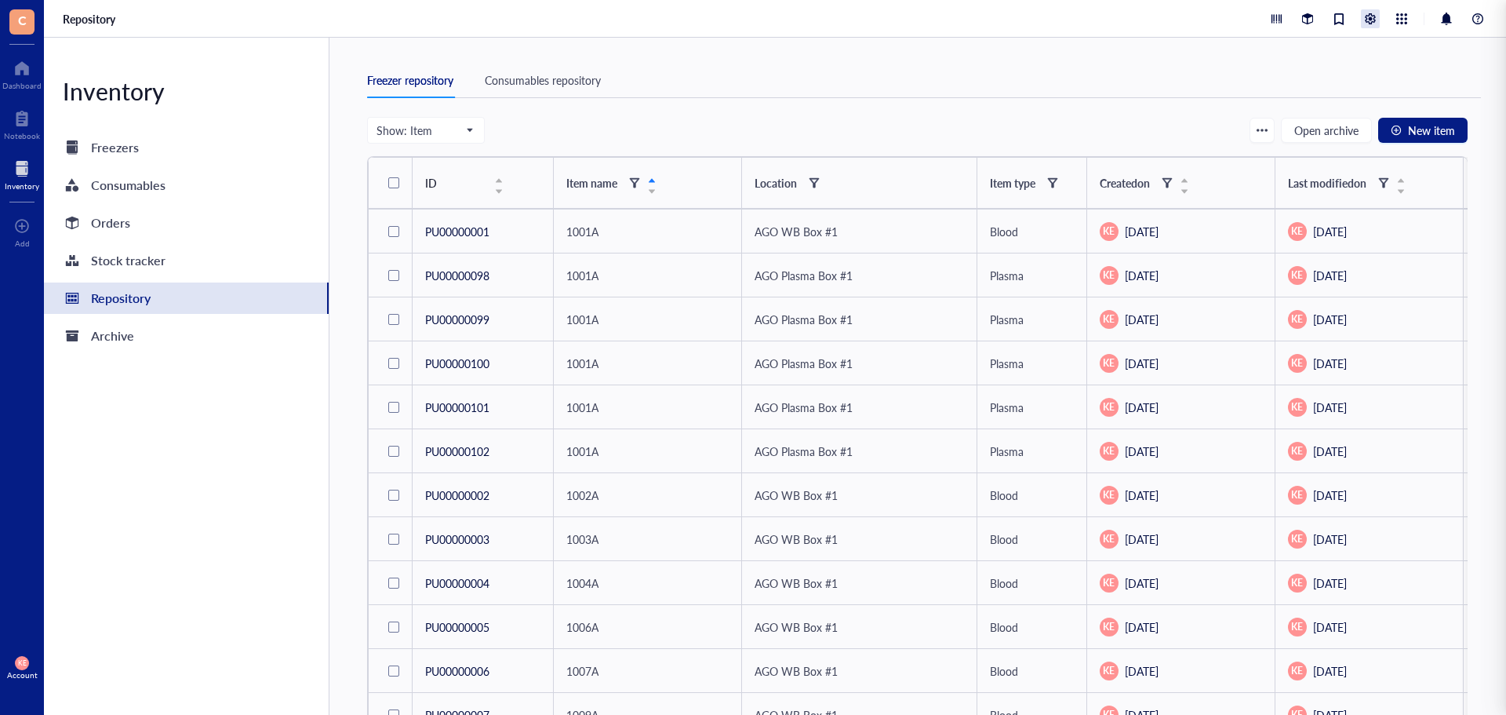
checkbox input "true"
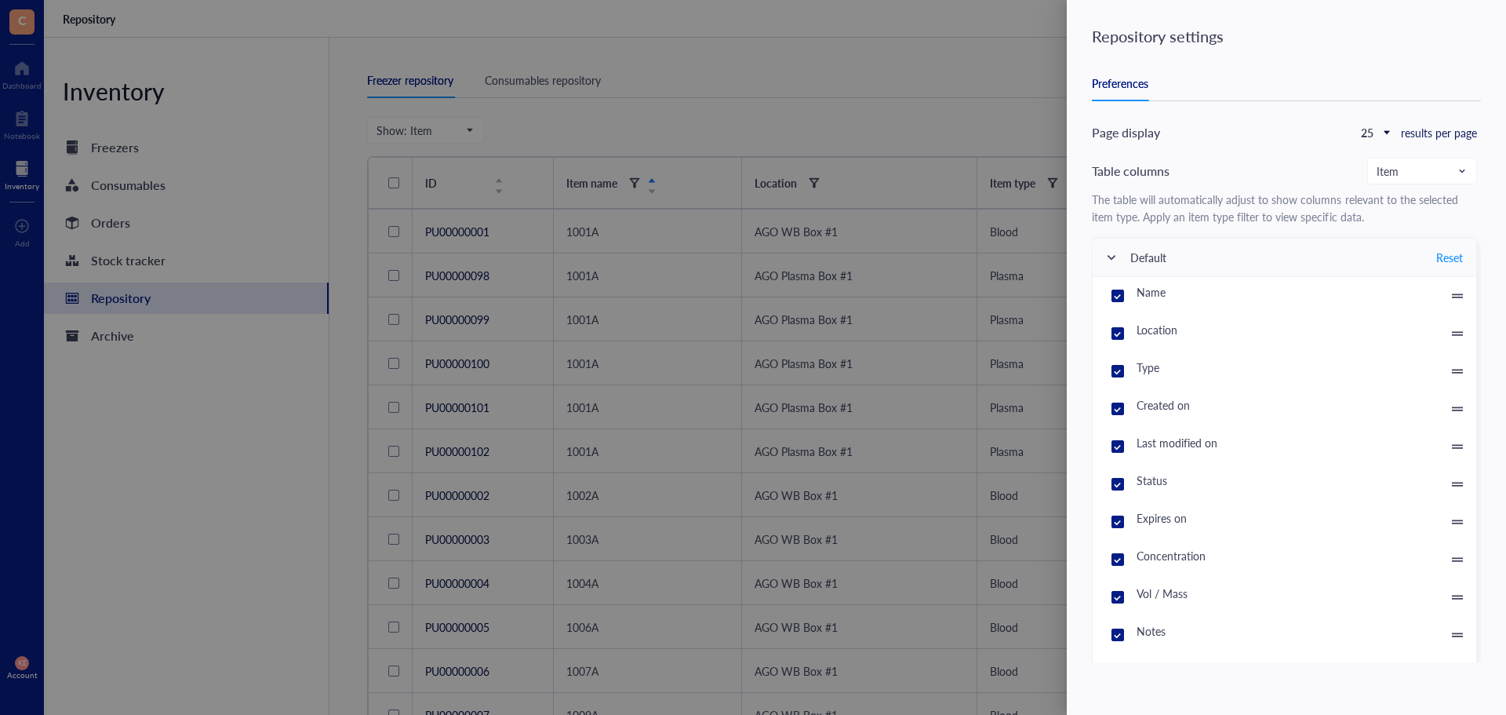
click at [924, 52] on div at bounding box center [753, 357] width 1506 height 715
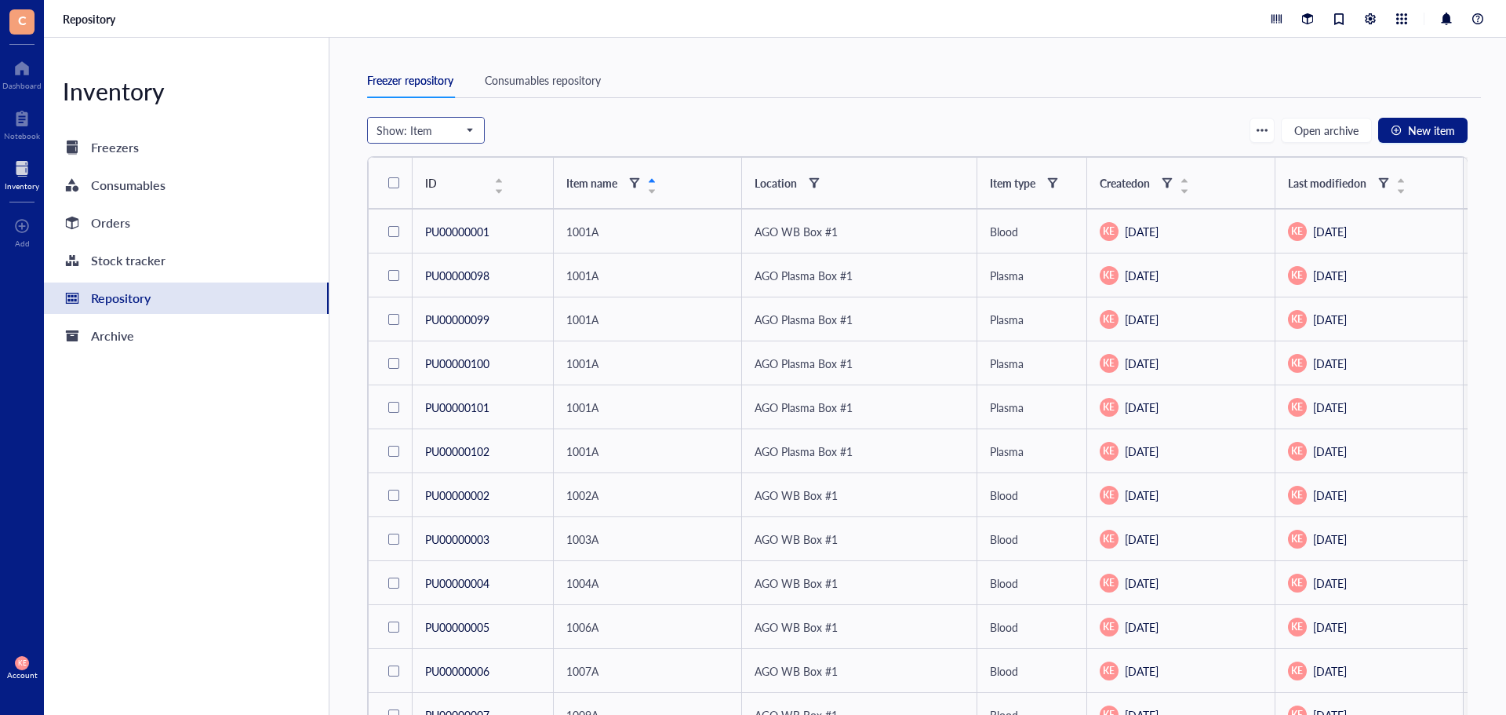
click at [410, 122] on input "search" at bounding box center [419, 130] width 85 height 24
click at [411, 254] on div "Box" at bounding box center [425, 258] width 97 height 17
